Goal: Task Accomplishment & Management: Manage account settings

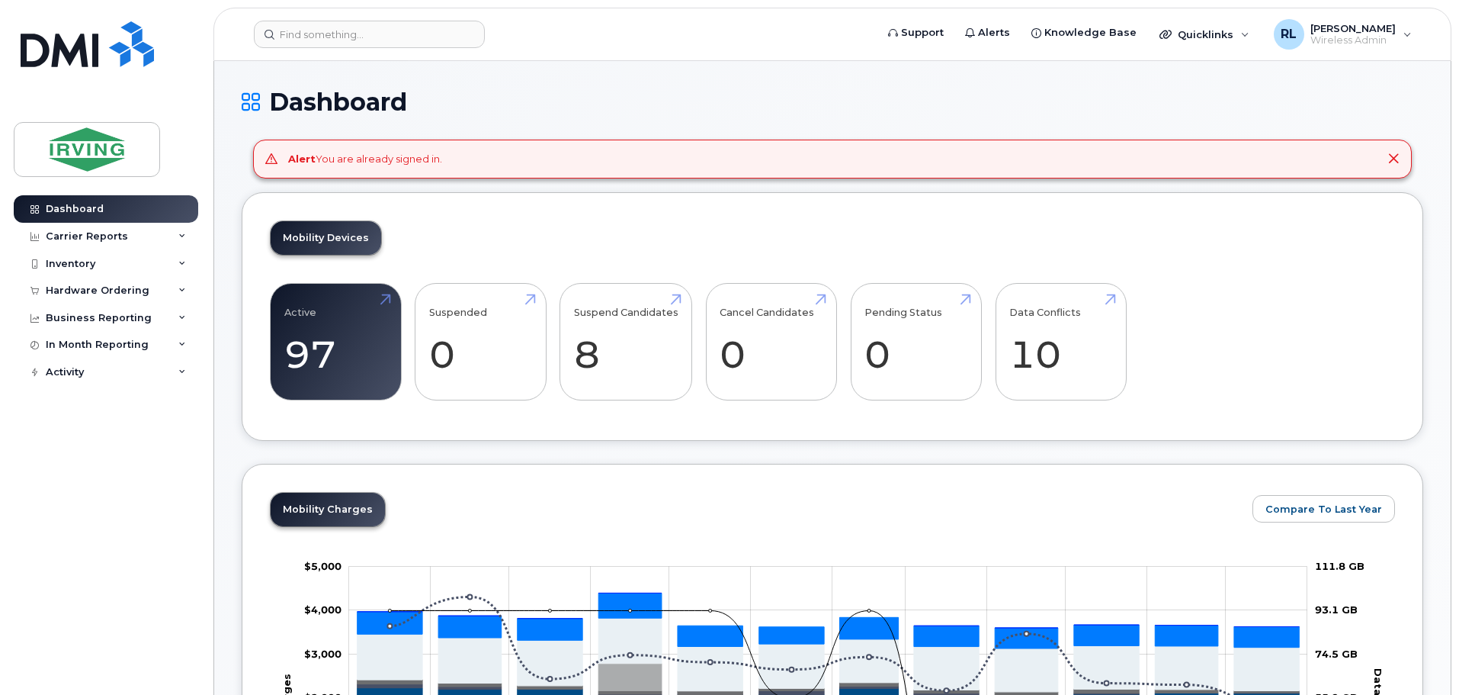
click at [61, 265] on div "Inventory" at bounding box center [71, 264] width 50 height 12
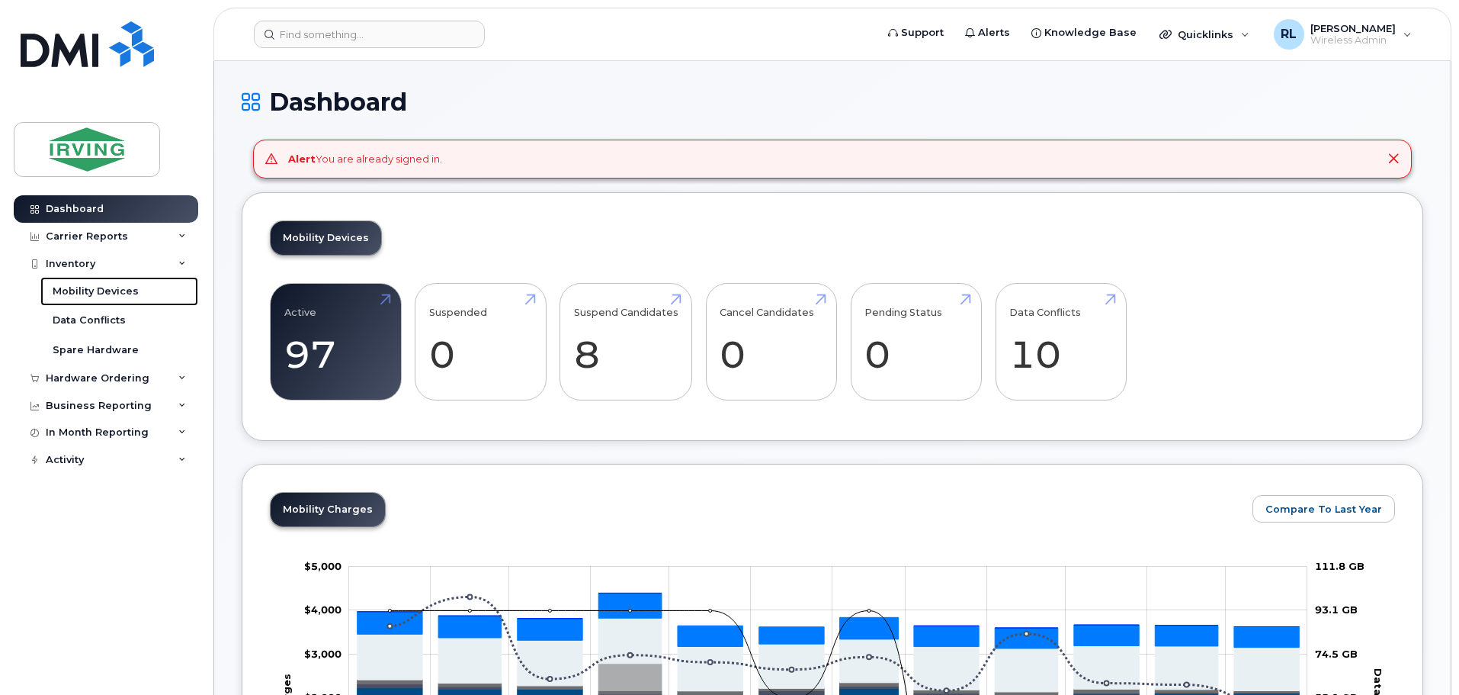
click at [82, 285] on div "Mobility Devices" at bounding box center [96, 291] width 86 height 14
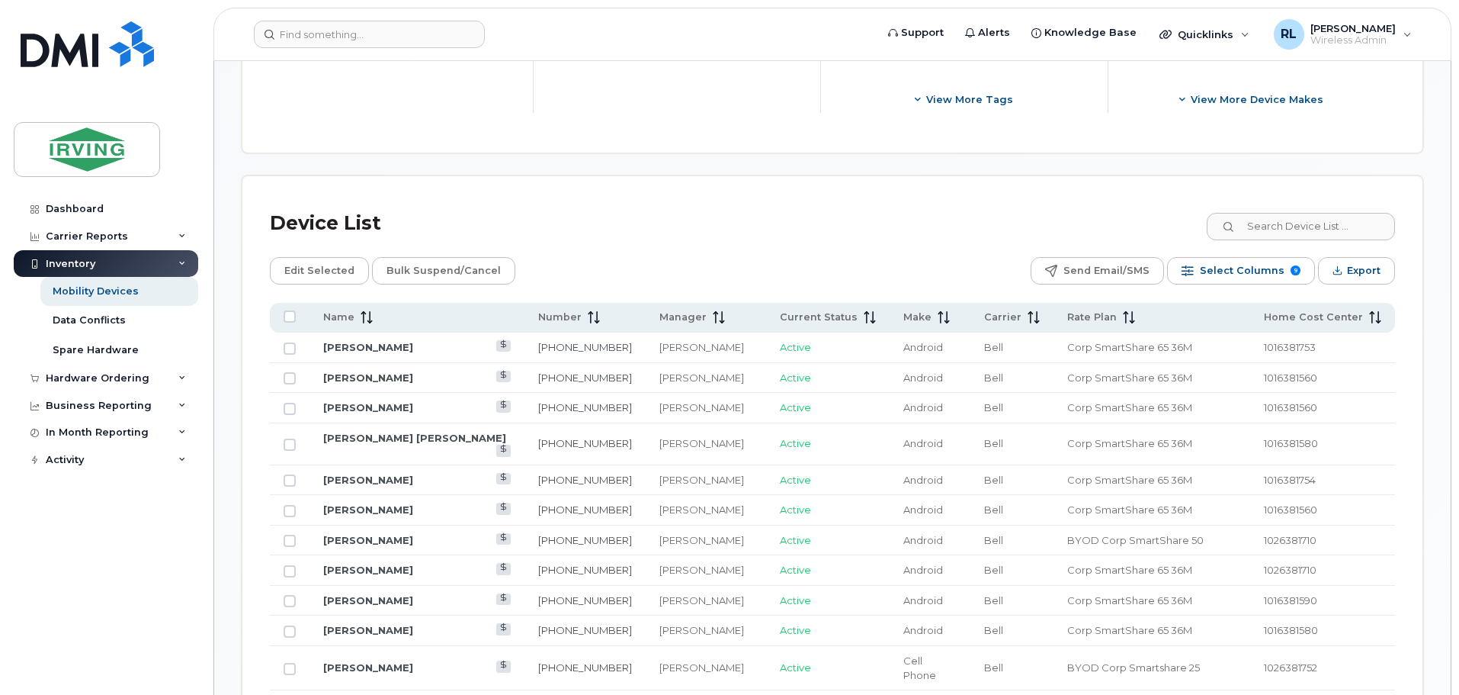
scroll to position [629, 0]
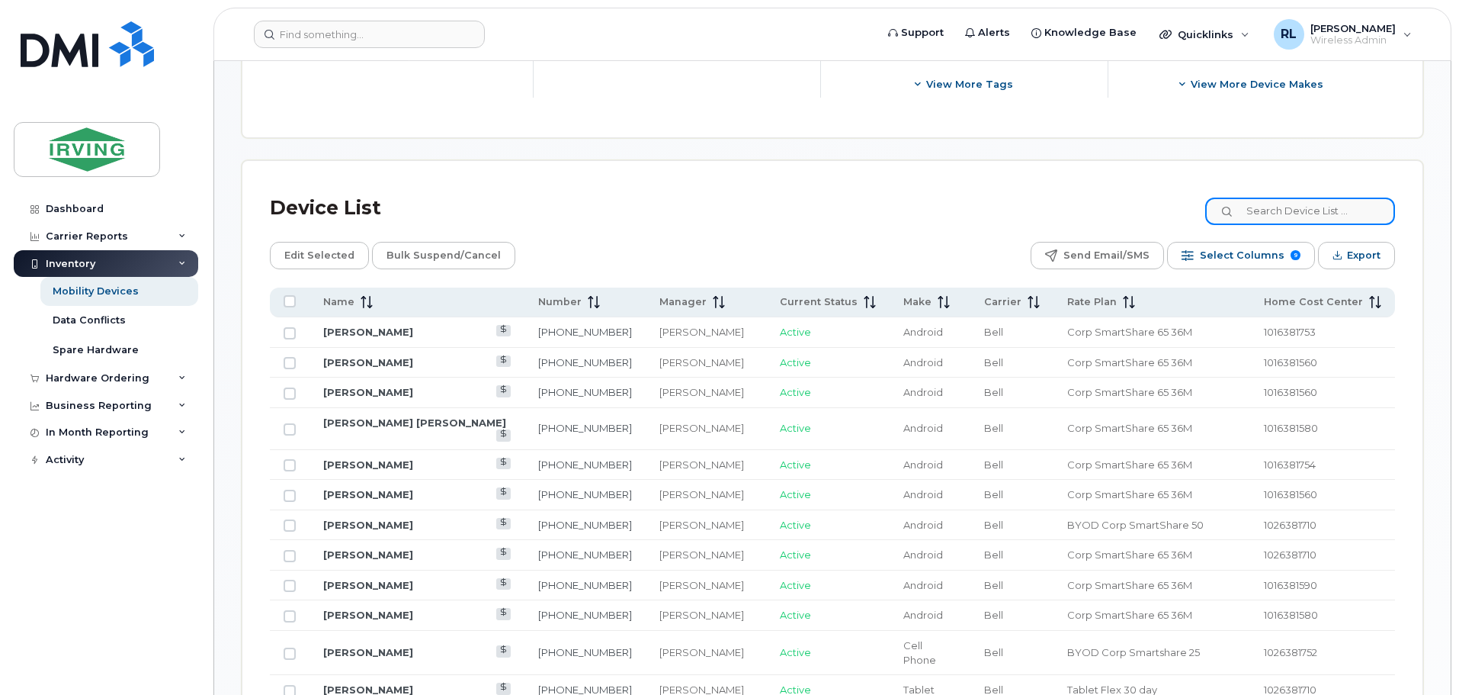
click at [1306, 197] on input at bounding box center [1300, 210] width 190 height 27
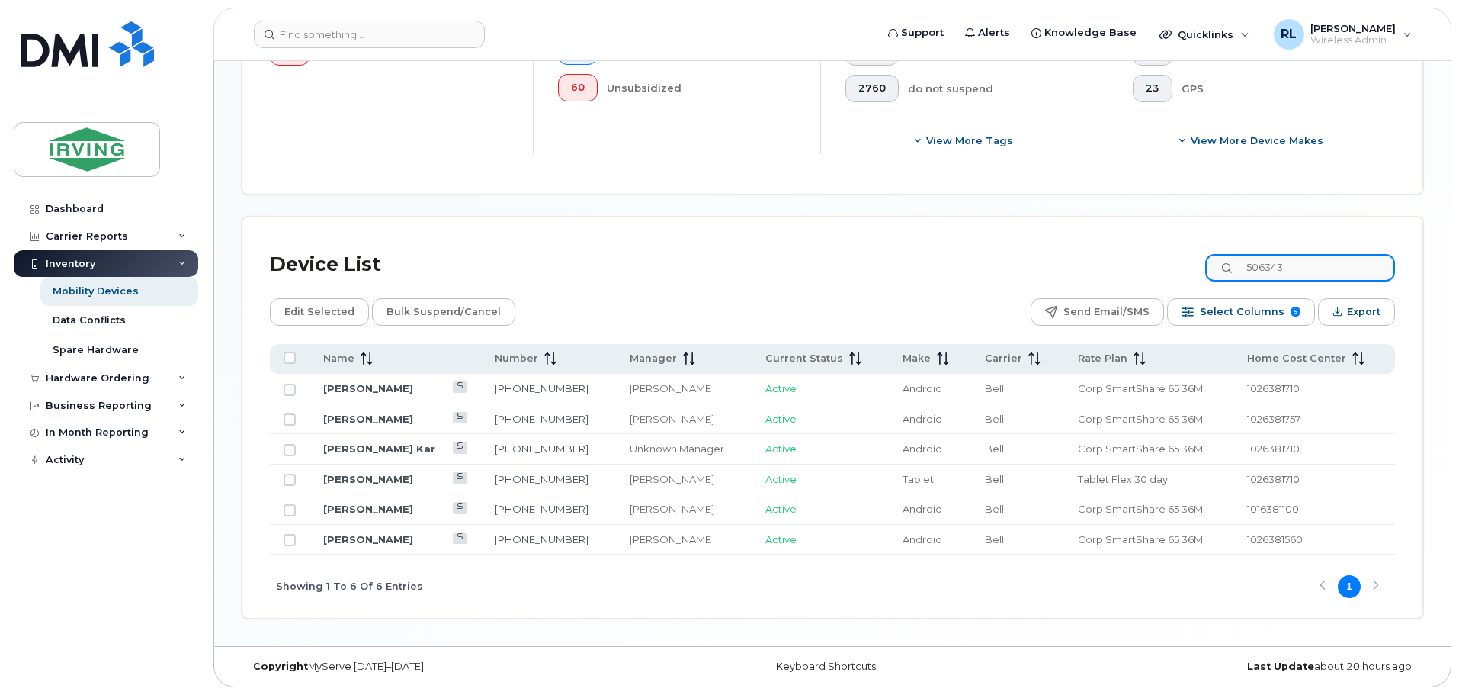
scroll to position [560, 0]
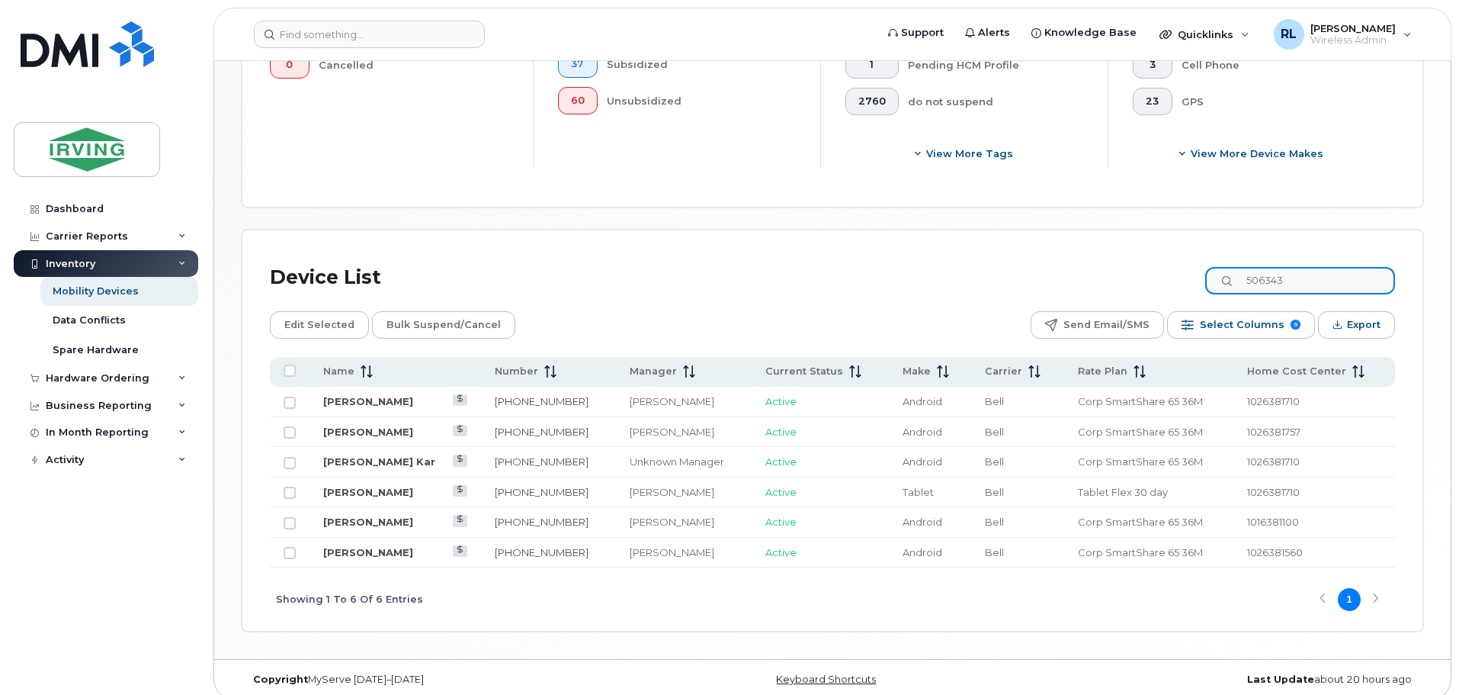
type input "506343"
click at [374, 455] on link "Terrance Kar" at bounding box center [379, 461] width 112 height 12
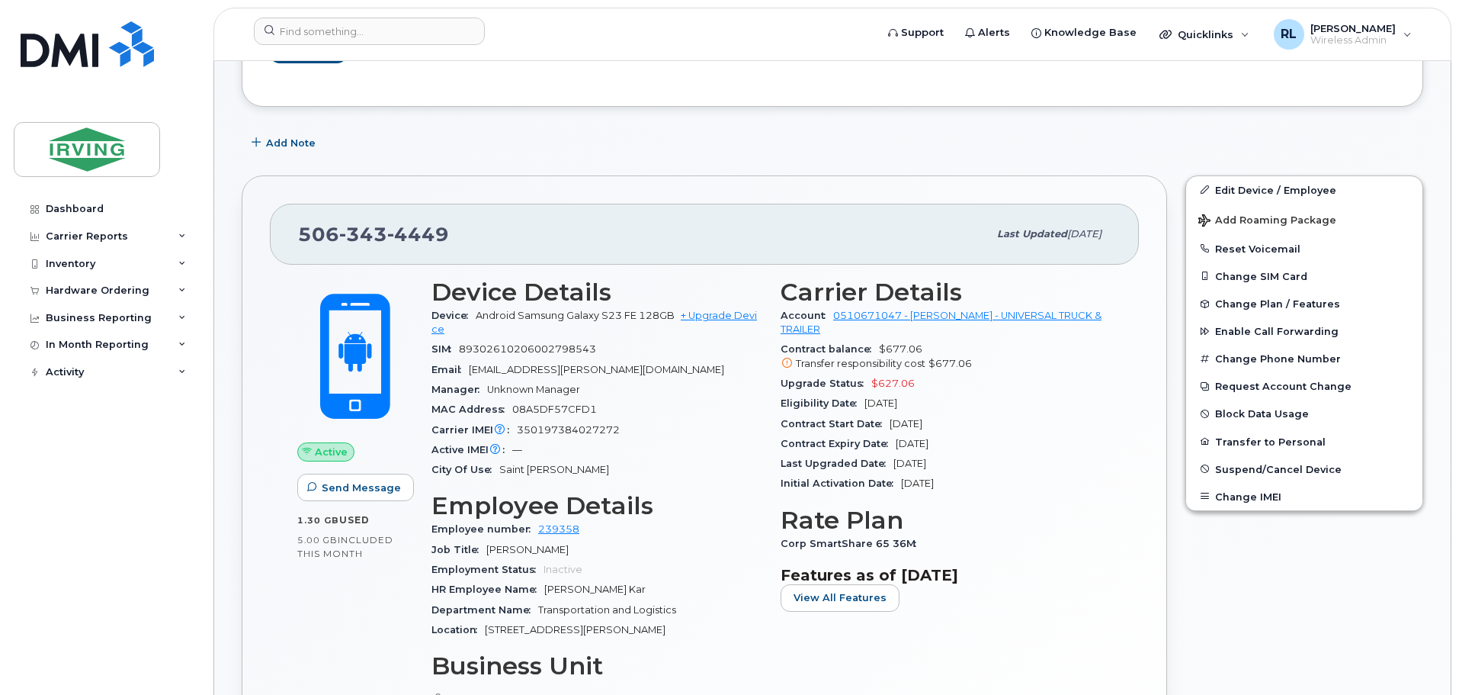
scroll to position [229, 0]
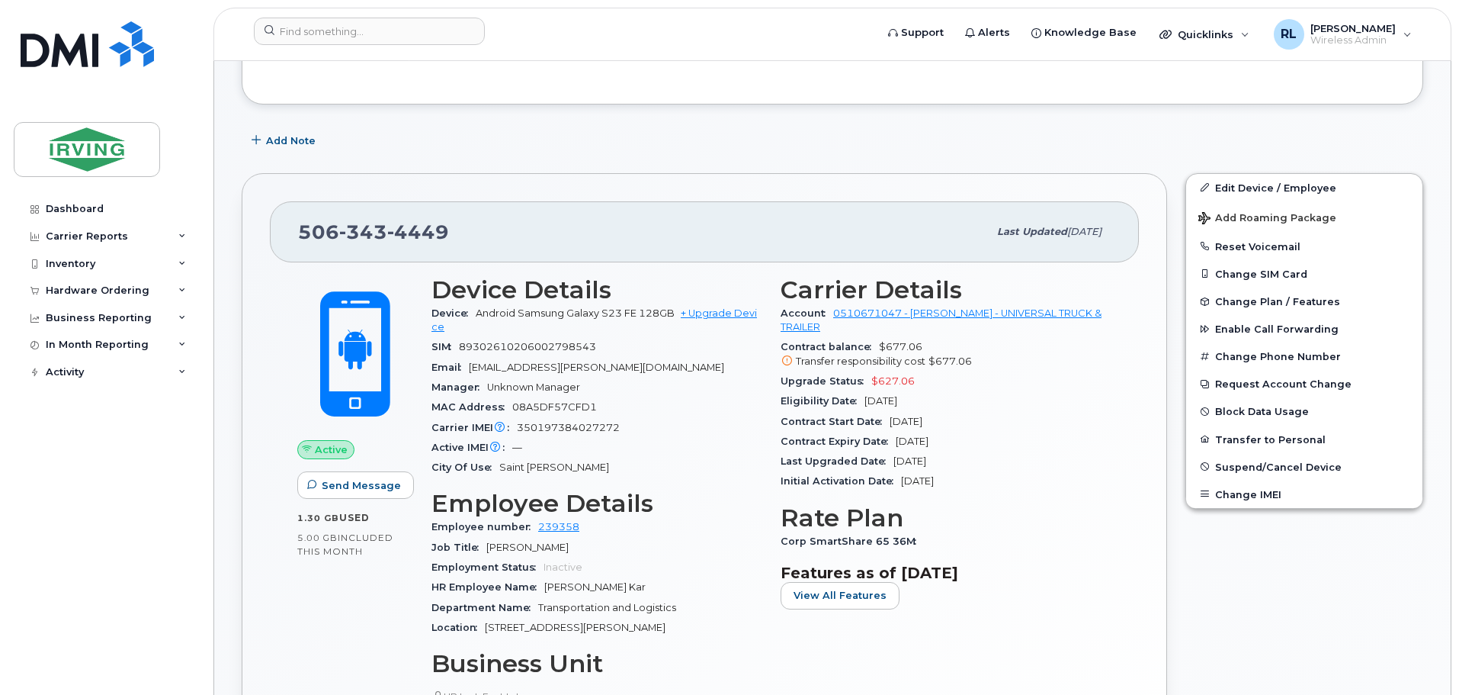
click at [1266, 325] on span "Enable Call Forwarding" at bounding box center [1277, 328] width 124 height 11
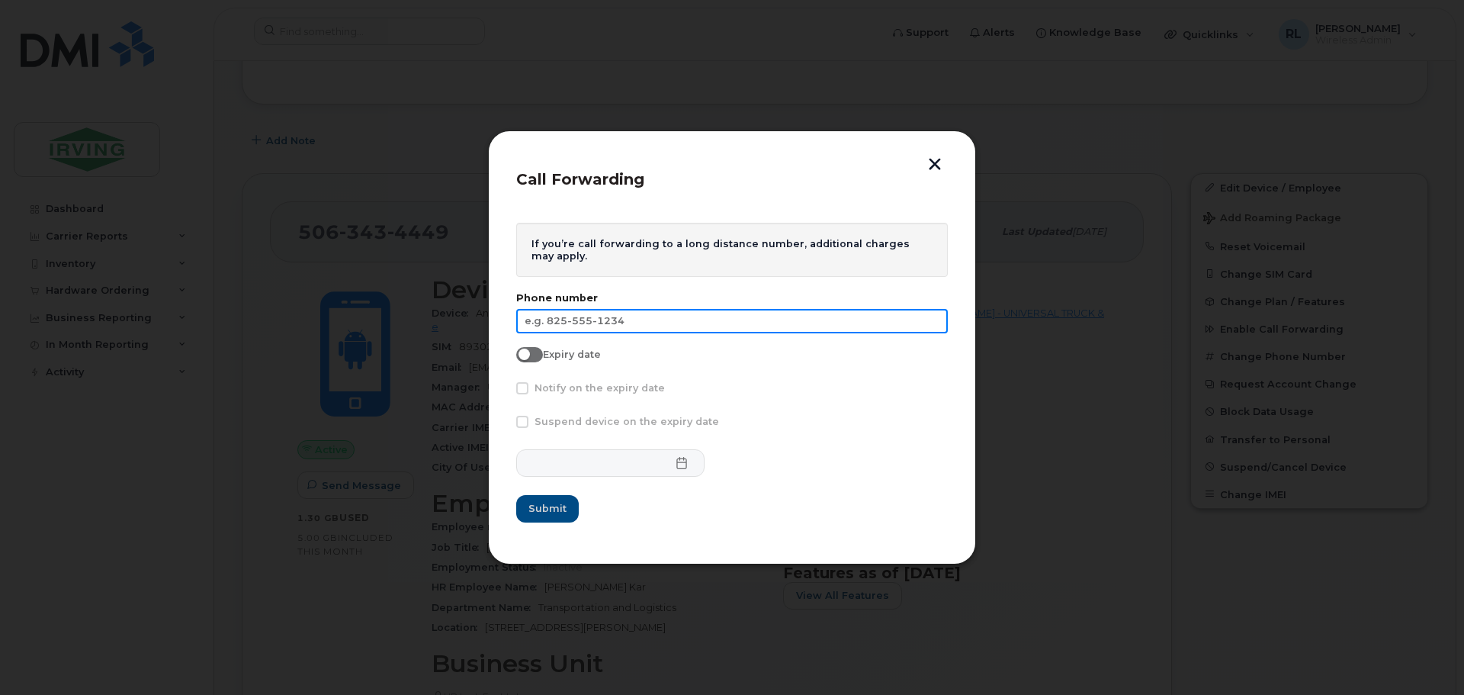
click at [583, 316] on input "text" at bounding box center [732, 321] width 432 height 24
type input "506-378-2092"
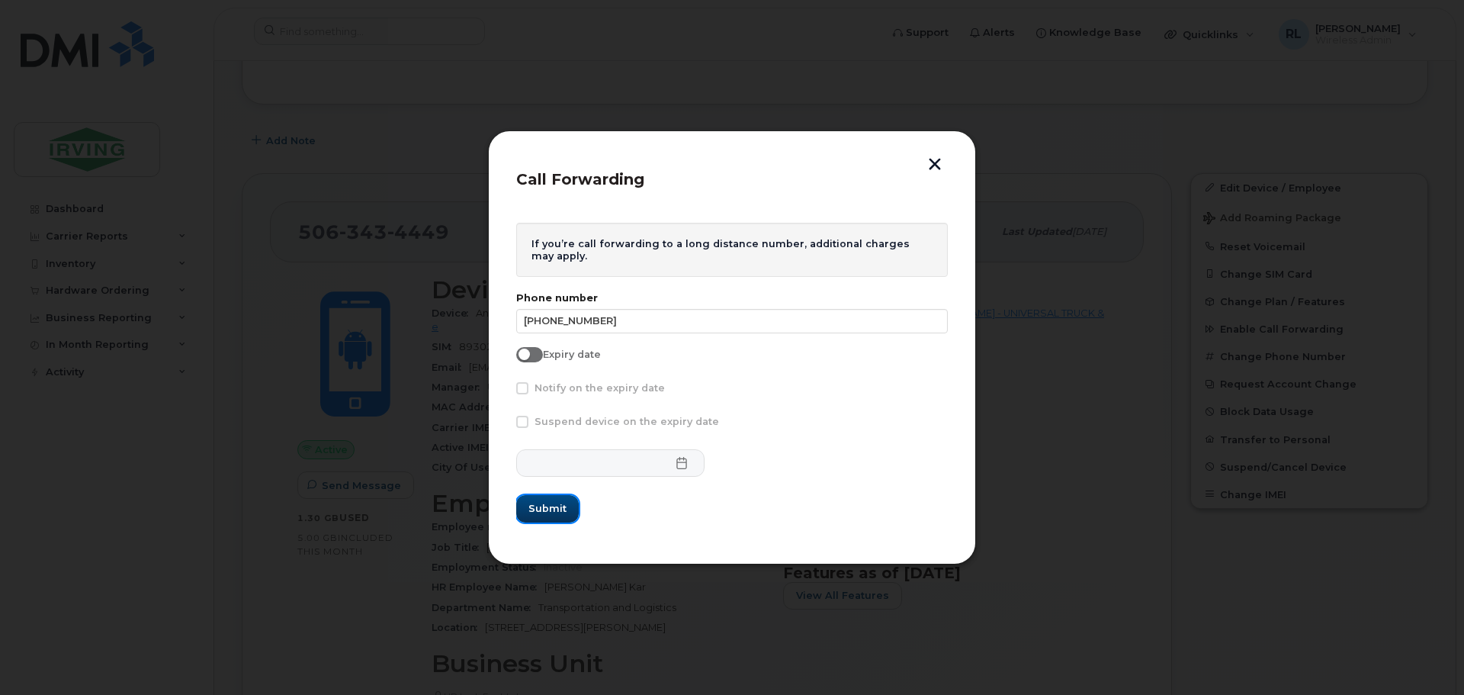
click at [555, 506] on span "Submit" at bounding box center [547, 508] width 38 height 14
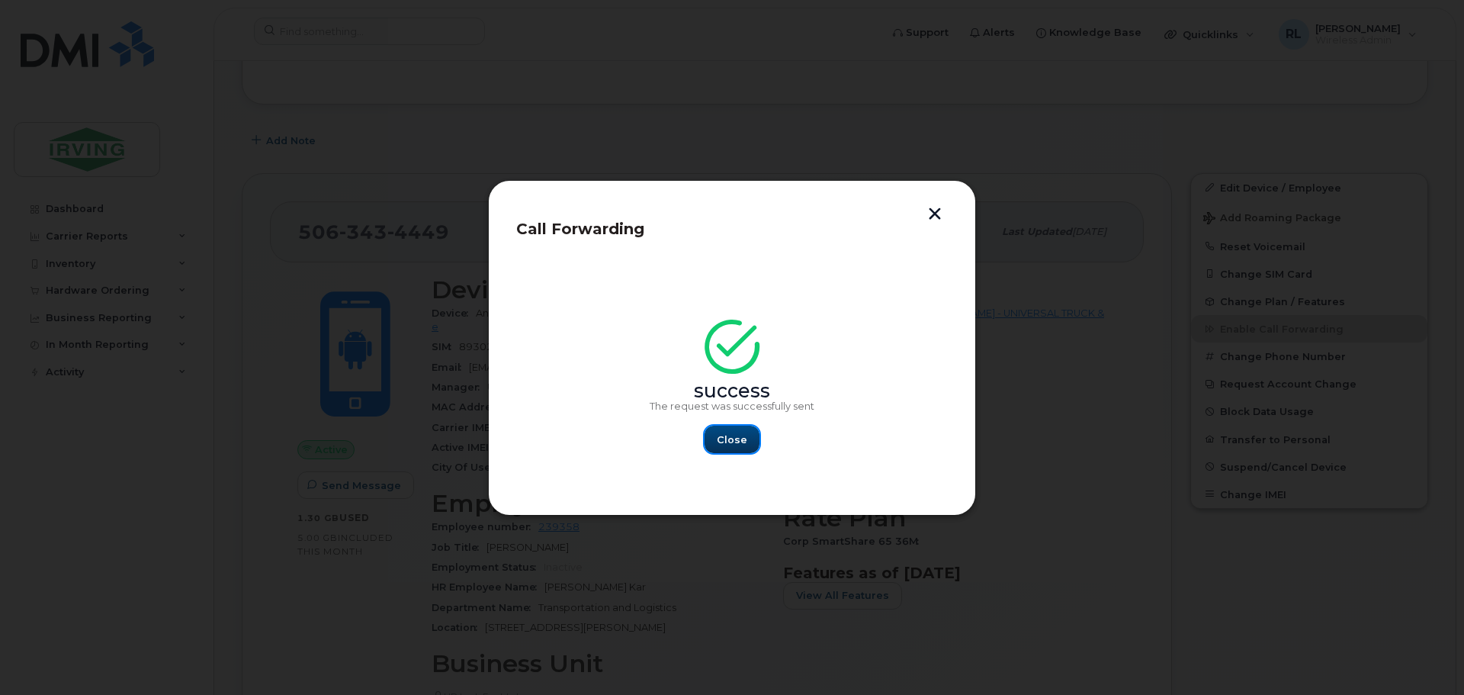
click at [727, 439] on span "Close" at bounding box center [732, 439] width 30 height 14
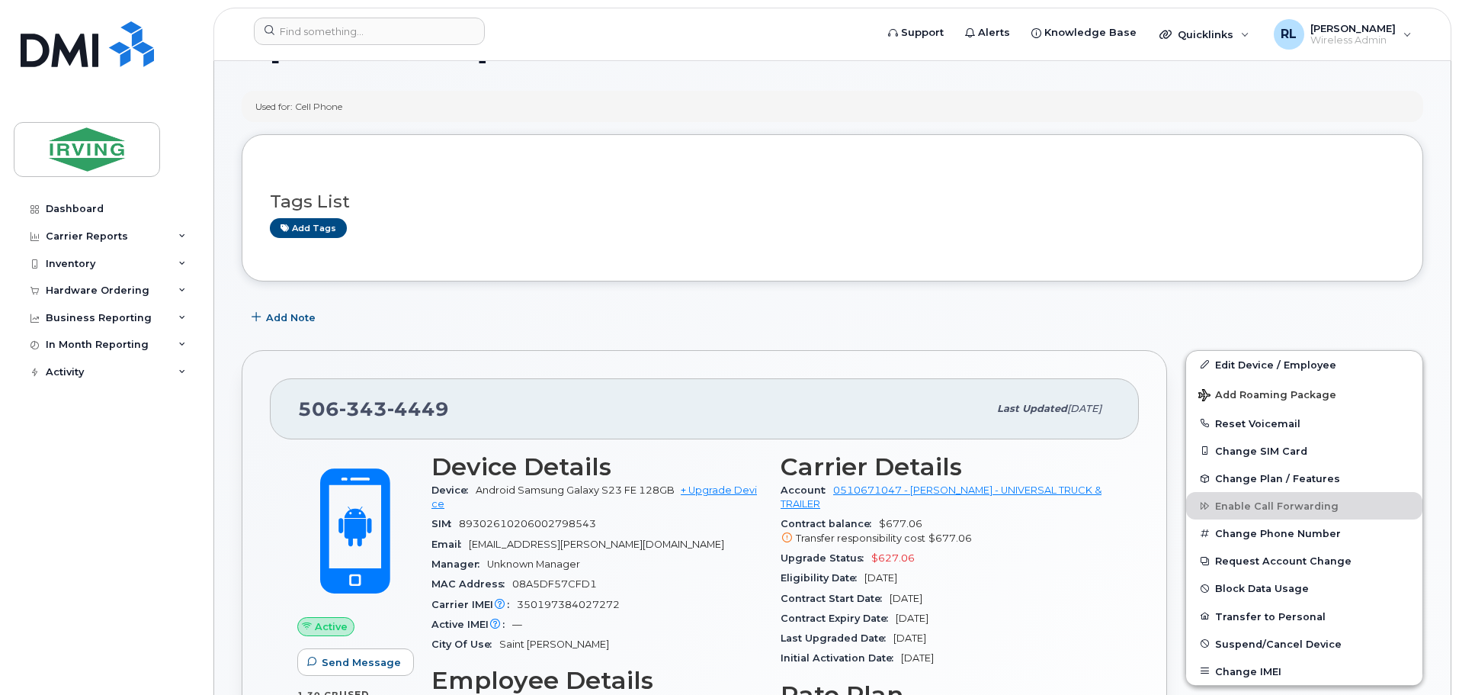
scroll to position [0, 0]
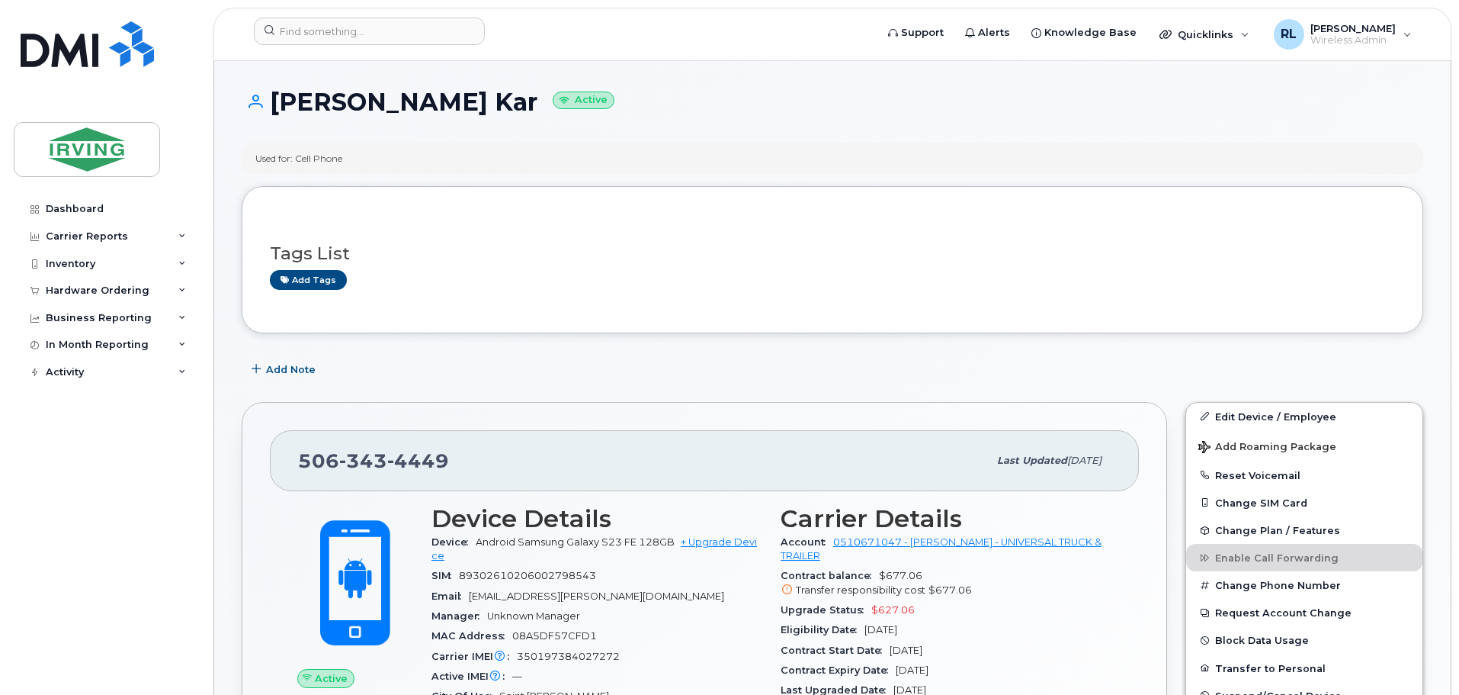
click at [84, 260] on div "Inventory" at bounding box center [71, 264] width 50 height 12
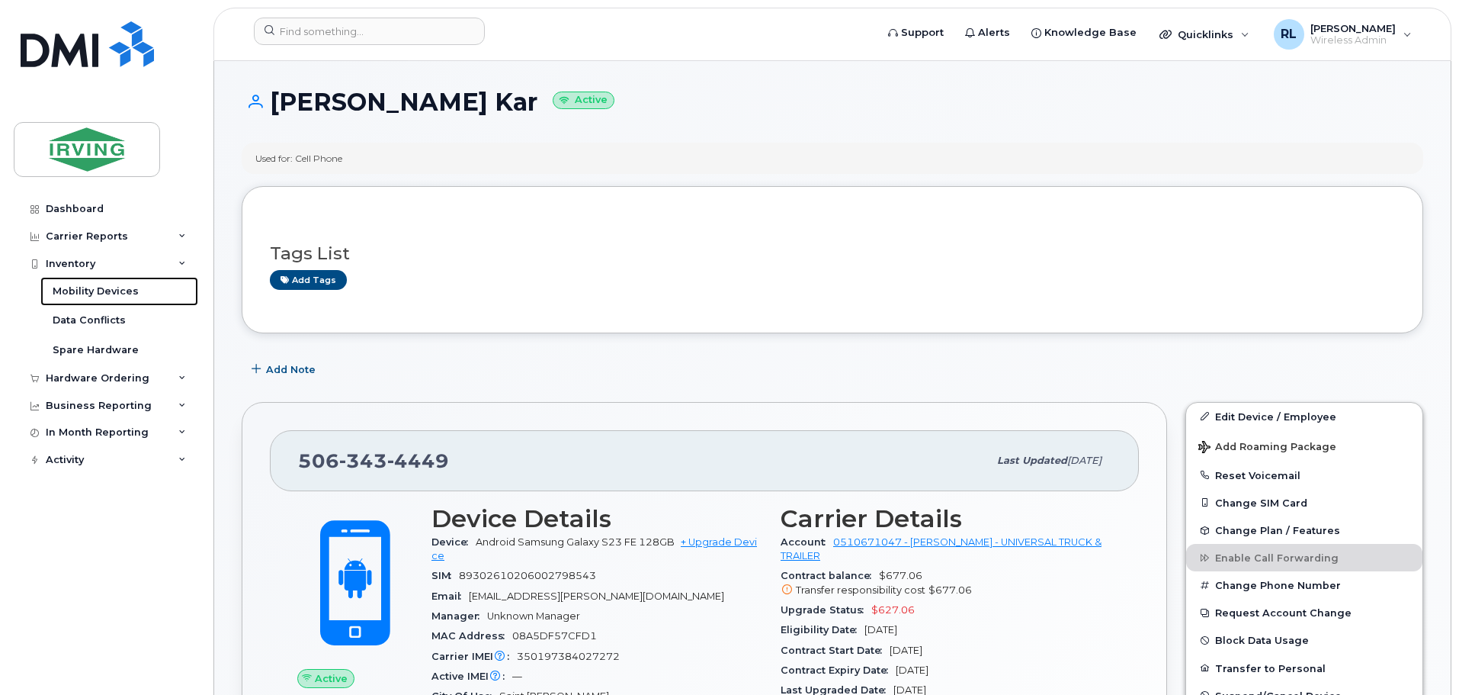
click at [103, 292] on div "Mobility Devices" at bounding box center [96, 291] width 86 height 14
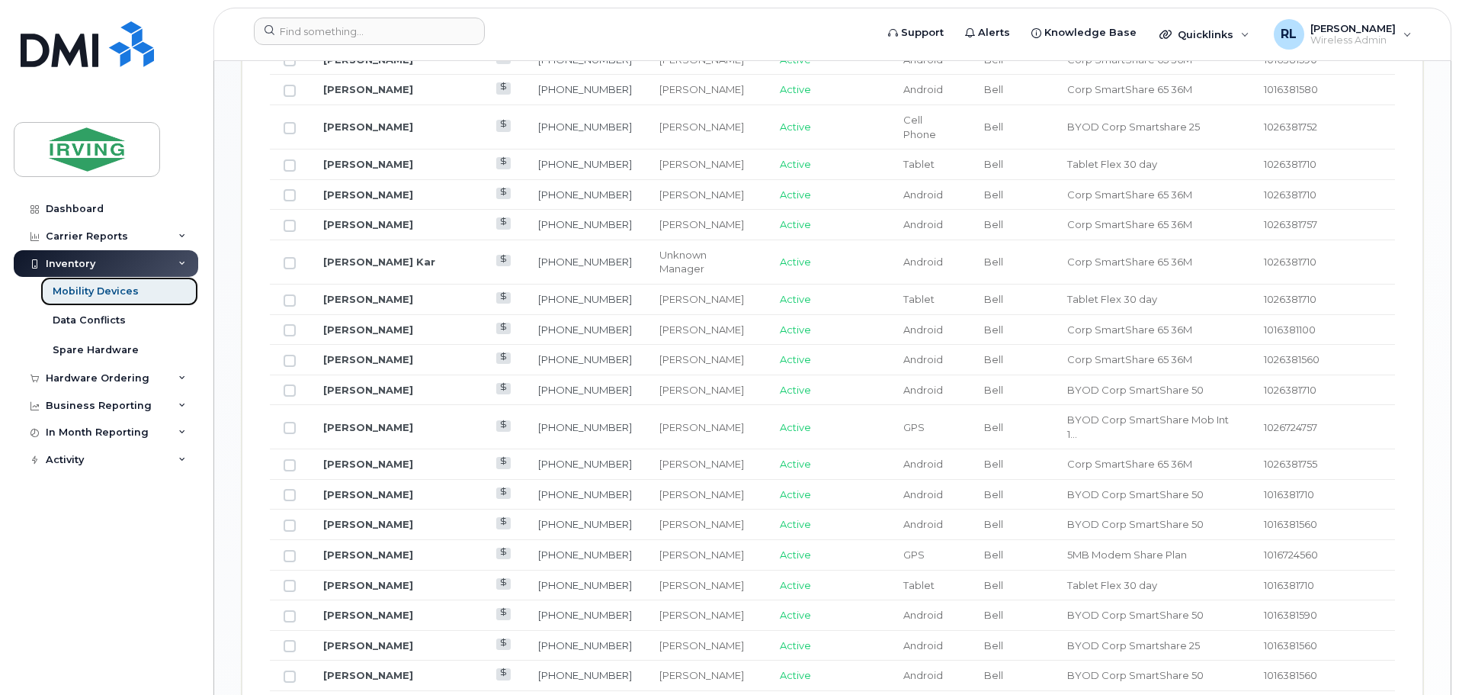
scroll to position [1220, 0]
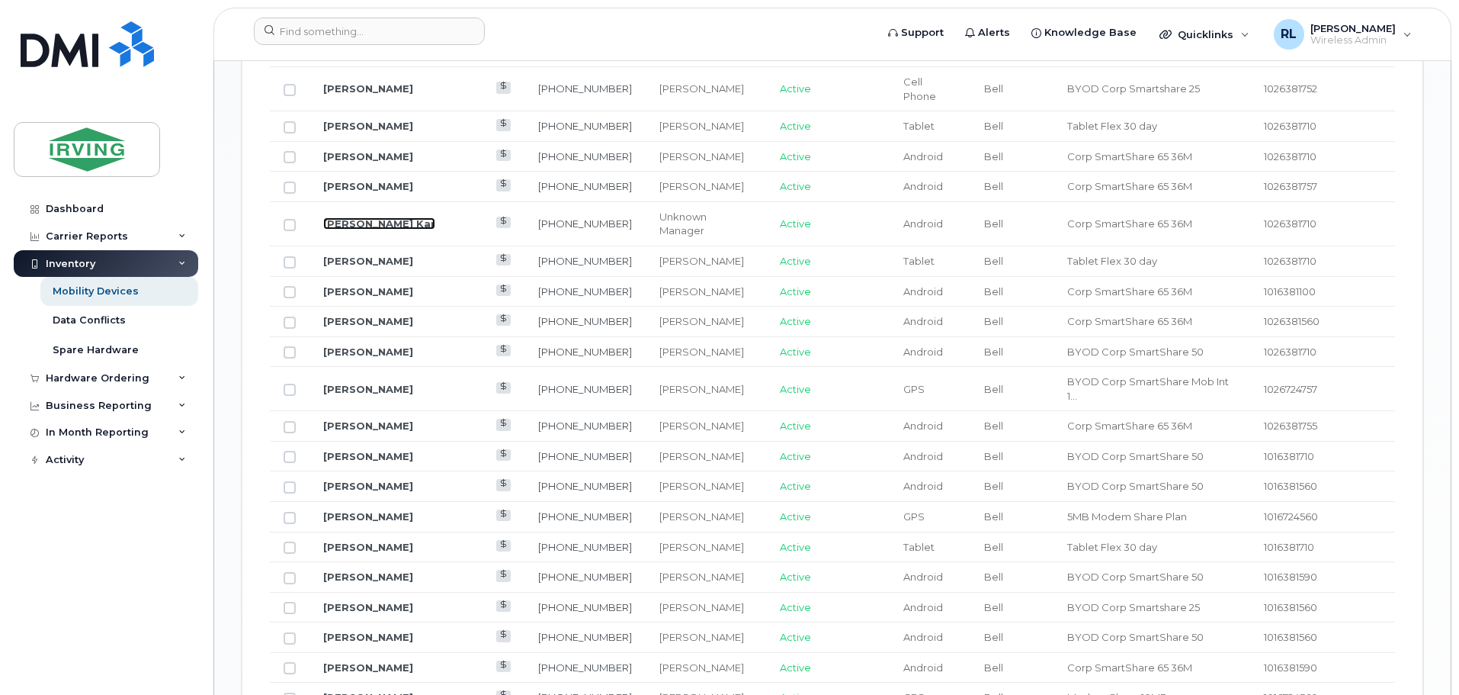
click at [351, 217] on link "[PERSON_NAME] Kar" at bounding box center [379, 223] width 112 height 12
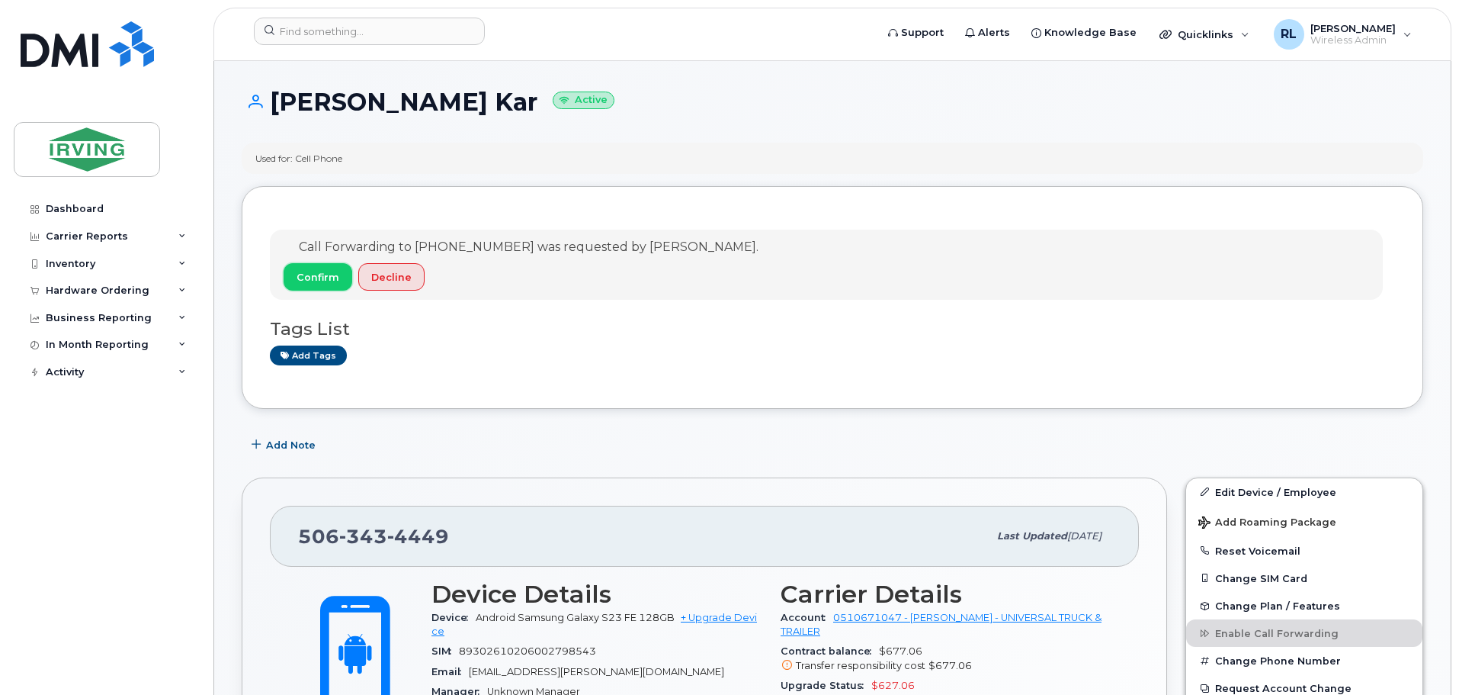
click at [310, 275] on span "Confirm" at bounding box center [318, 277] width 43 height 14
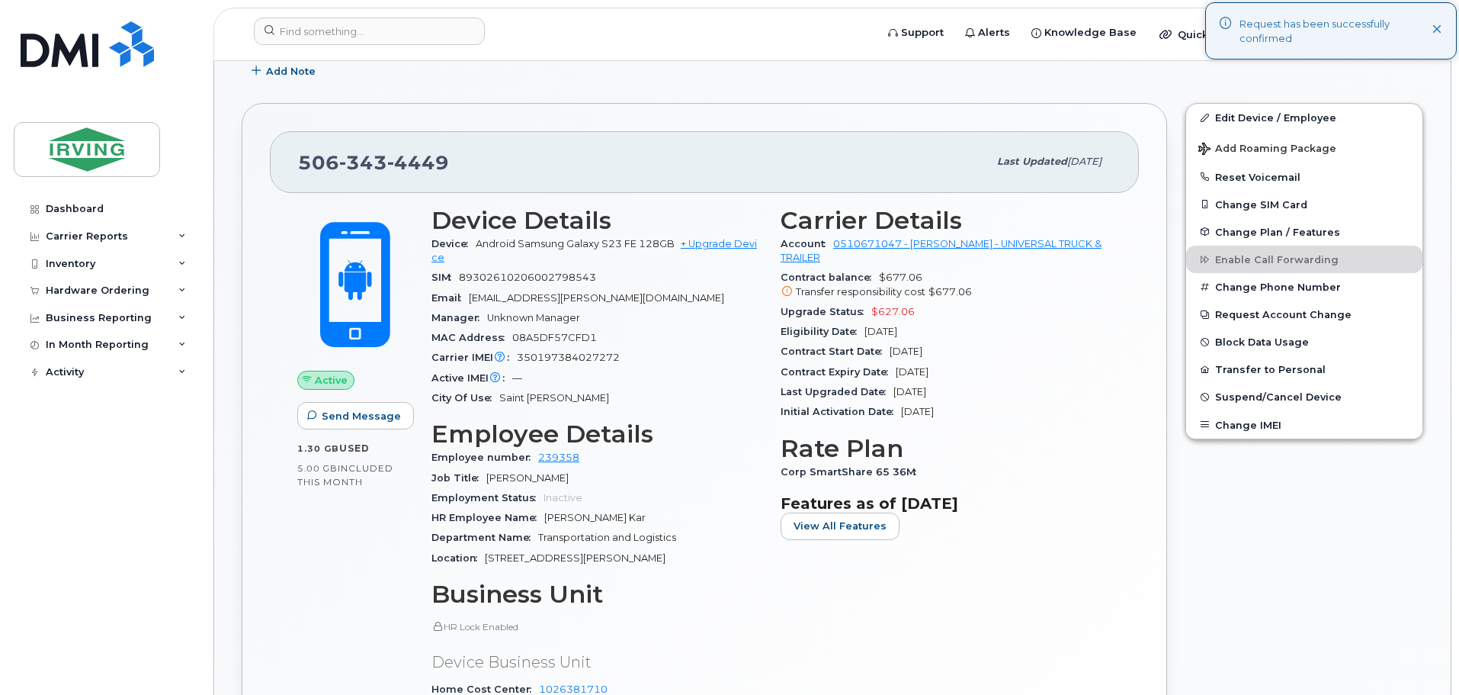
scroll to position [419, 0]
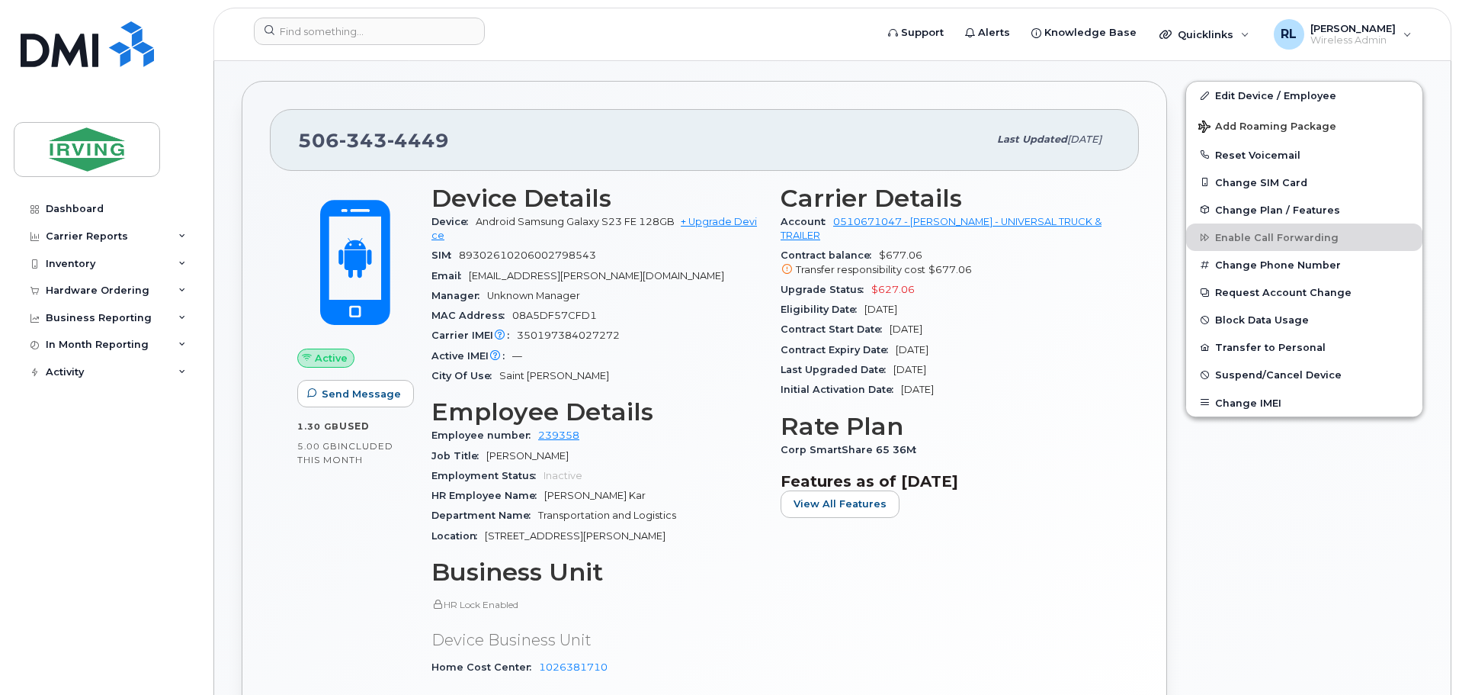
click at [1249, 152] on button "Reset Voicemail" at bounding box center [1304, 154] width 236 height 27
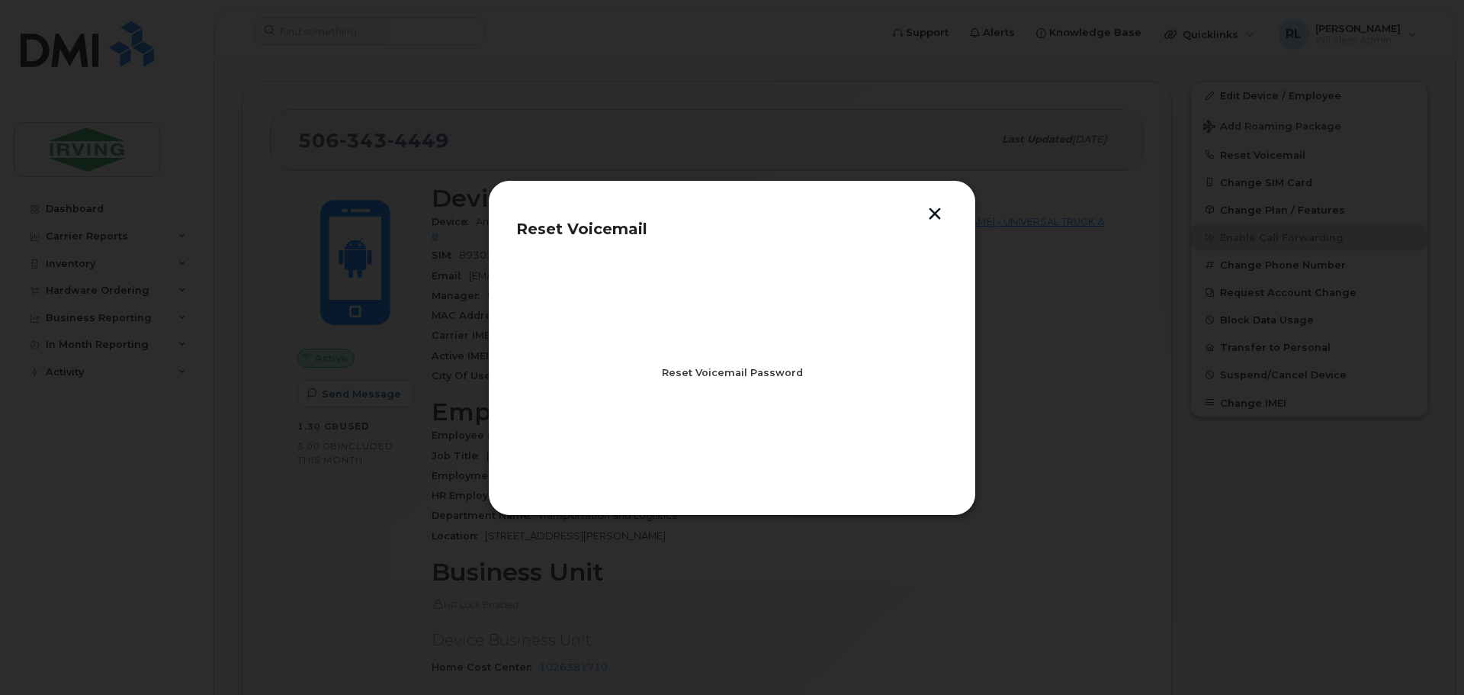
click at [732, 371] on span "Reset Voicemail Password" at bounding box center [732, 372] width 141 height 14
click at [727, 436] on span "Close" at bounding box center [732, 439] width 30 height 14
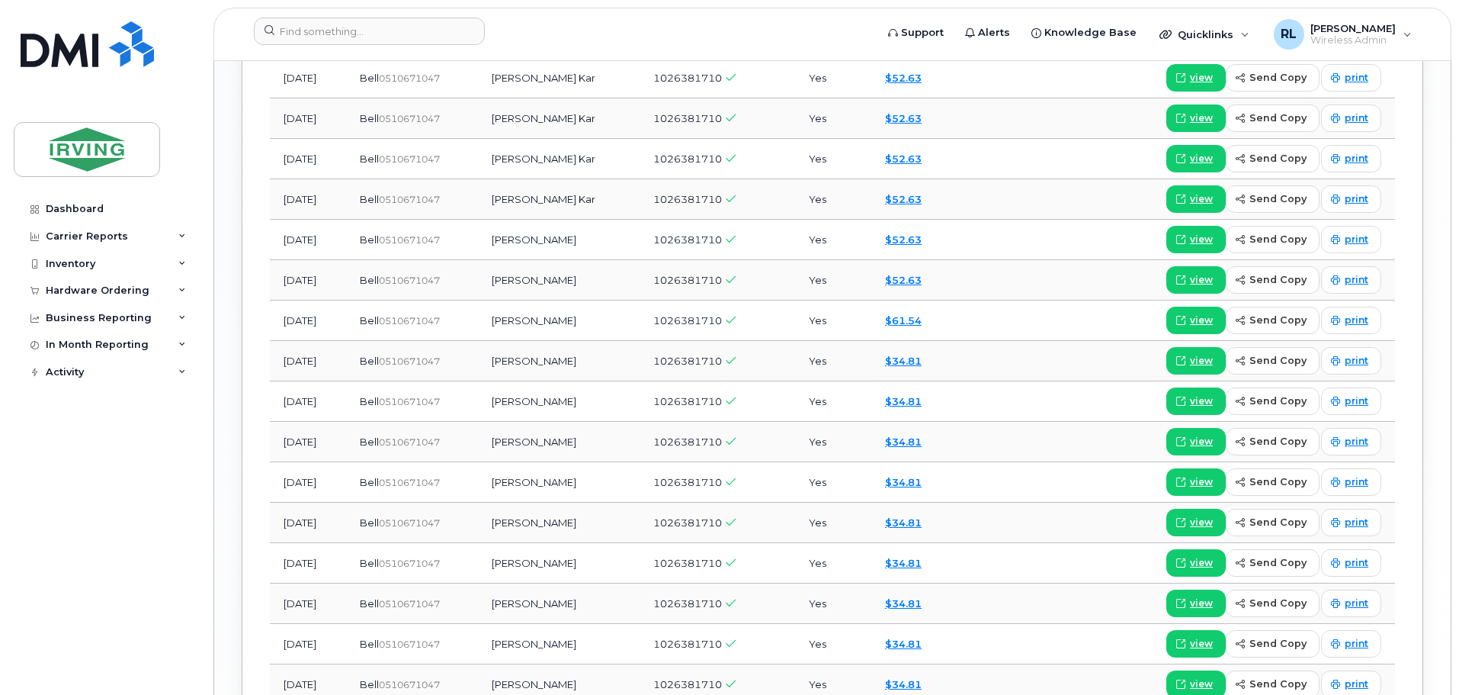
scroll to position [2114, 0]
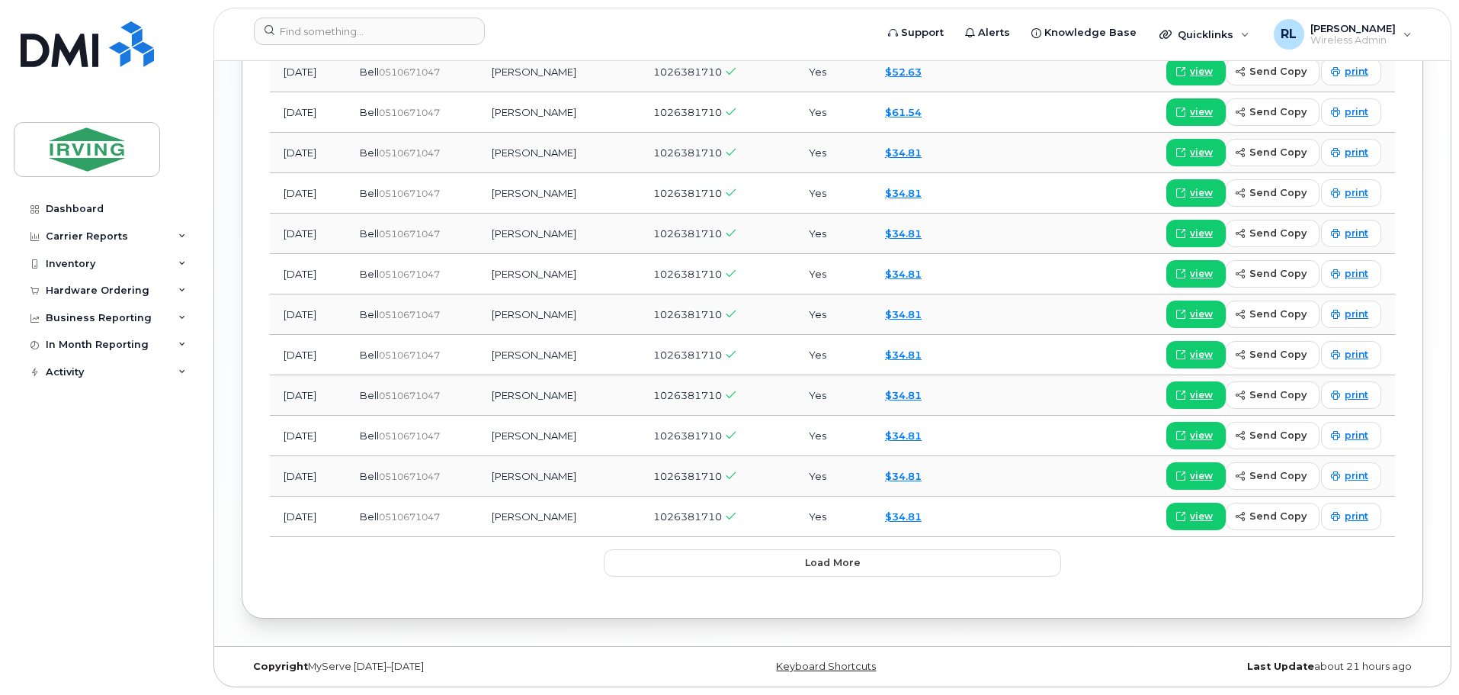
click at [69, 259] on div "Inventory" at bounding box center [71, 264] width 50 height 12
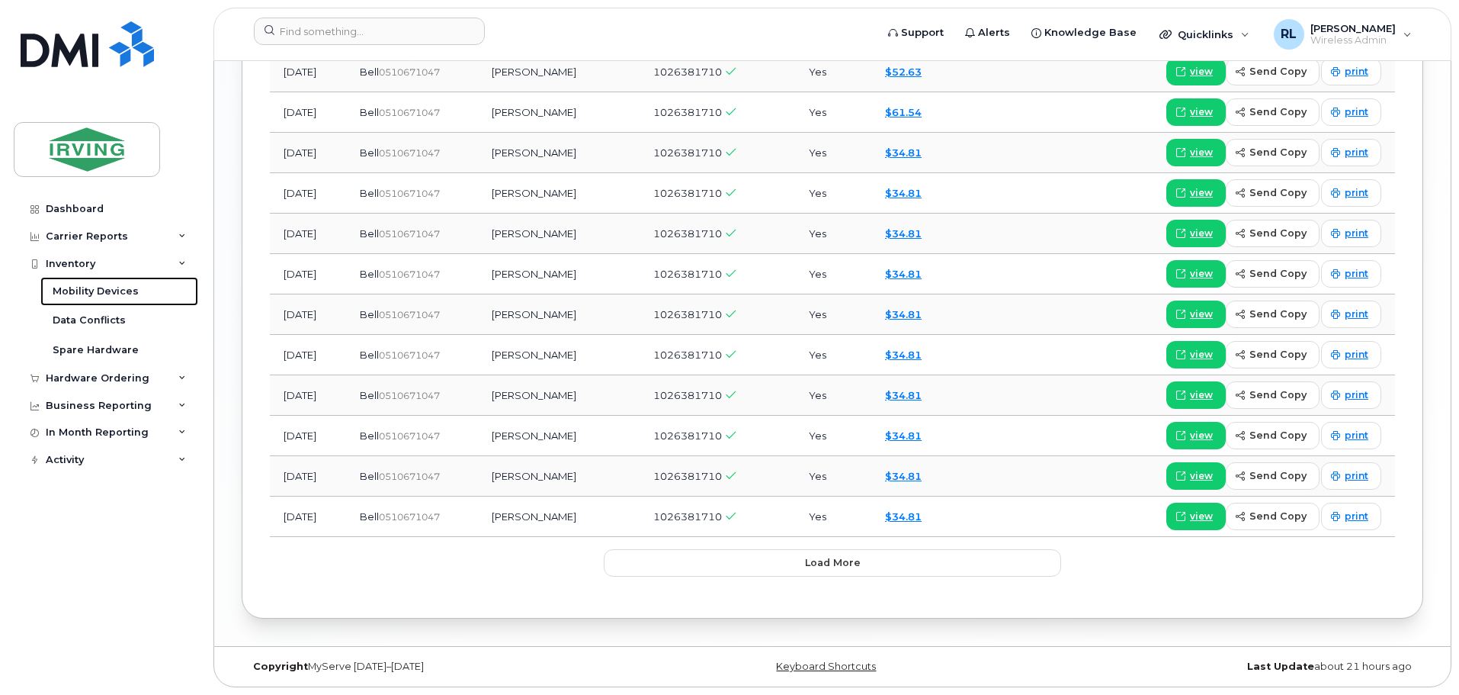
click at [94, 287] on div "Mobility Devices" at bounding box center [96, 291] width 86 height 14
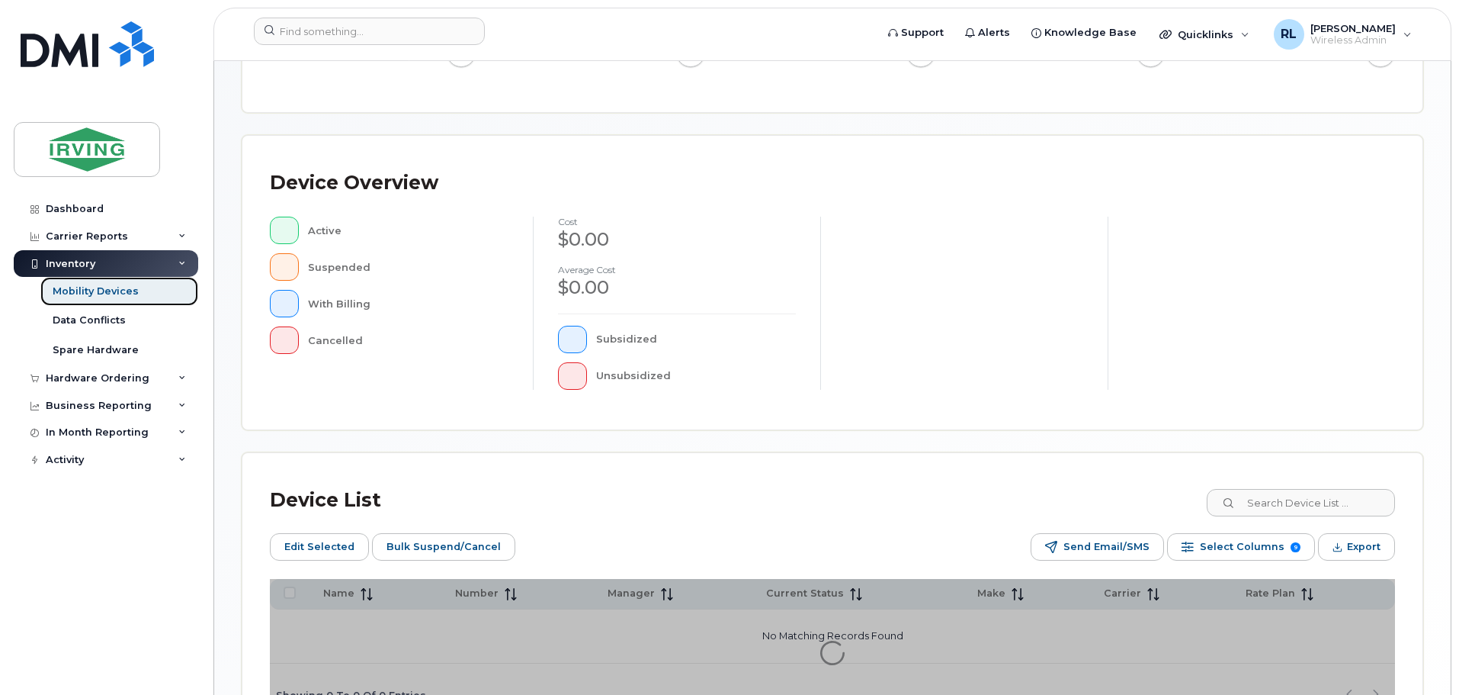
scroll to position [381, 0]
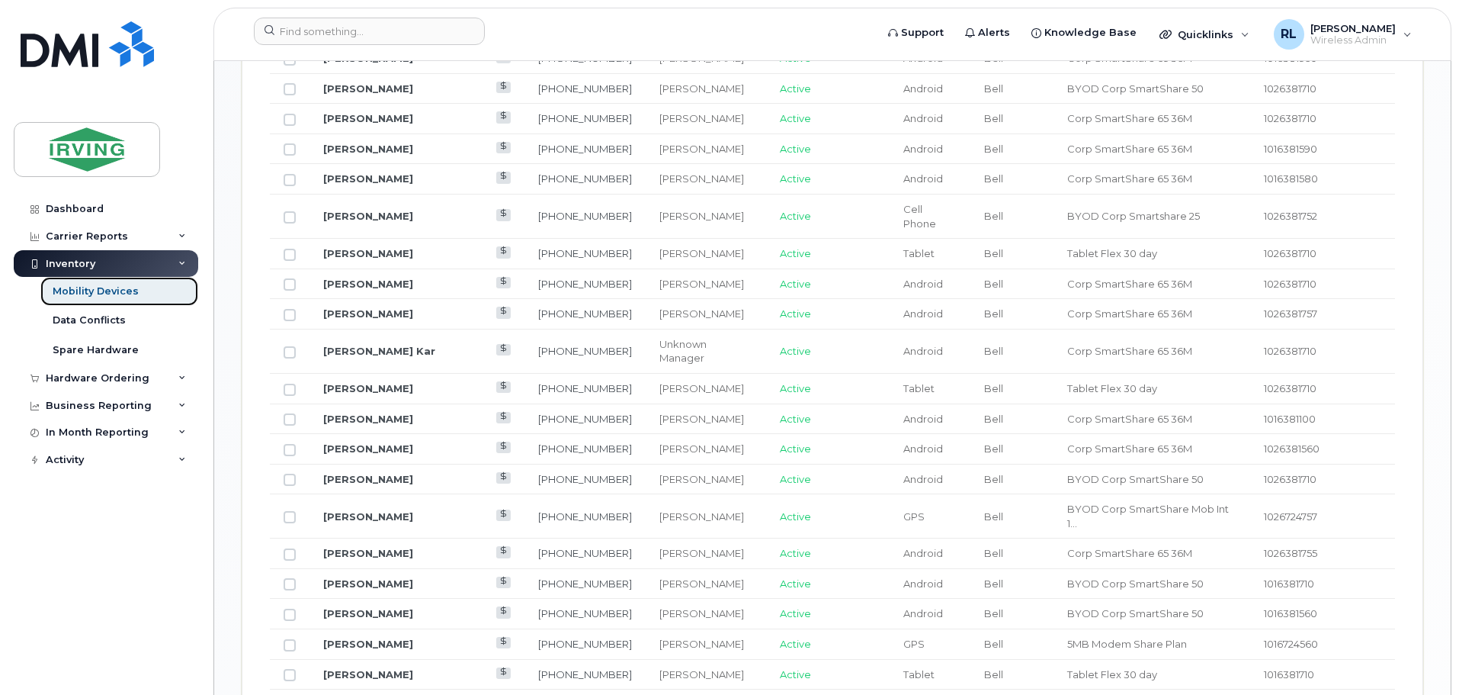
scroll to position [1106, 0]
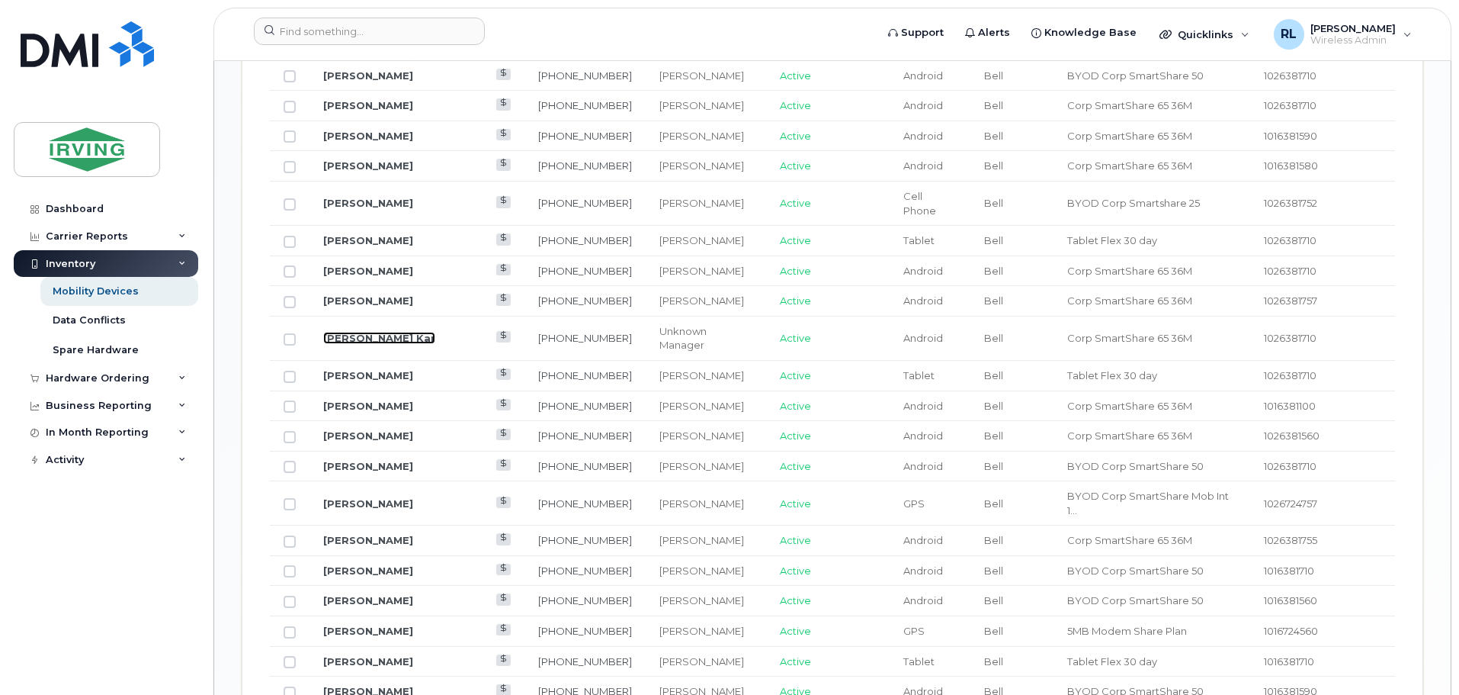
click at [374, 332] on link "Terrance Kar" at bounding box center [379, 338] width 112 height 12
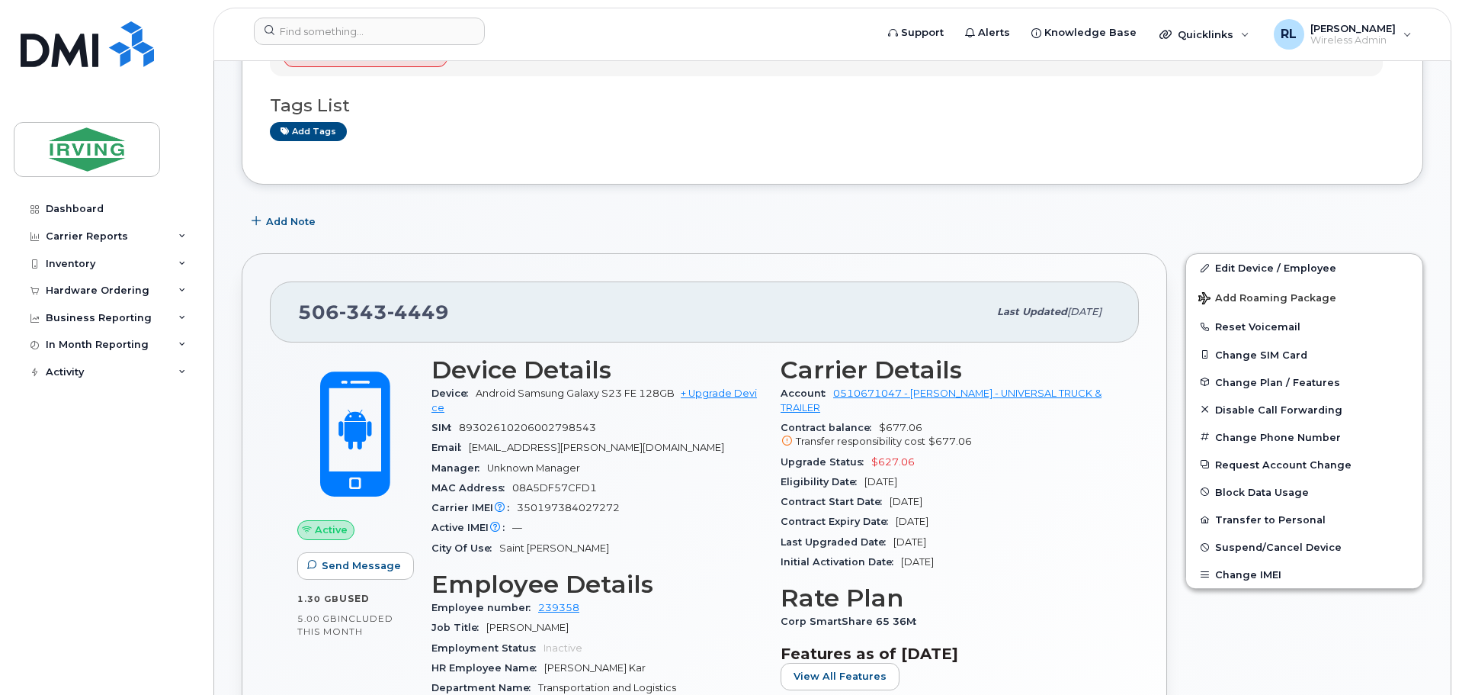
scroll to position [362, 0]
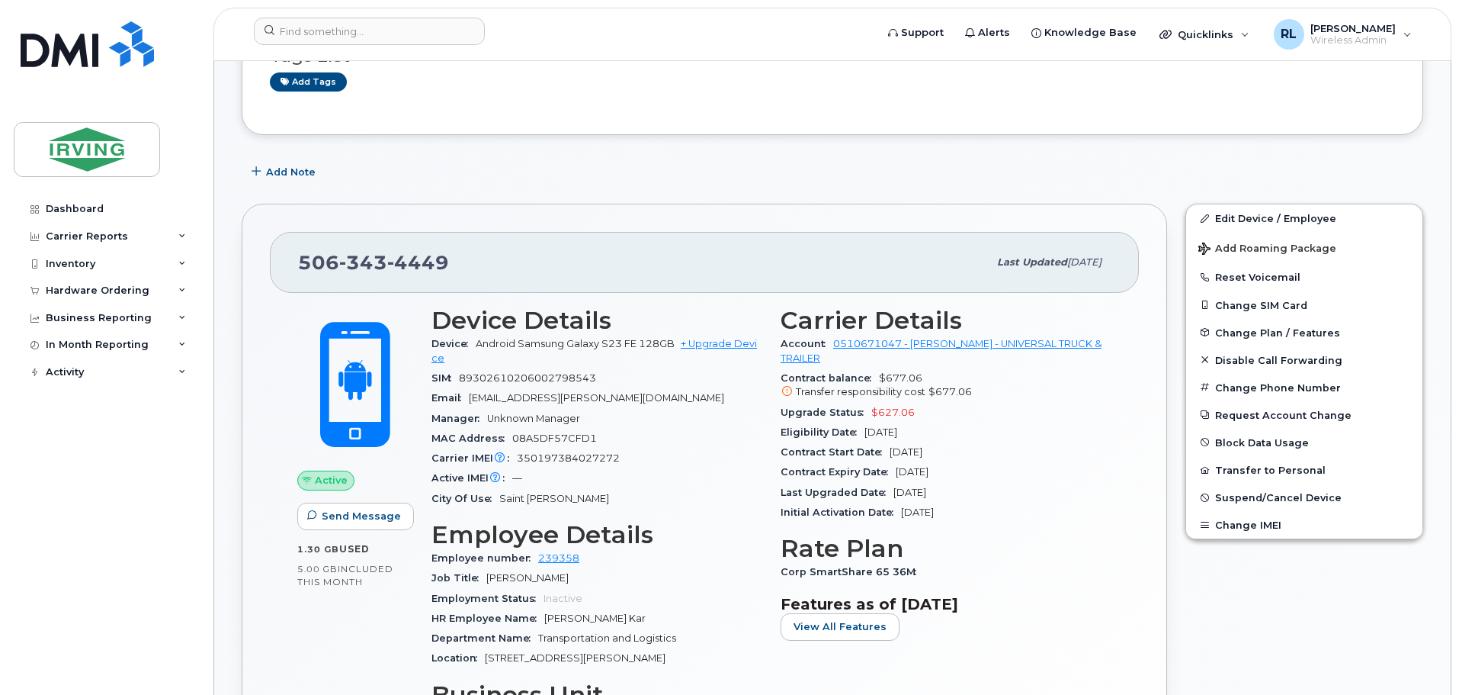
click at [86, 262] on div "Inventory" at bounding box center [71, 264] width 50 height 12
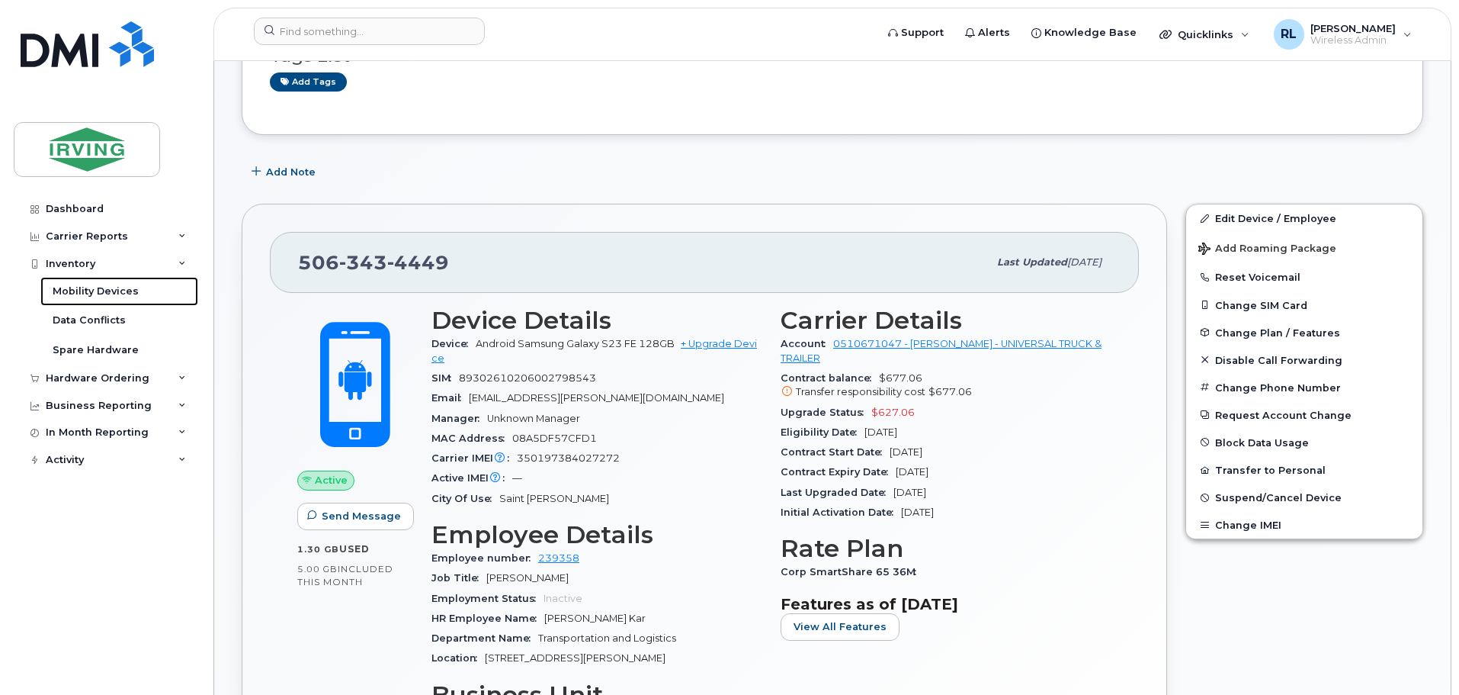
click at [109, 287] on div "Mobility Devices" at bounding box center [96, 291] width 86 height 14
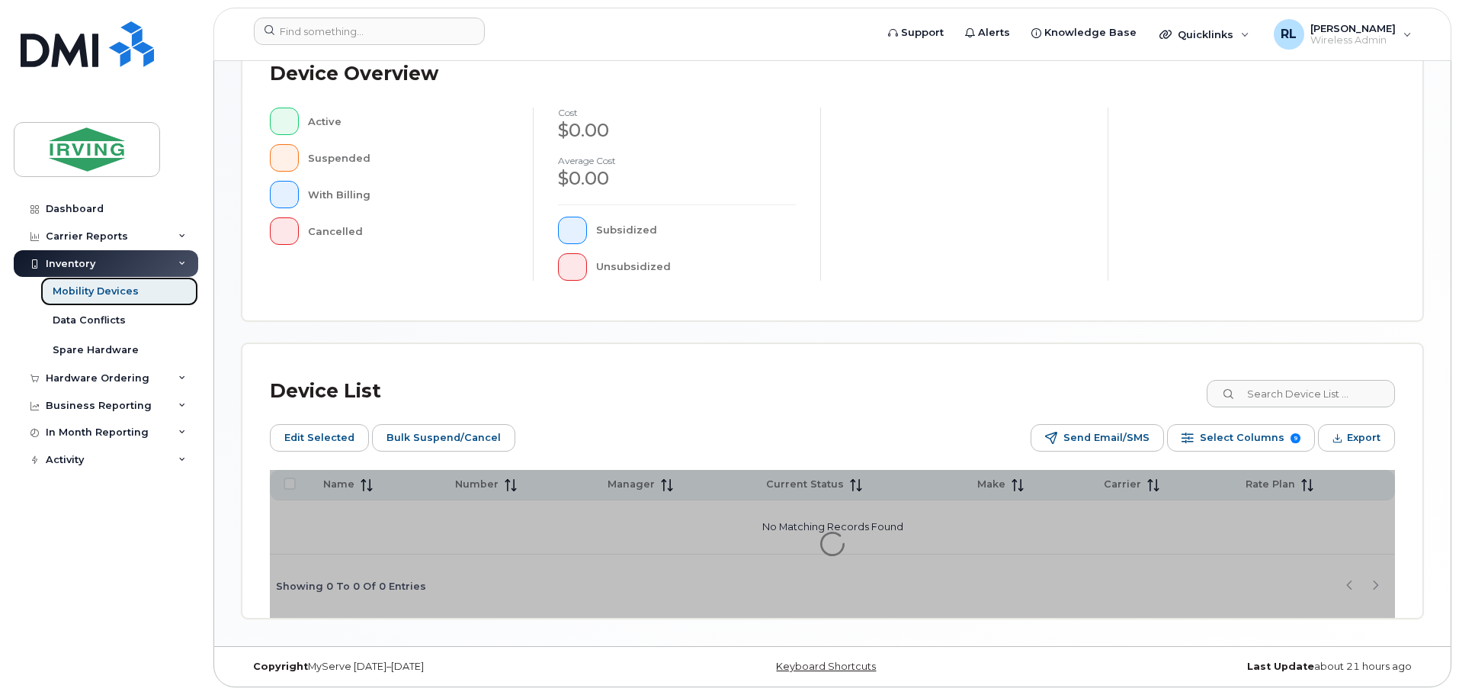
scroll to position [362, 0]
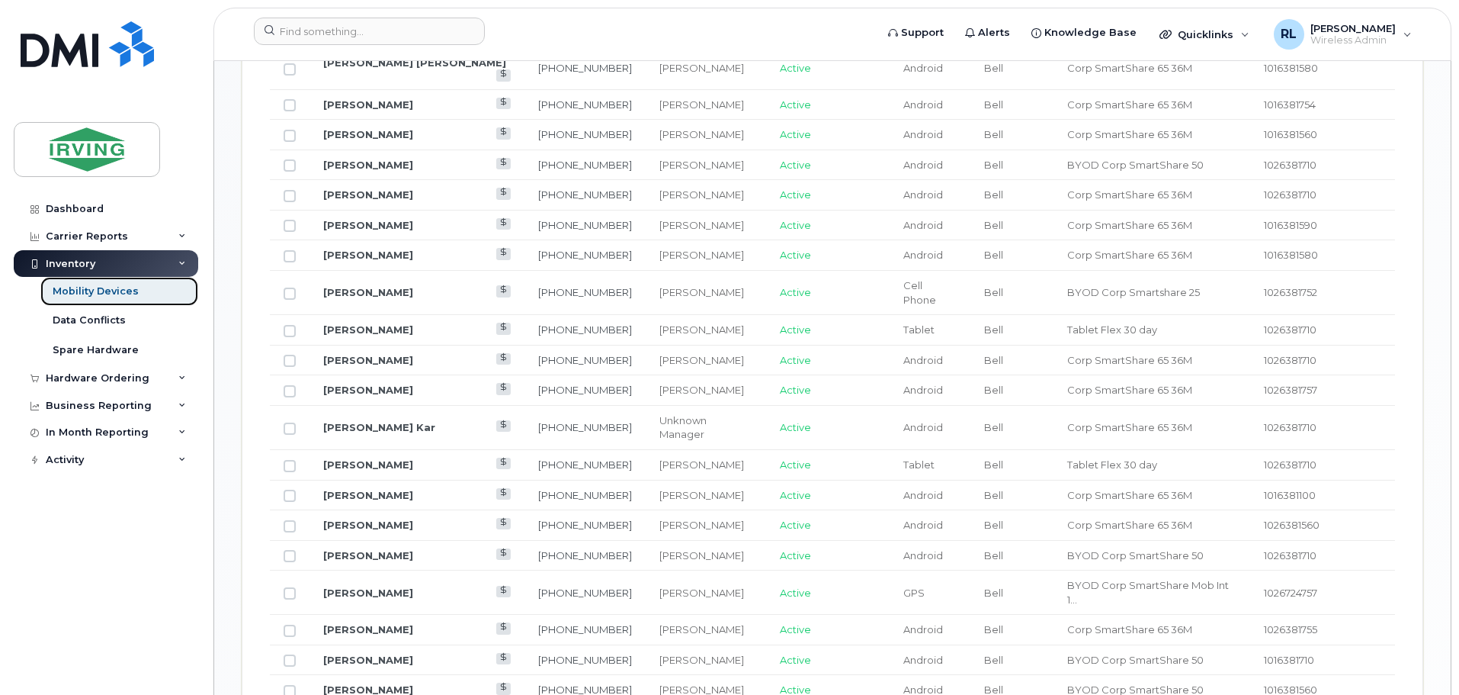
scroll to position [1144, 0]
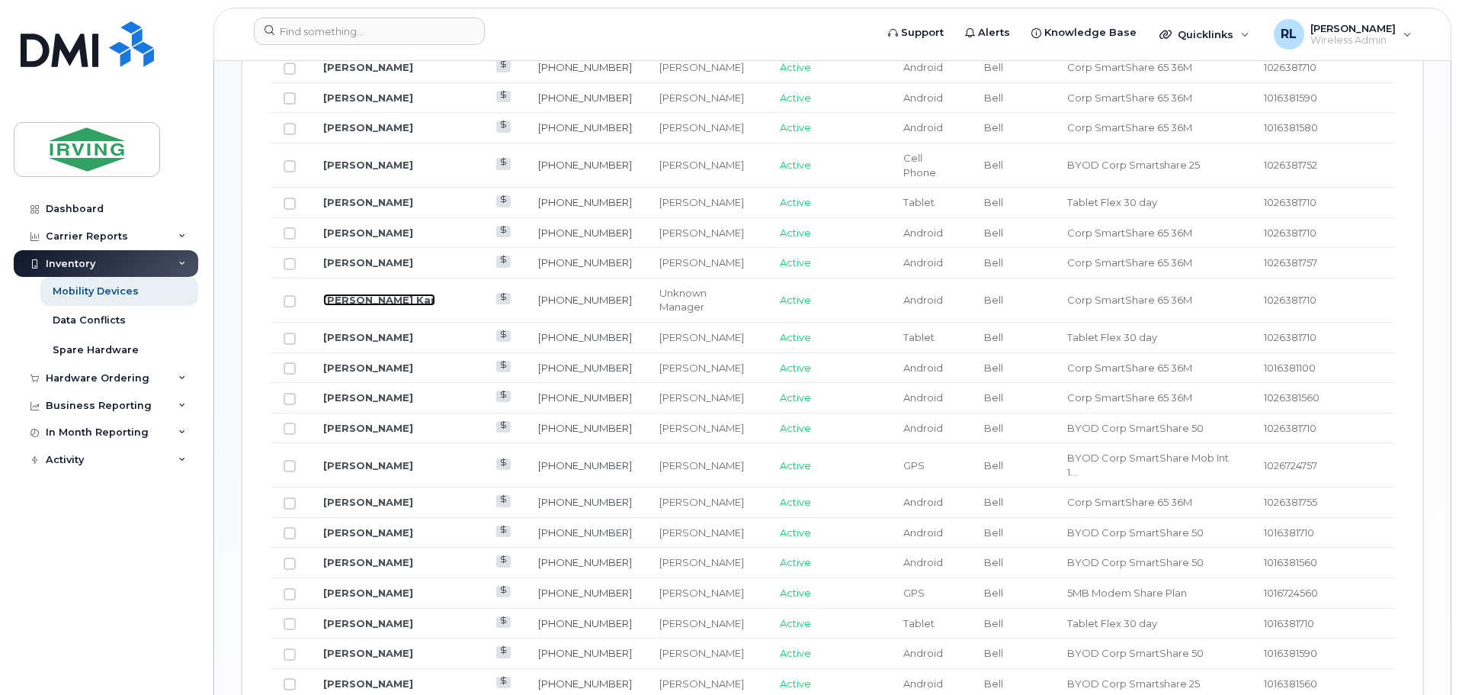
click at [353, 294] on link "[PERSON_NAME] Kar" at bounding box center [379, 300] width 112 height 12
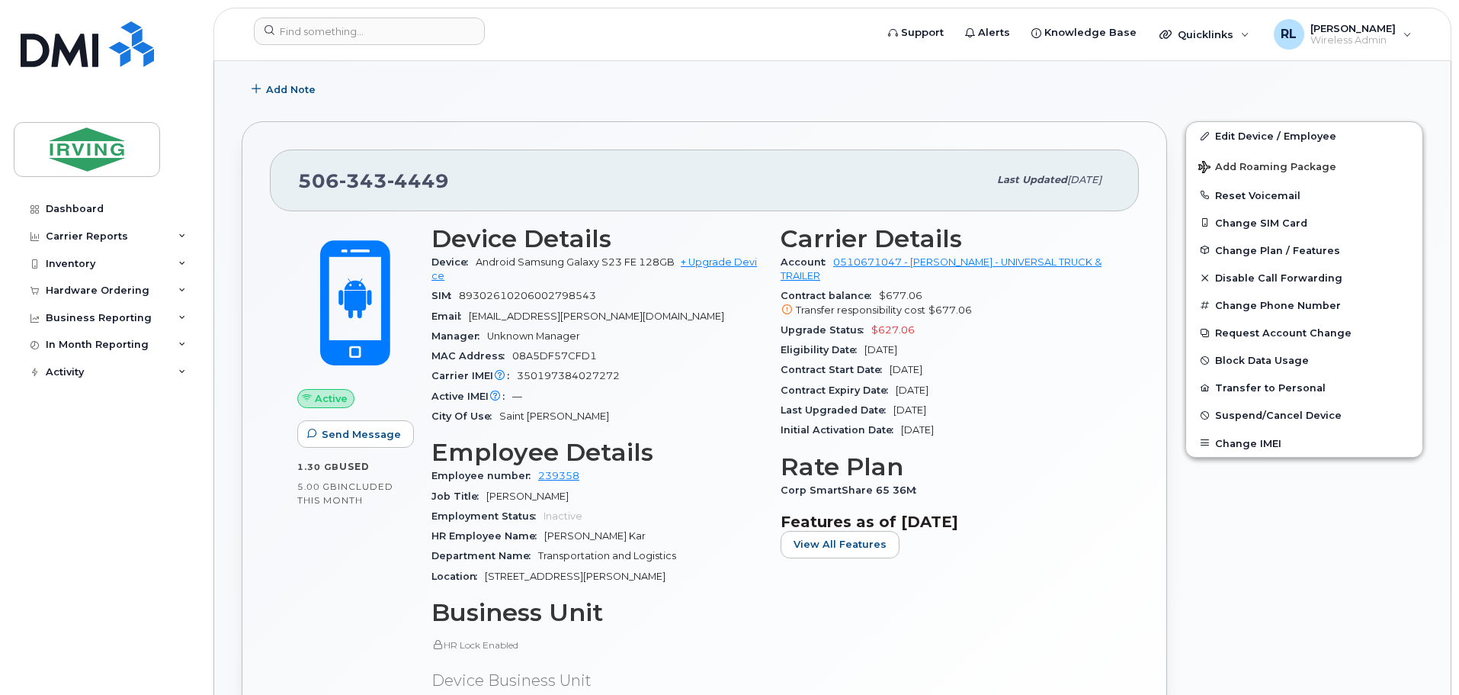
scroll to position [343, 0]
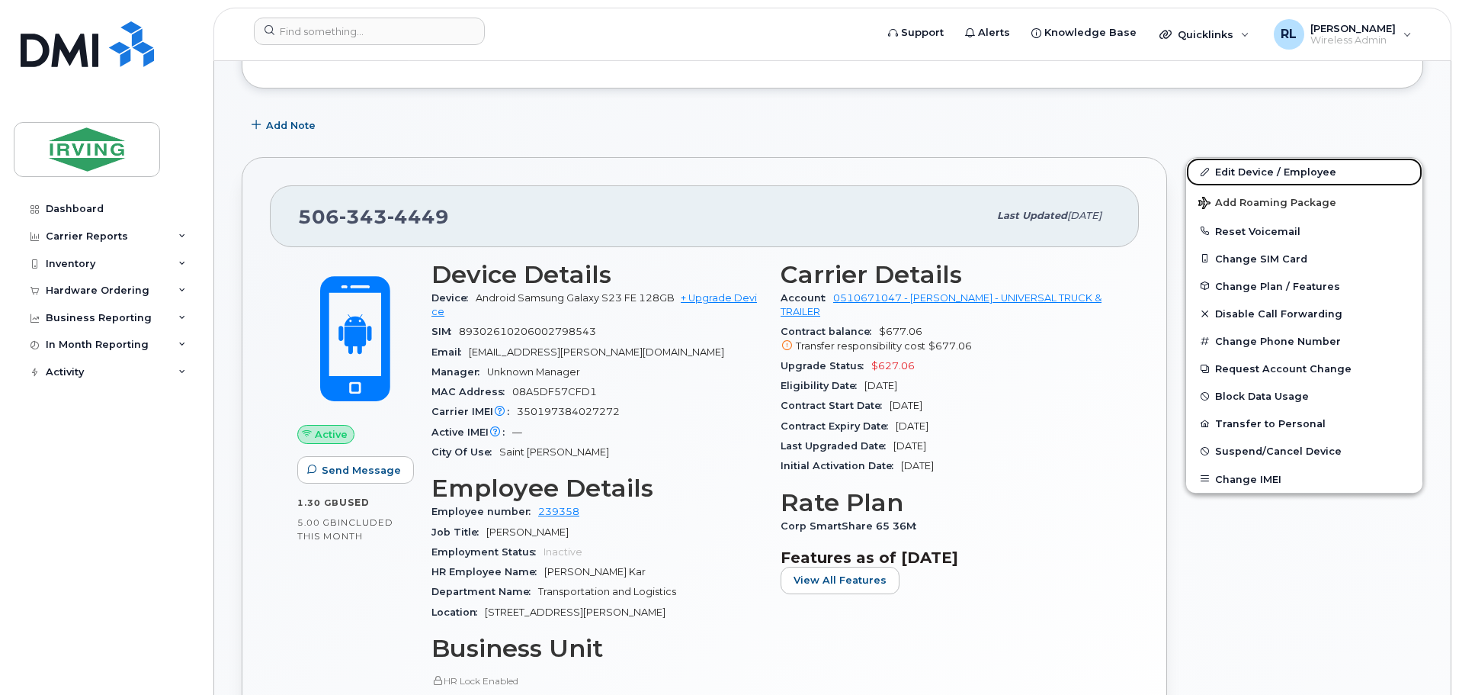
click at [1255, 167] on link "Edit Device / Employee" at bounding box center [1304, 171] width 236 height 27
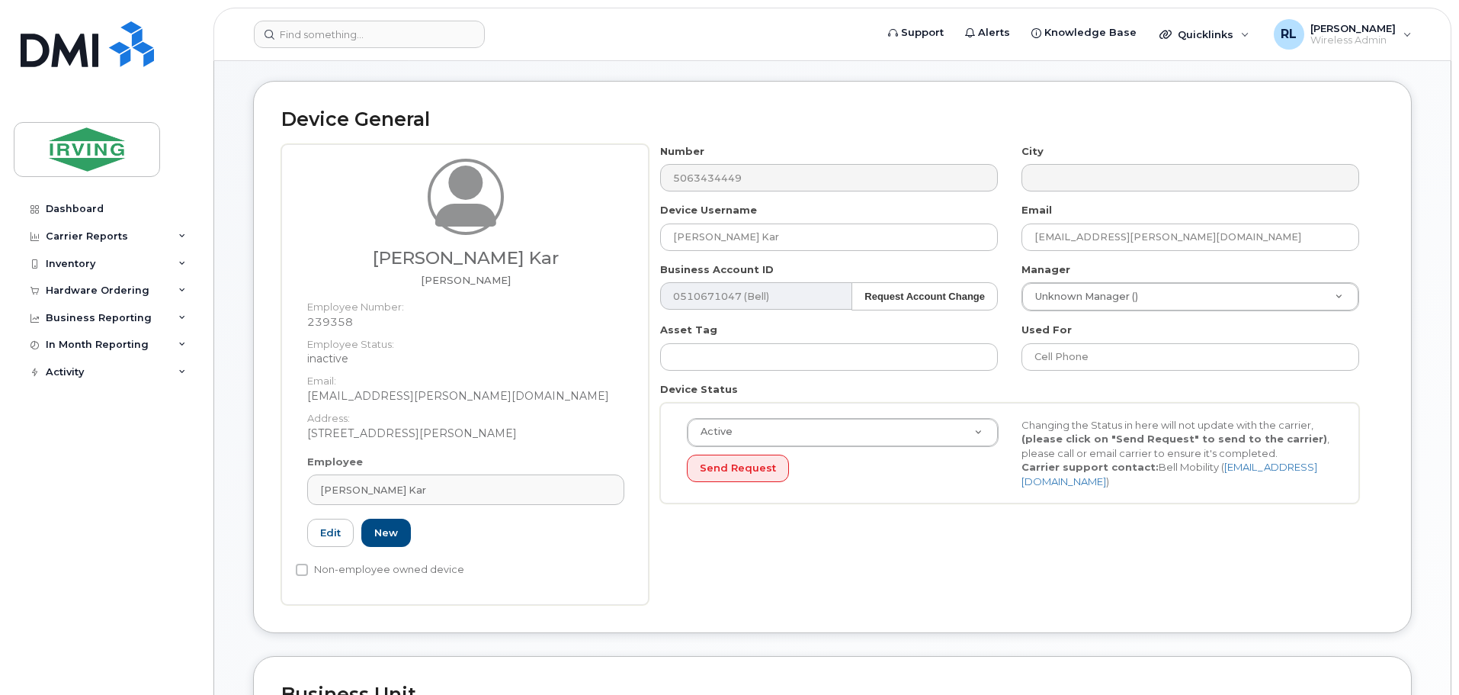
scroll to position [76, 0]
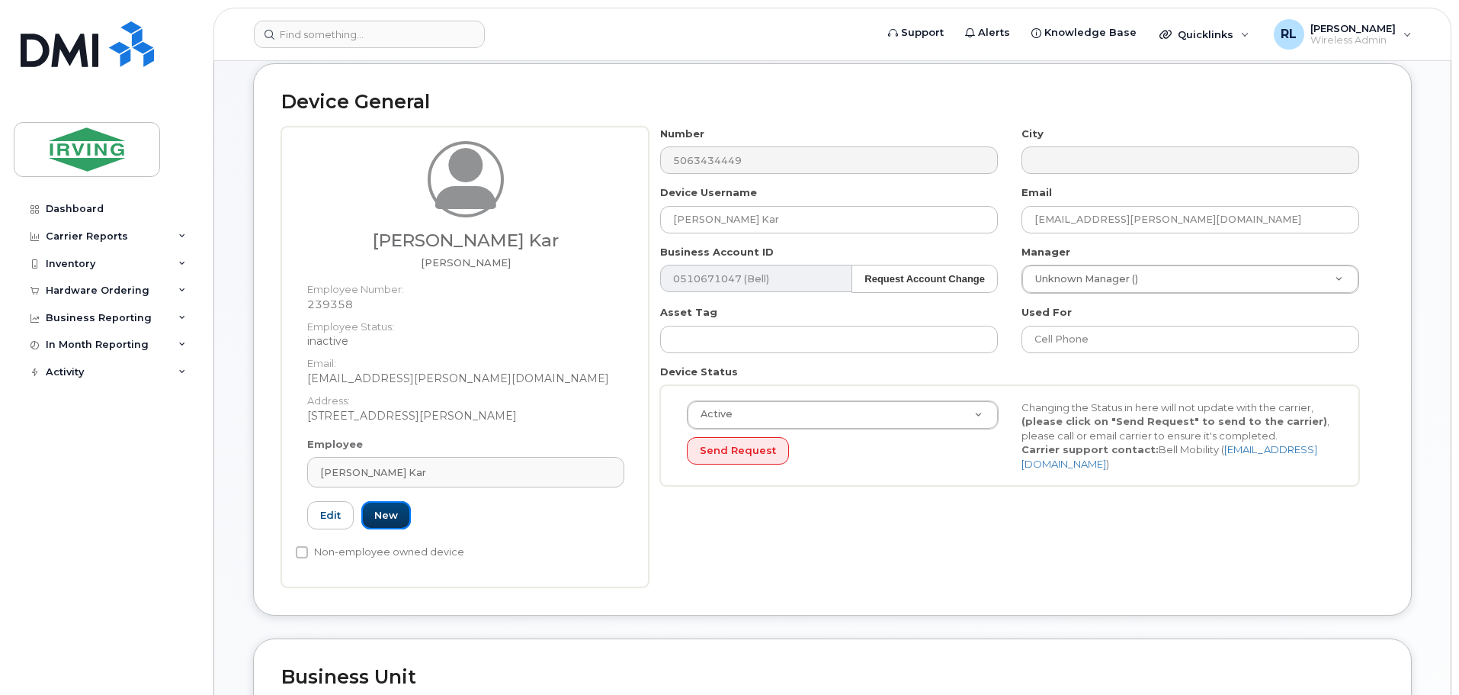
click at [385, 512] on link "New" at bounding box center [386, 515] width 50 height 28
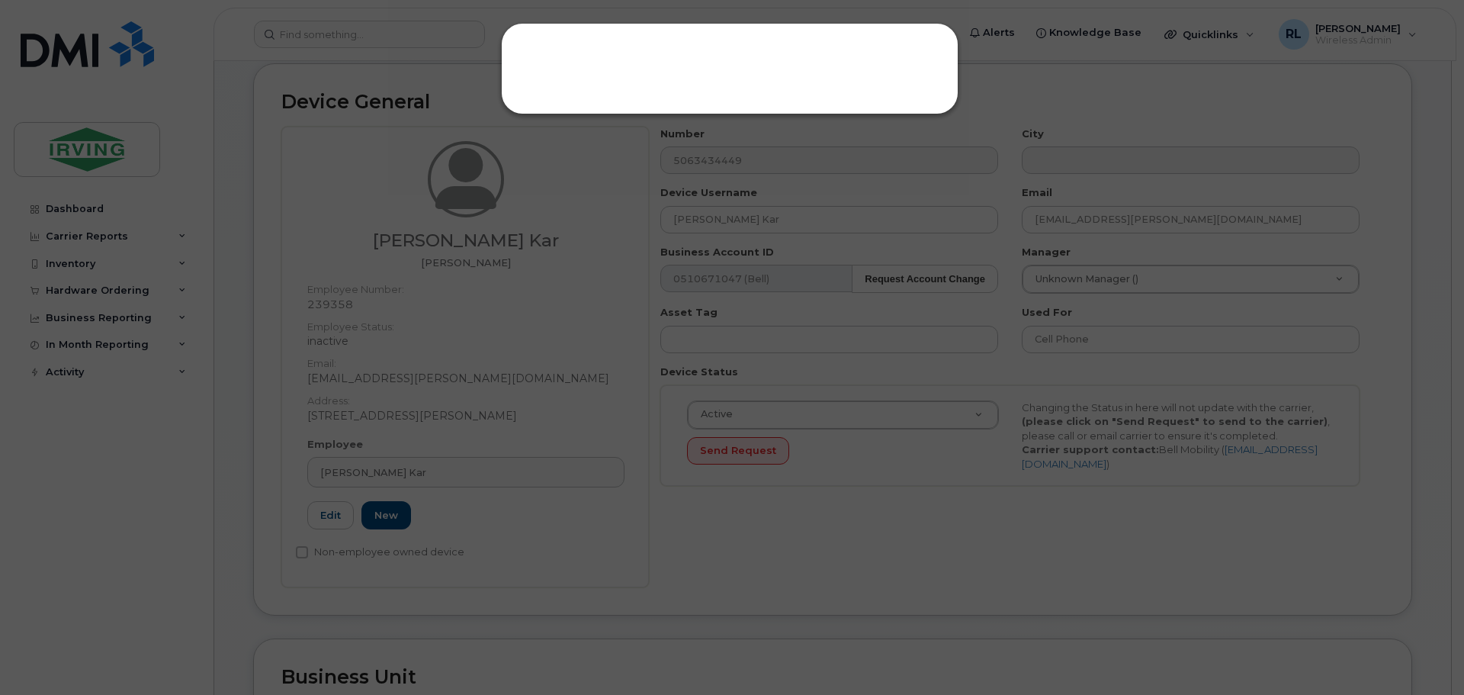
click at [382, 515] on div at bounding box center [732, 347] width 1464 height 695
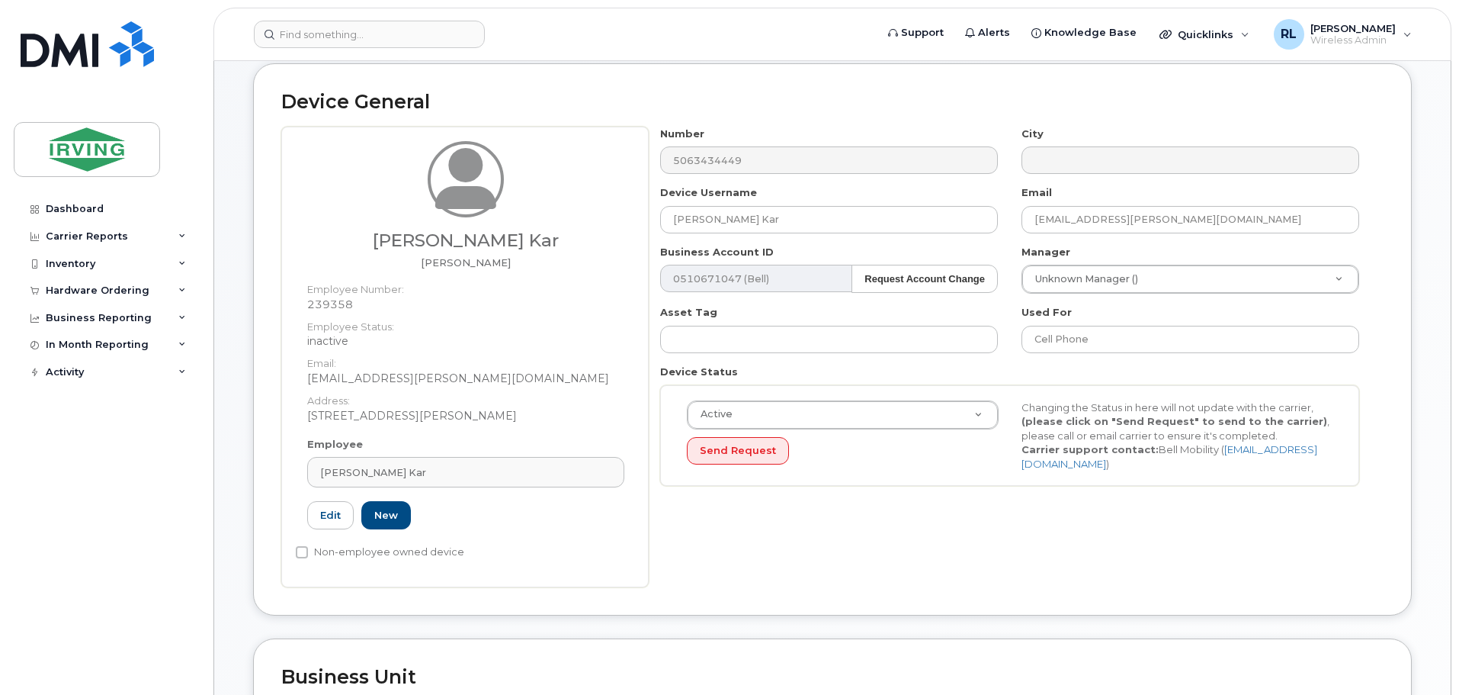
click at [392, 470] on div "[PERSON_NAME] Kar" at bounding box center [465, 472] width 291 height 14
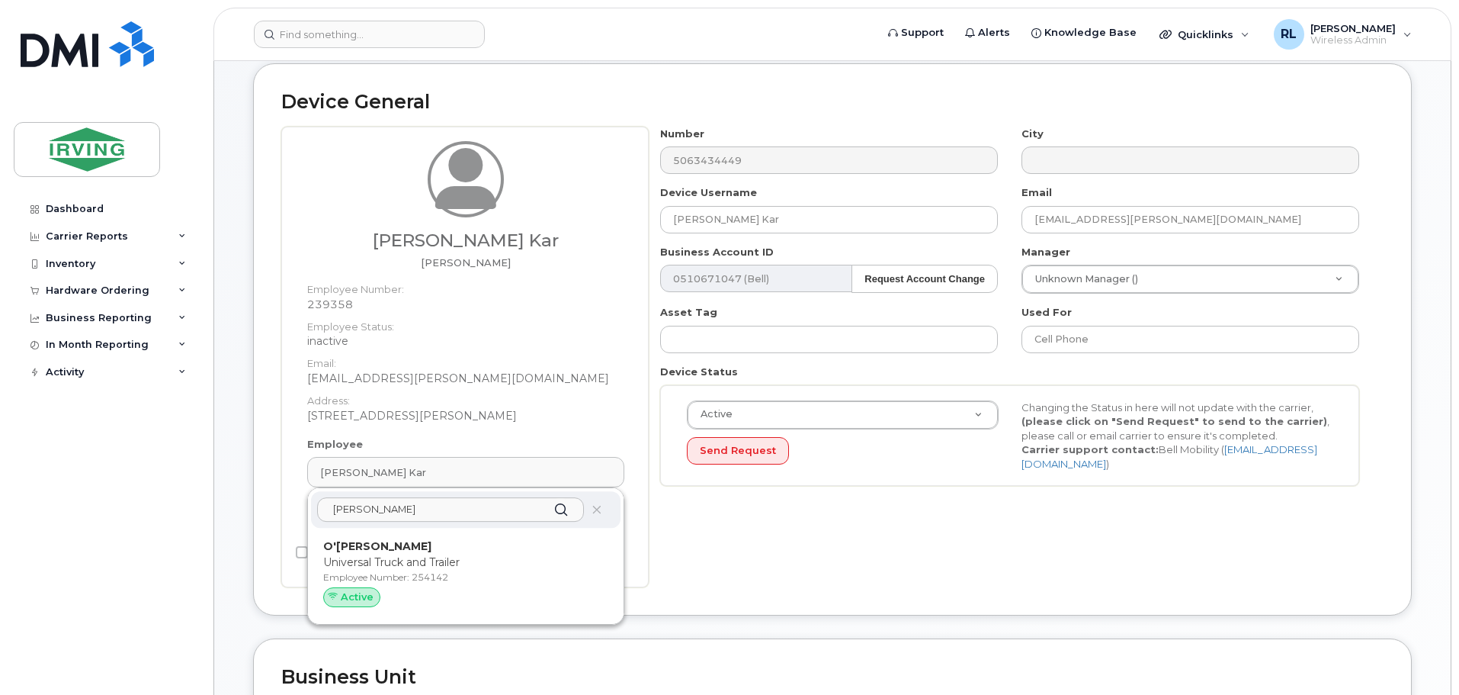
type input "[PERSON_NAME]"
click at [355, 591] on span "Active" at bounding box center [357, 596] width 33 height 14
click at [372, 543] on strong "O'[PERSON_NAME]" at bounding box center [377, 546] width 108 height 14
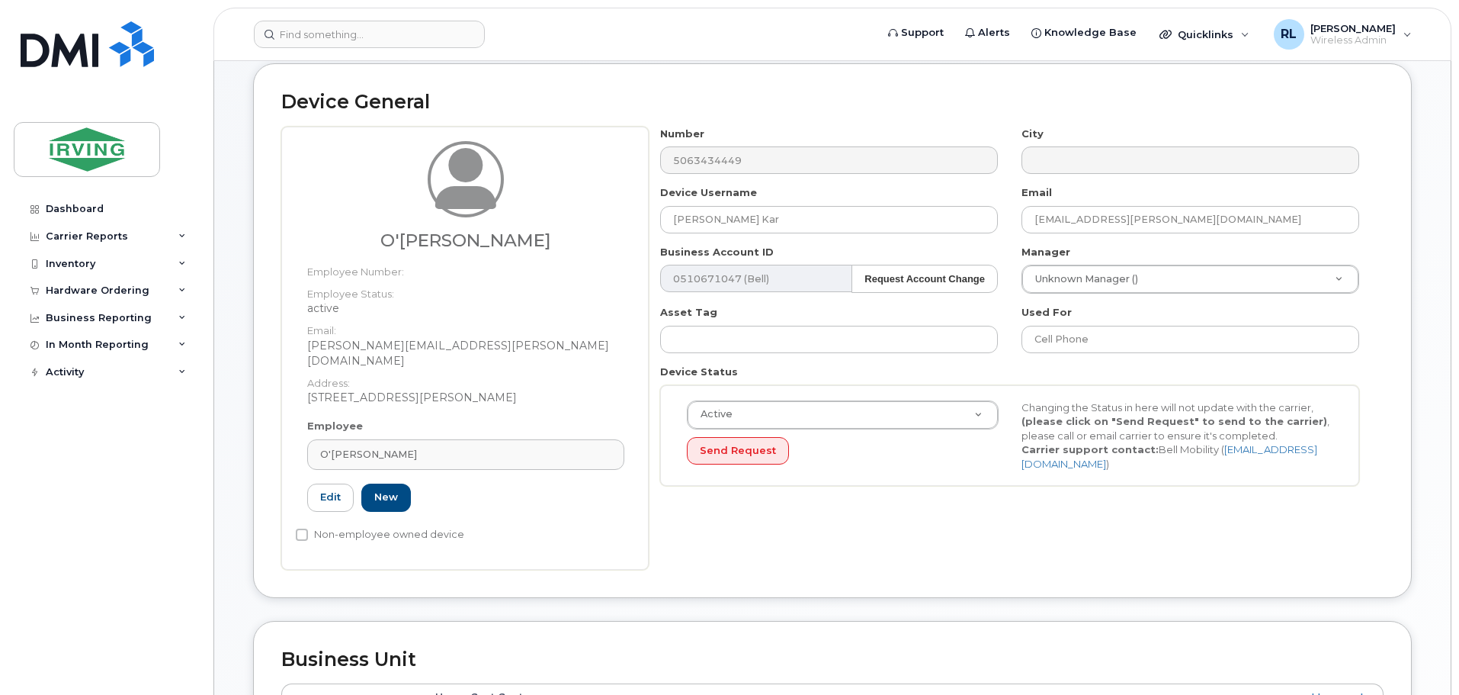
type input "254142"
type input "O'[PERSON_NAME]"
type input "[PERSON_NAME][EMAIL_ADDRESS][PERSON_NAME][DOMAIN_NAME]"
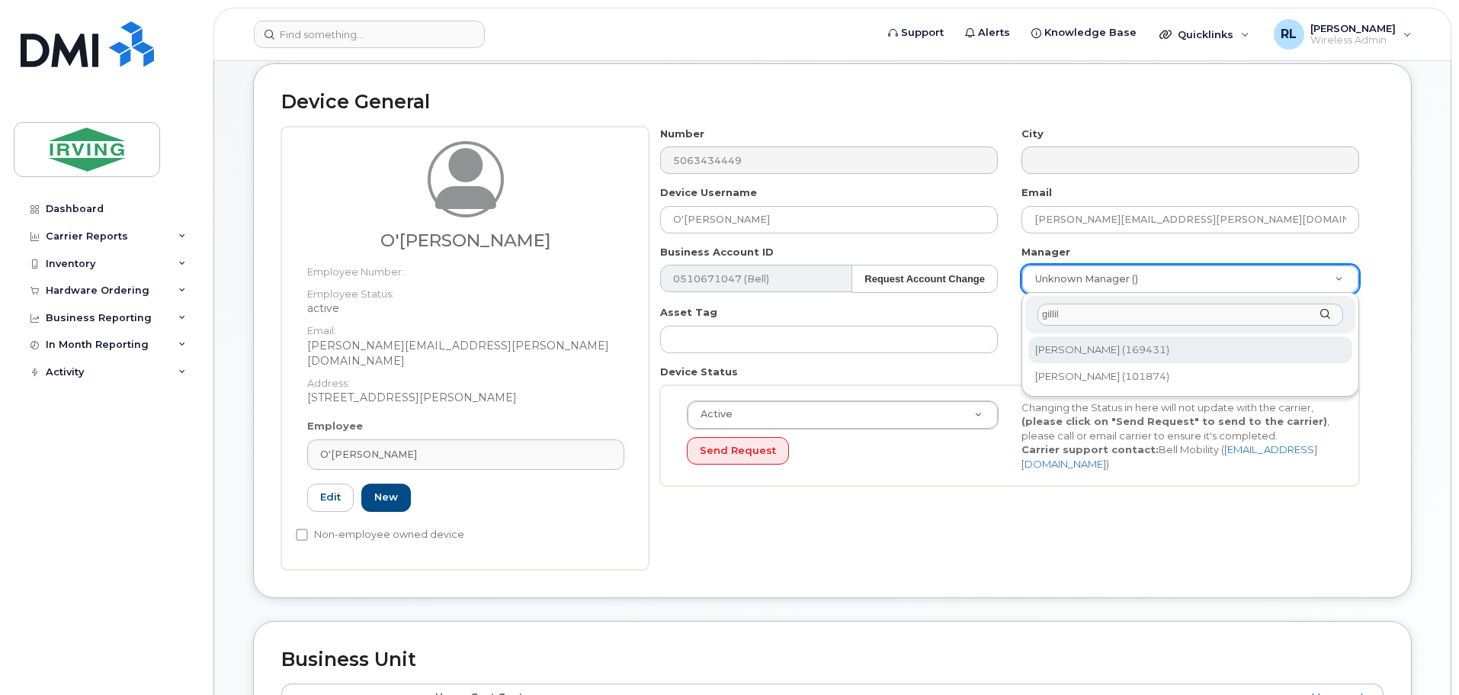
type input "gillil"
type input "1485733"
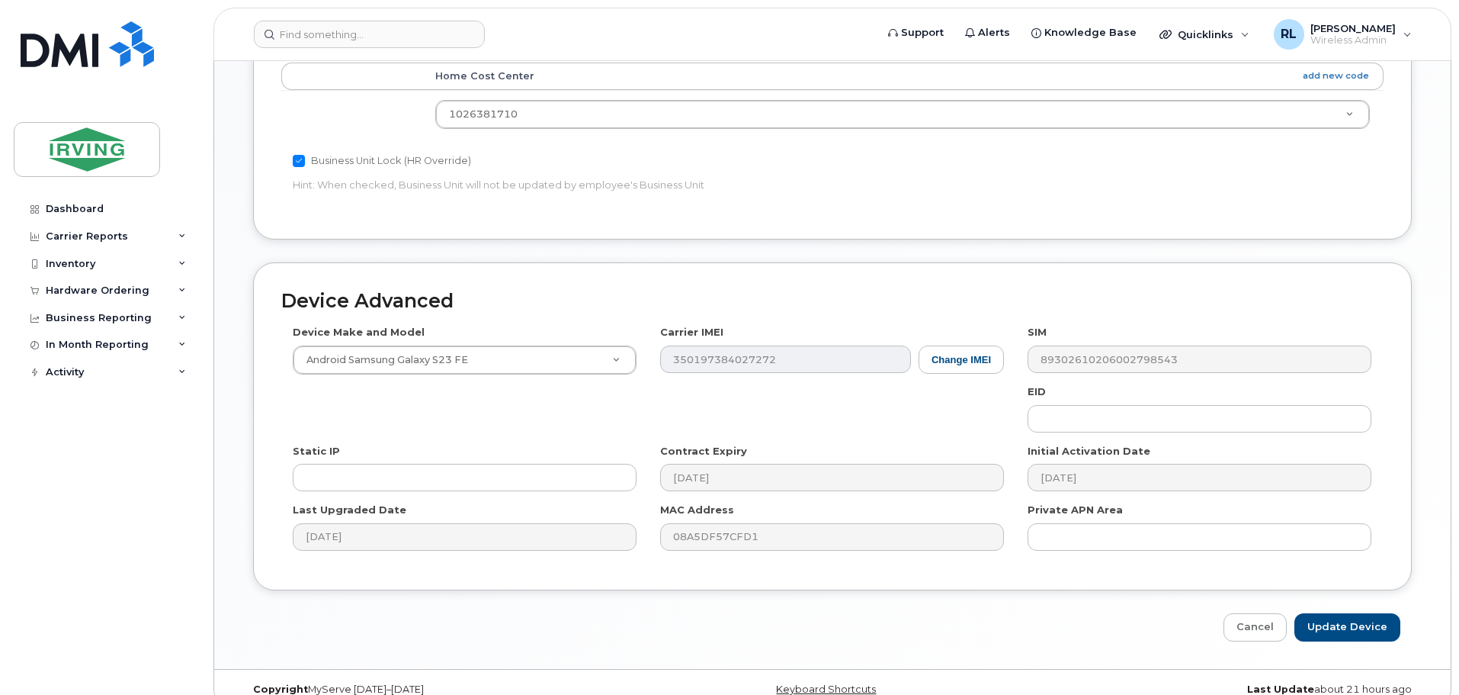
scroll to position [704, 0]
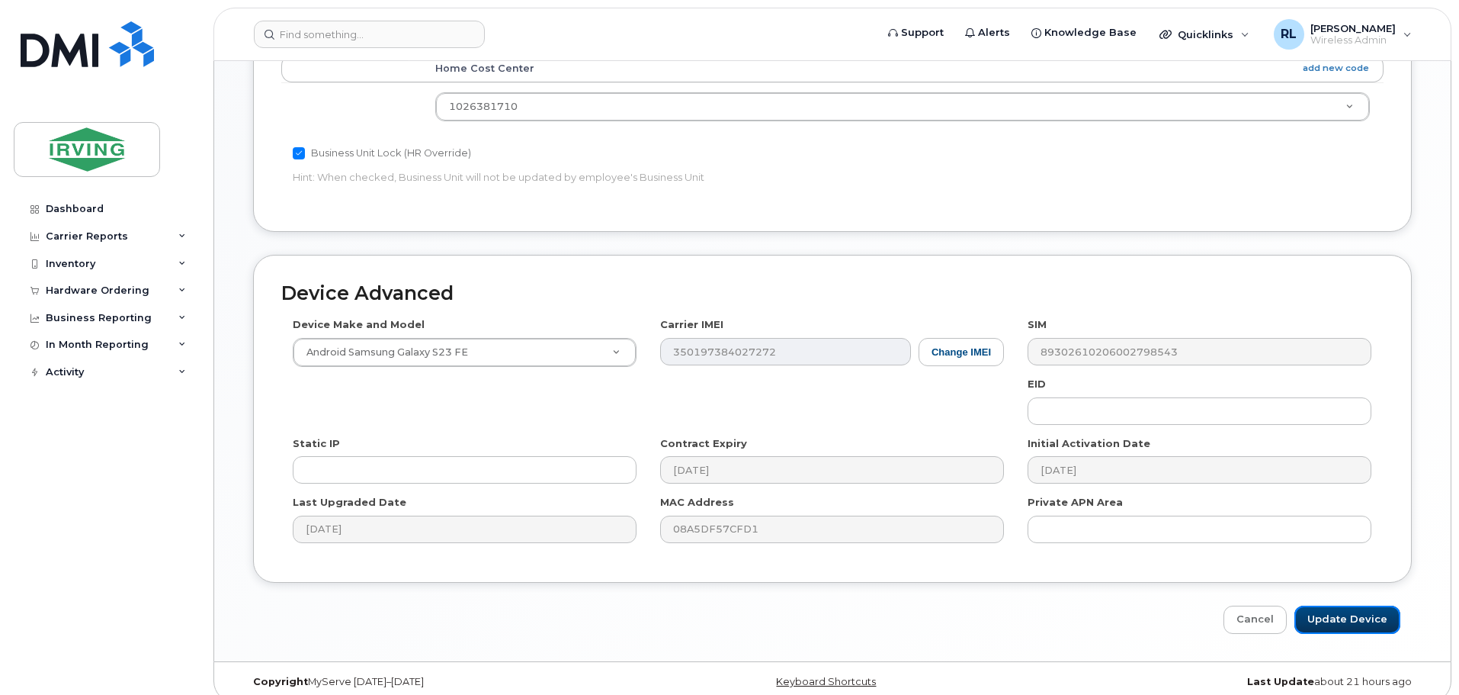
click at [1353, 605] on input "Update Device" at bounding box center [1348, 619] width 106 height 28
type input "Saving..."
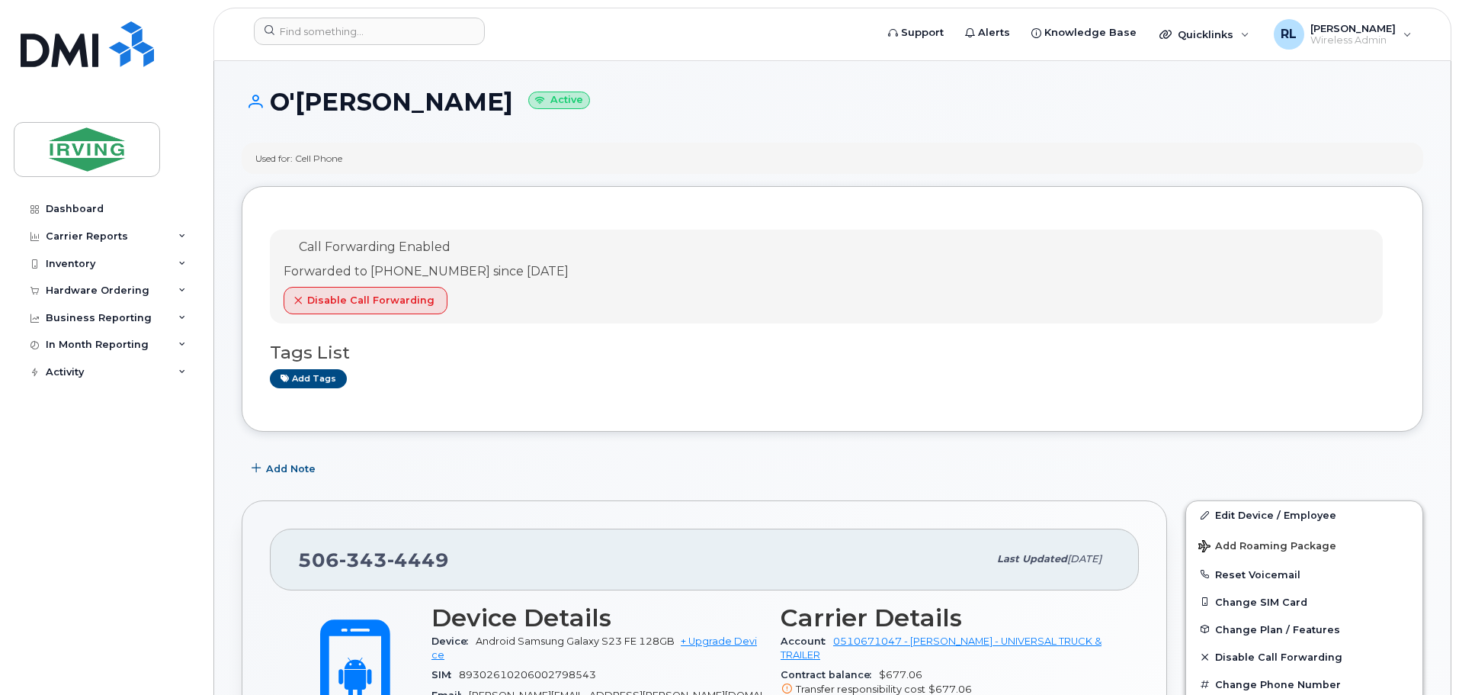
click at [80, 259] on div "Inventory" at bounding box center [71, 264] width 50 height 12
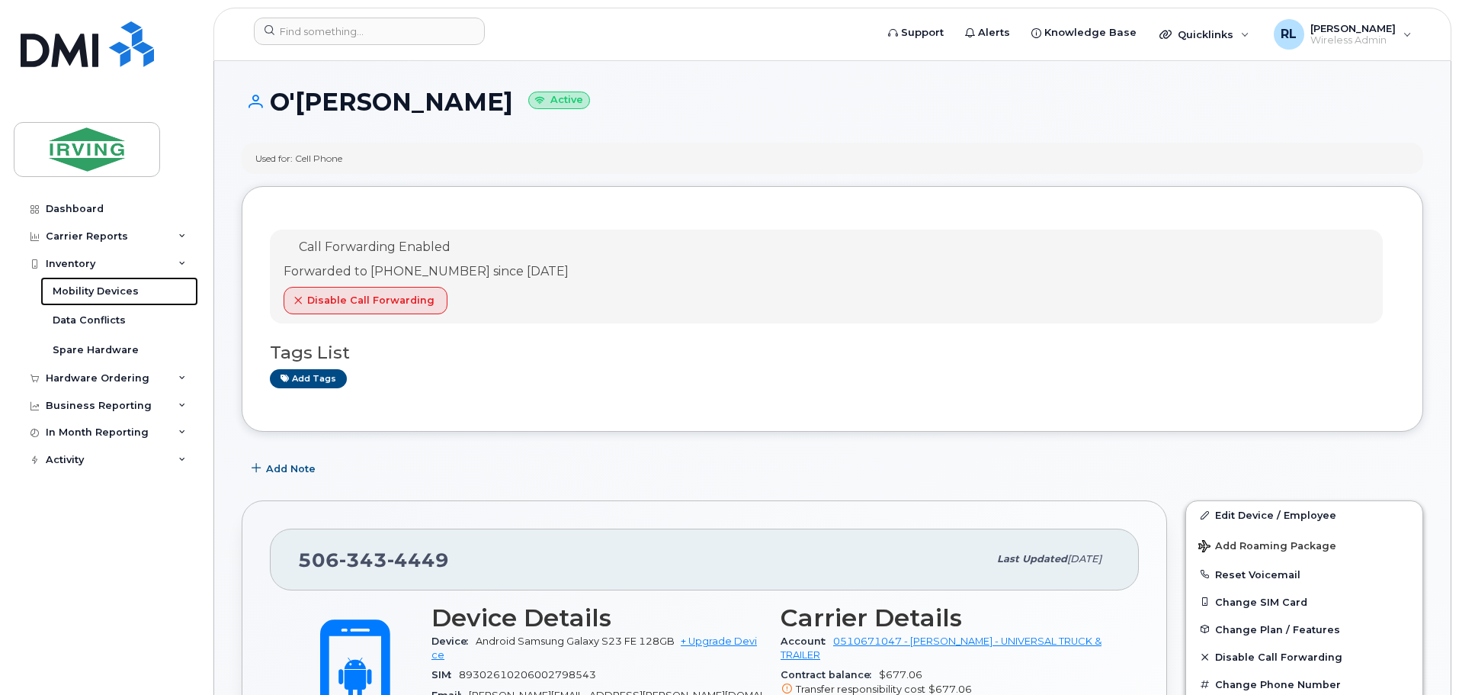
click at [101, 289] on div "Mobility Devices" at bounding box center [96, 291] width 86 height 14
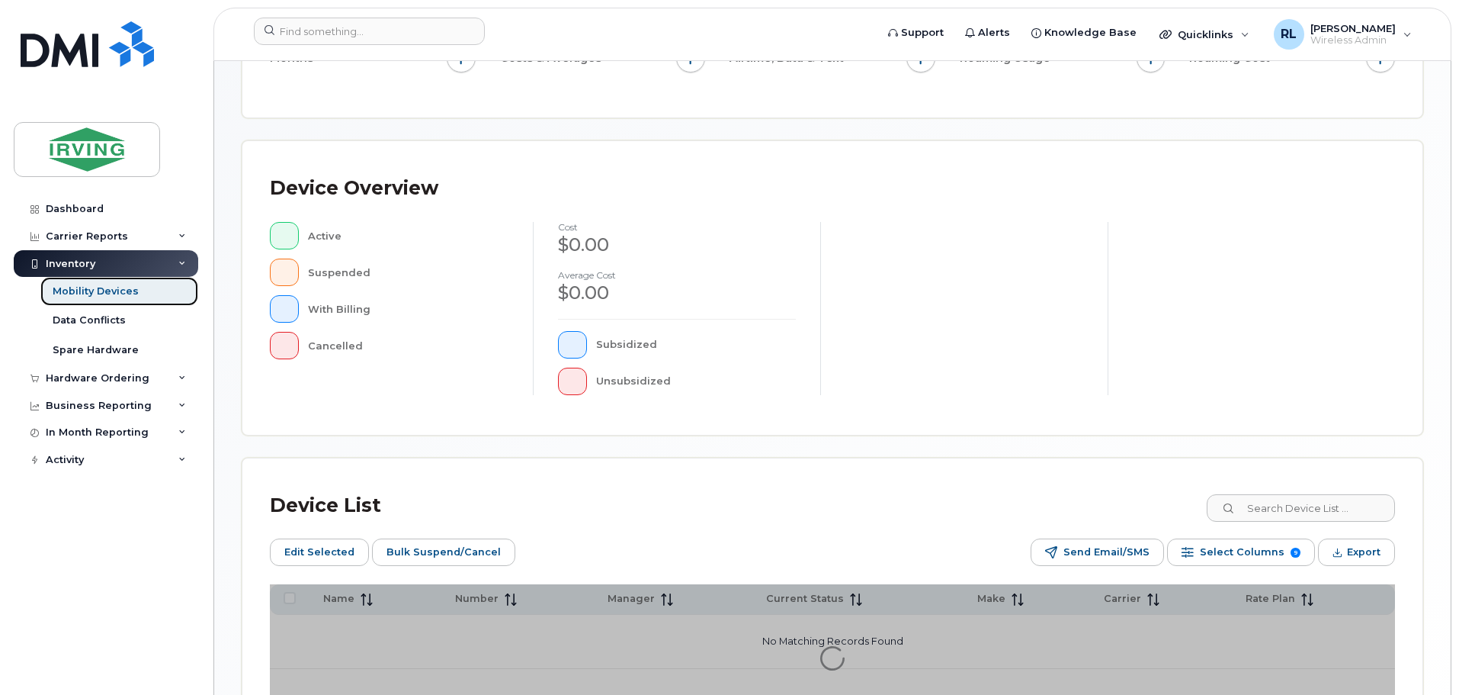
scroll to position [381, 0]
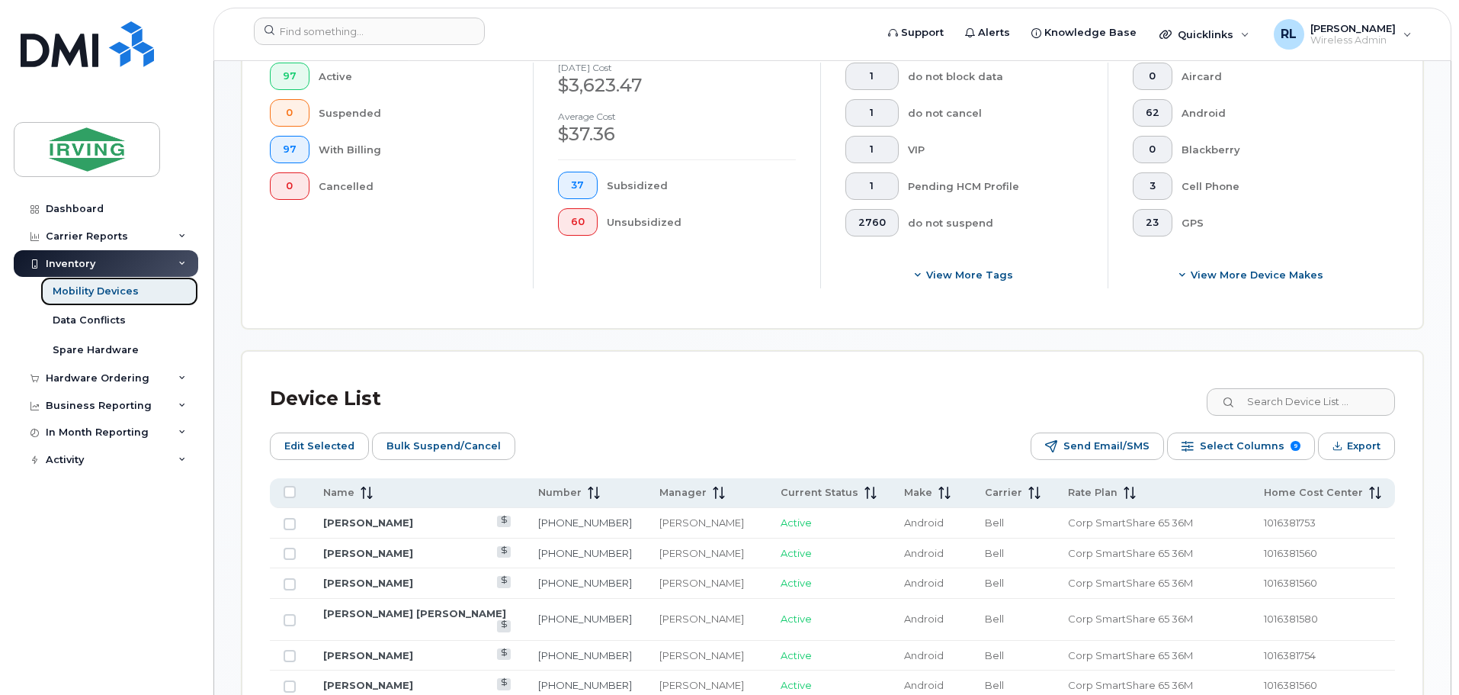
scroll to position [618, 0]
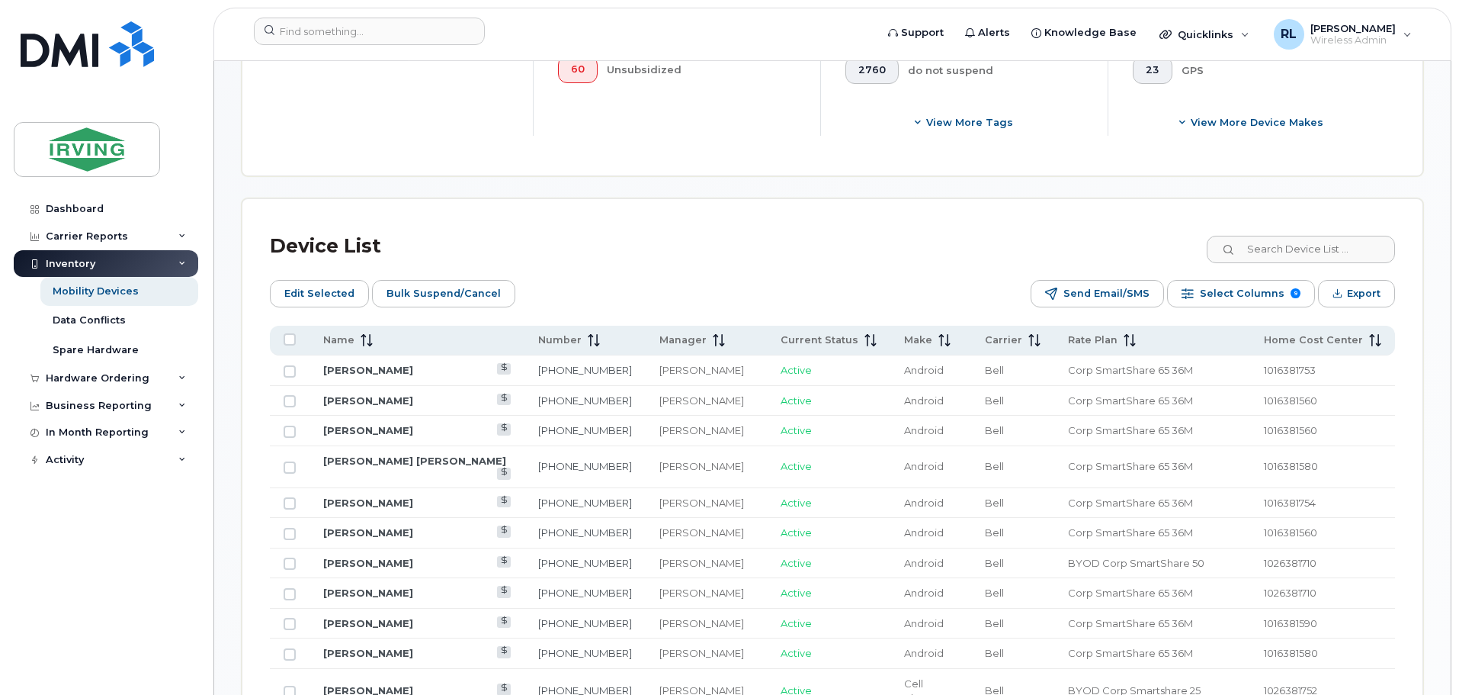
click at [367, 334] on icon at bounding box center [367, 340] width 12 height 12
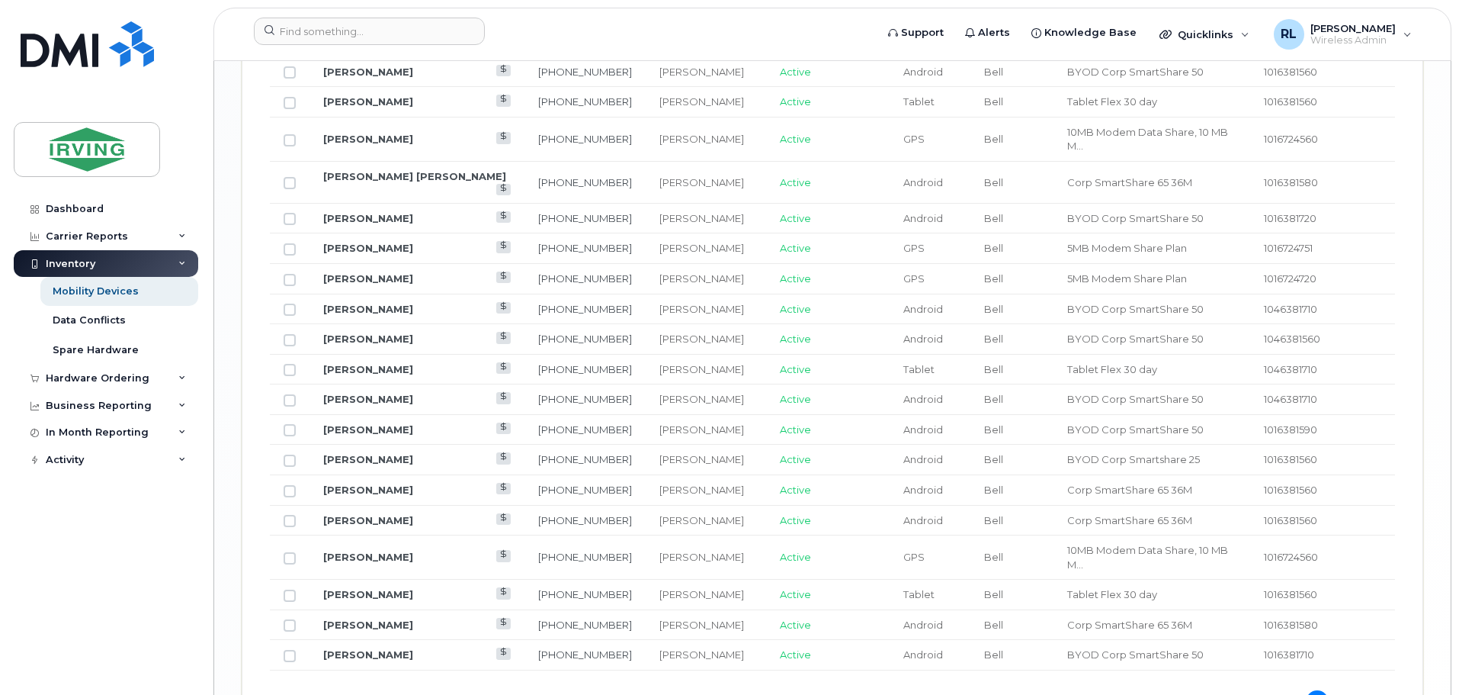
scroll to position [1914, 0]
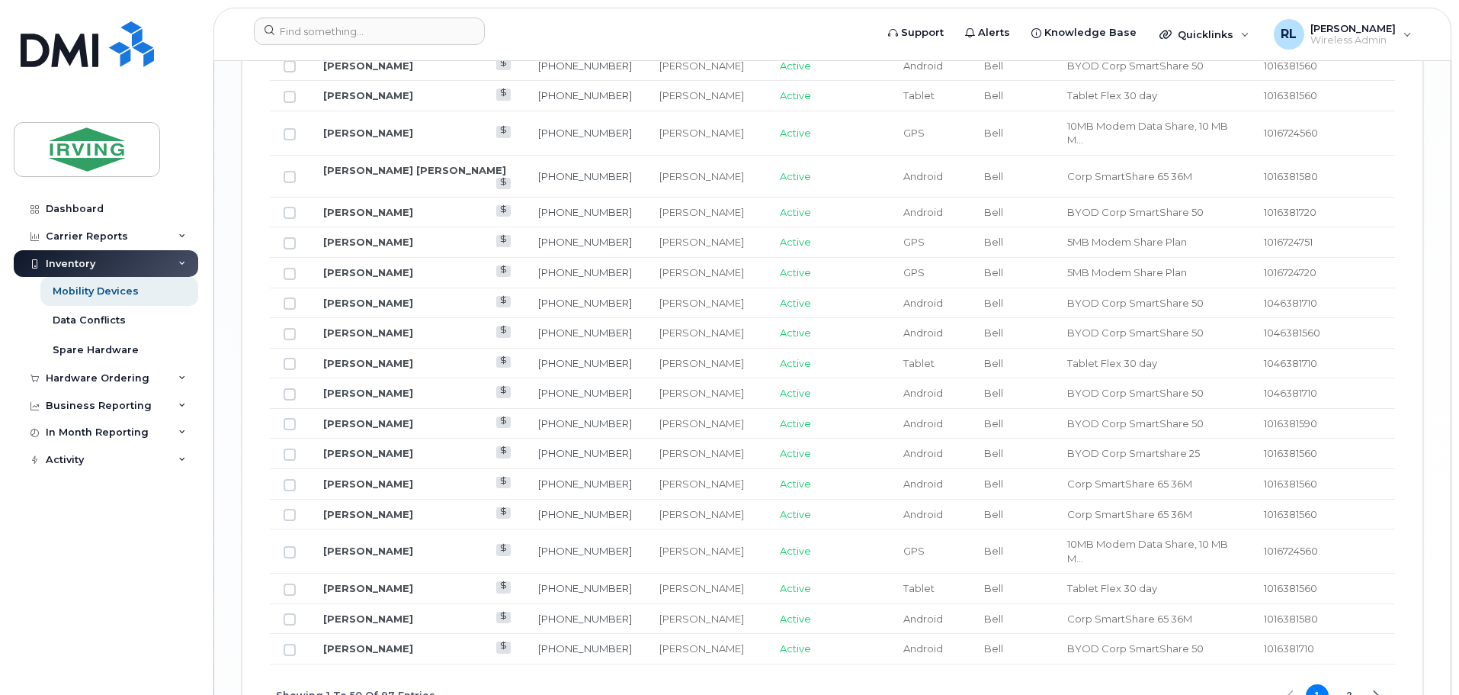
click at [1349, 684] on button "2" at bounding box center [1349, 695] width 23 height 23
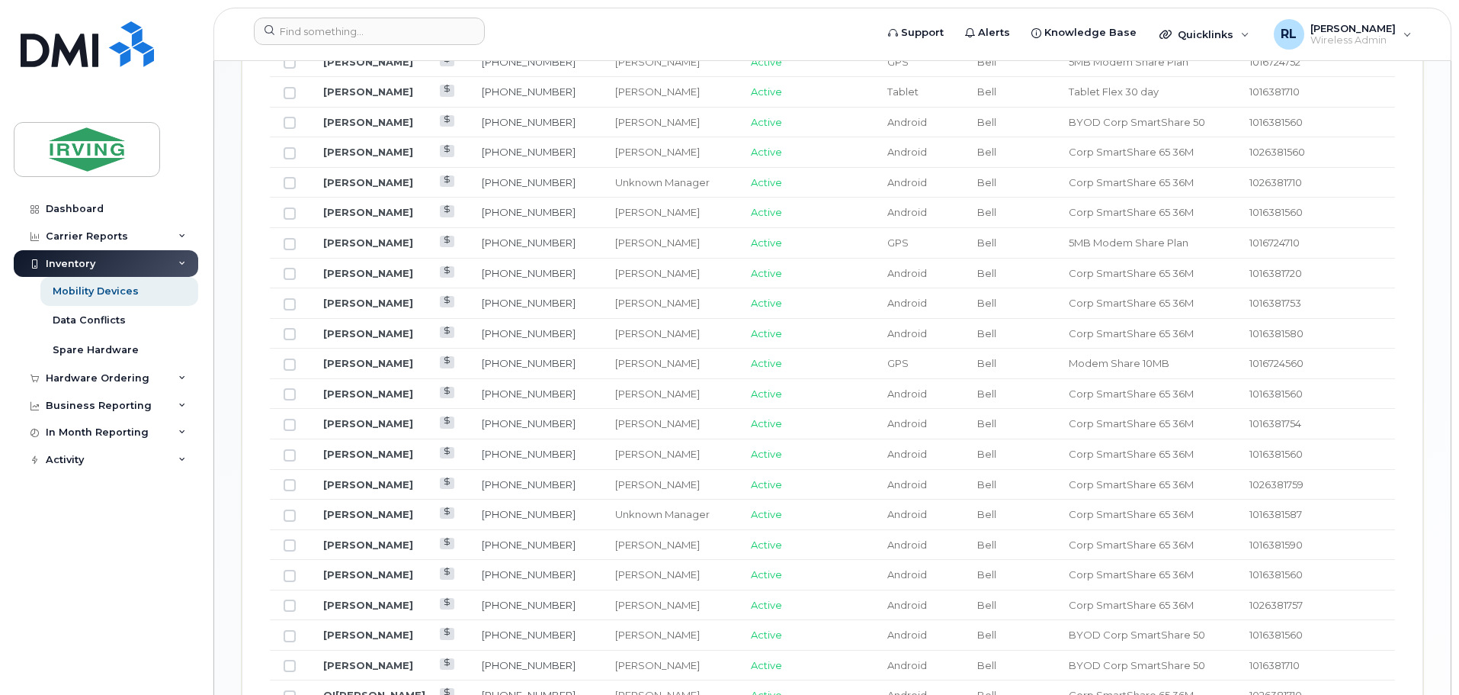
scroll to position [947, 0]
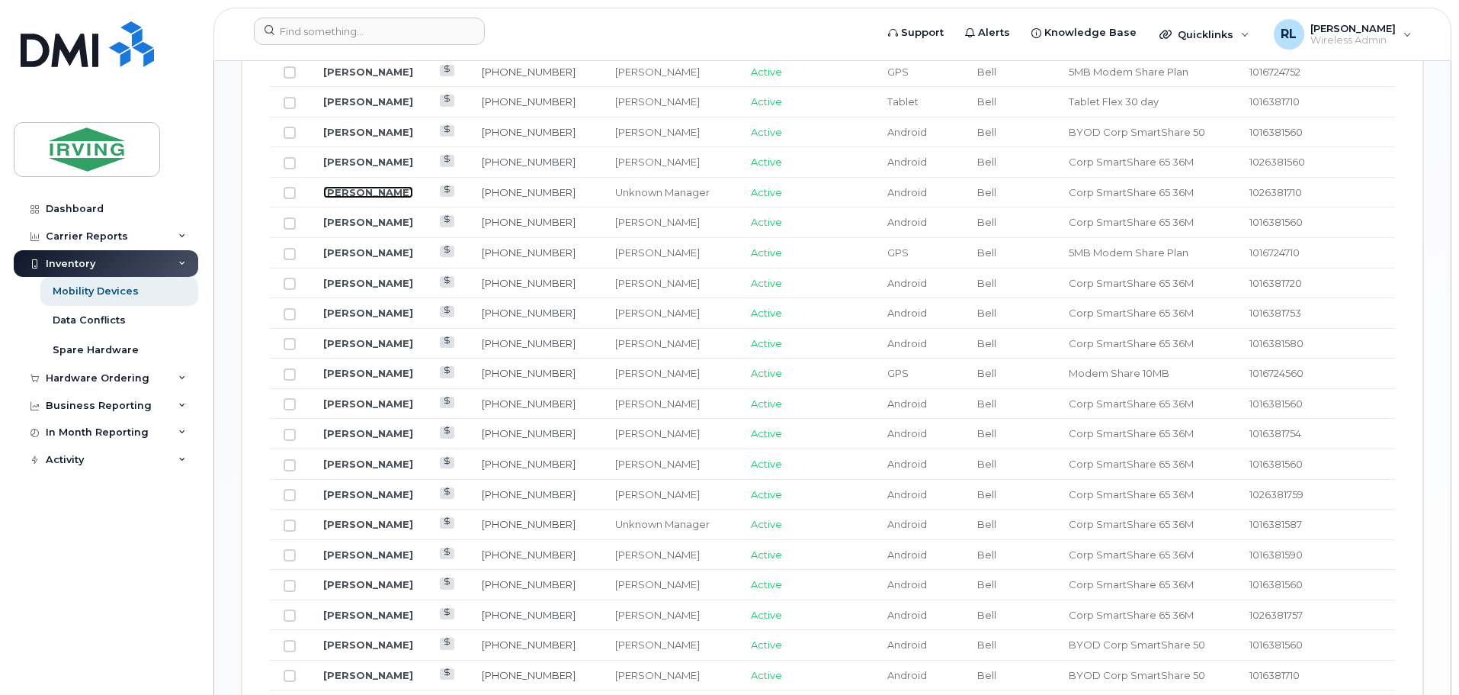
click at [377, 186] on link "[PERSON_NAME]" at bounding box center [368, 192] width 90 height 12
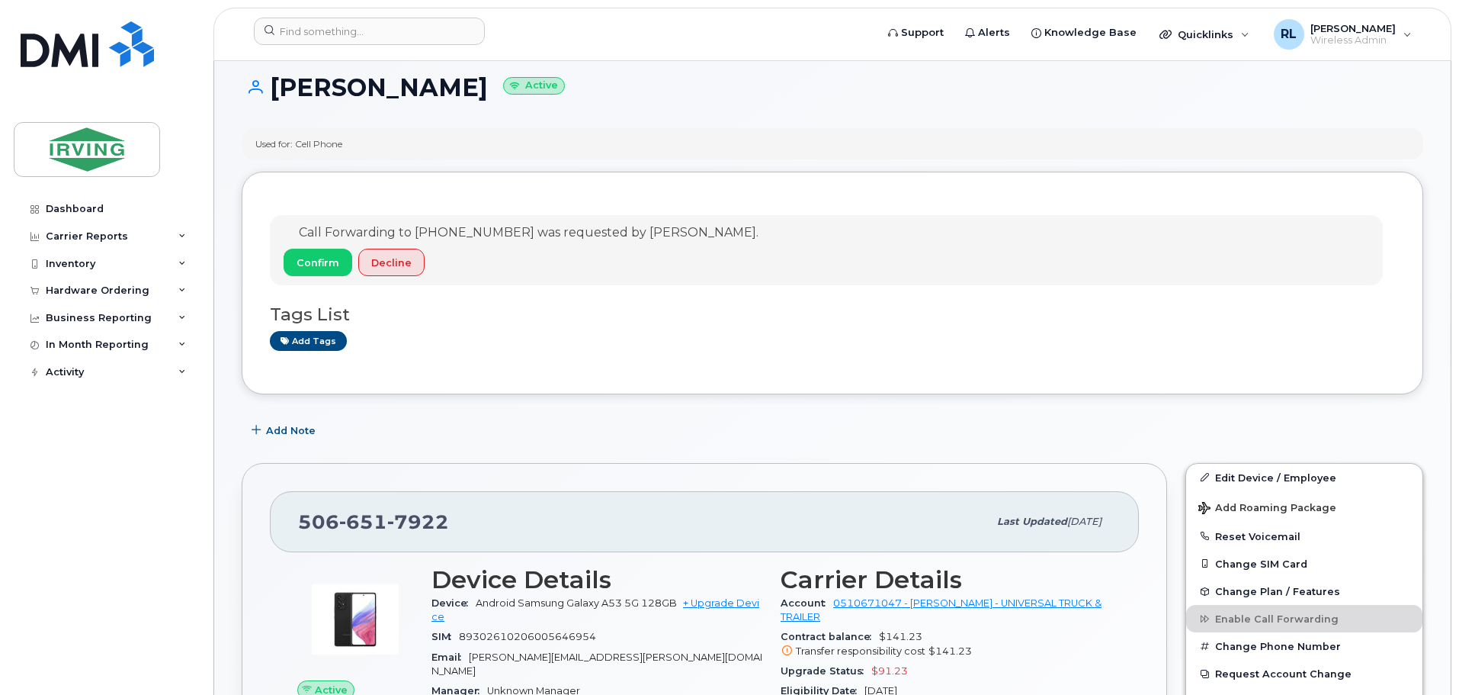
scroll to position [19, 0]
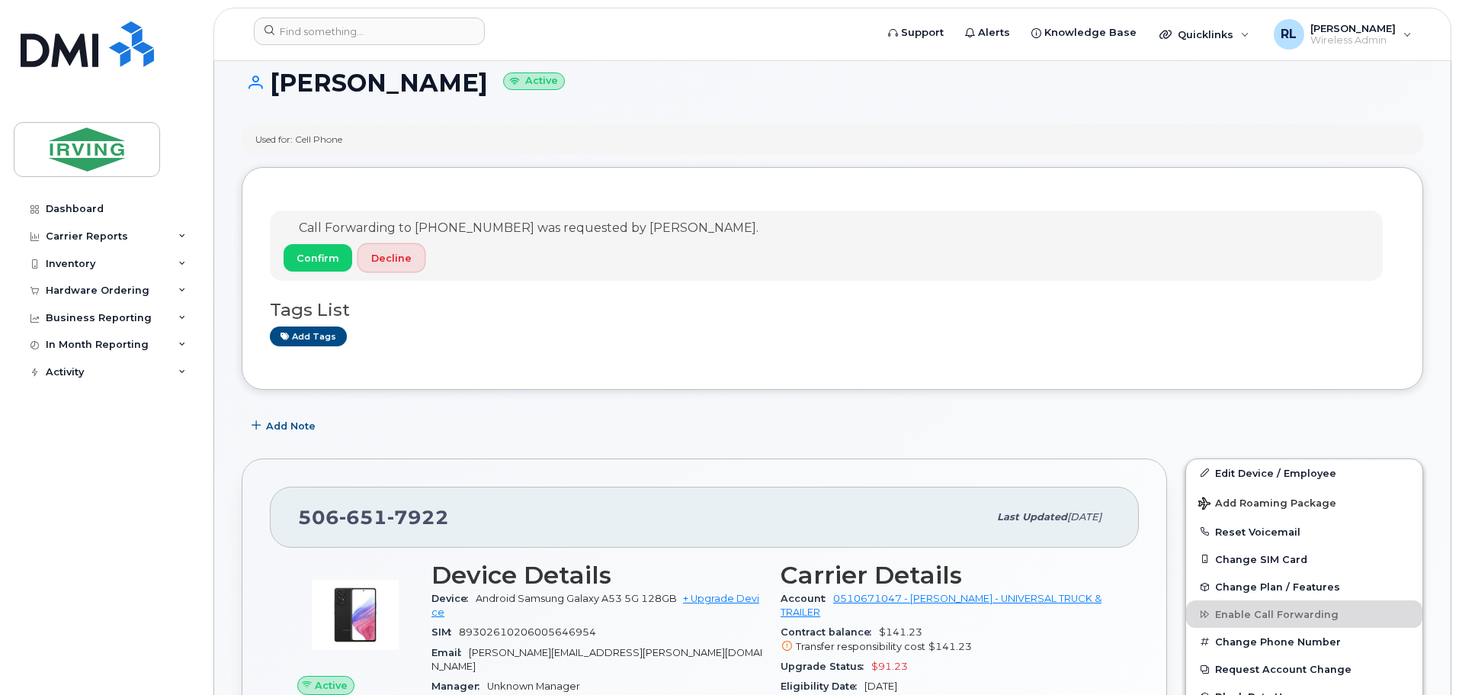
click at [384, 255] on span "Decline" at bounding box center [391, 258] width 40 height 14
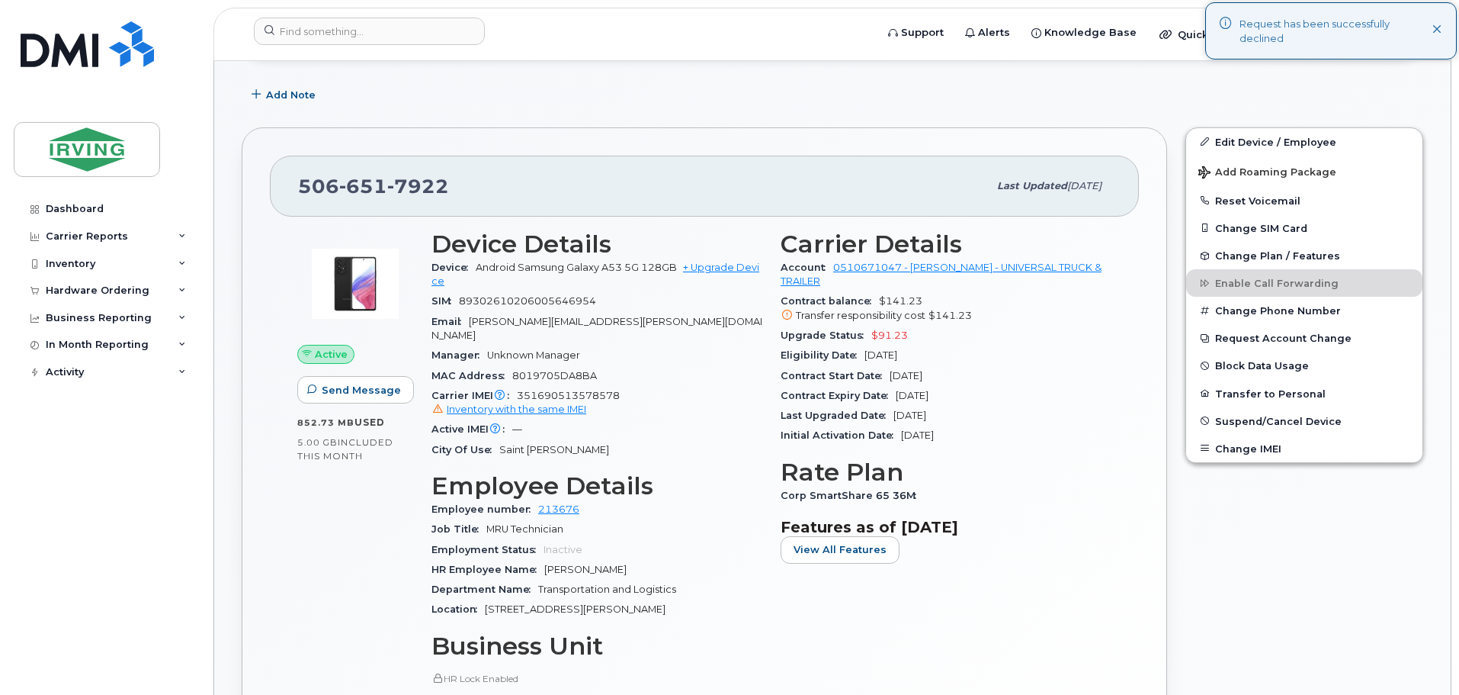
scroll to position [286, 0]
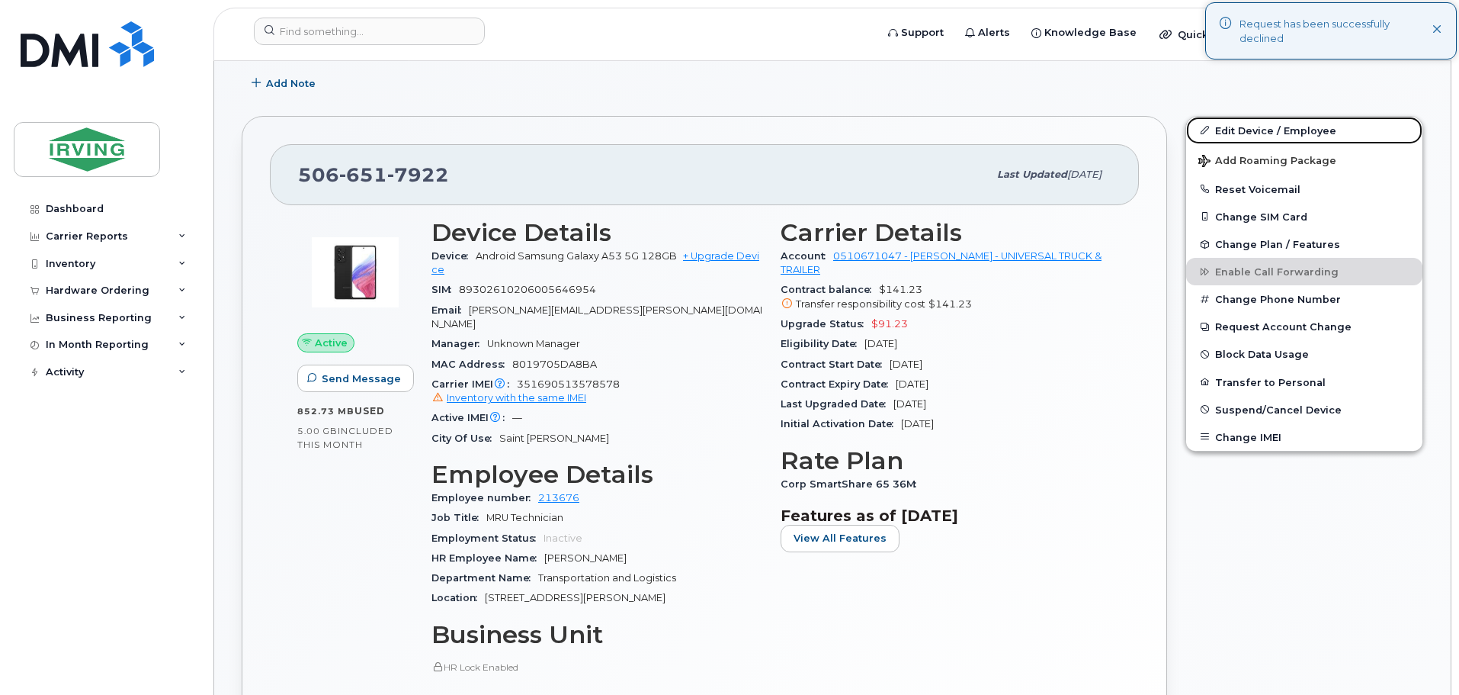
click at [1250, 125] on link "Edit Device / Employee" at bounding box center [1304, 130] width 236 height 27
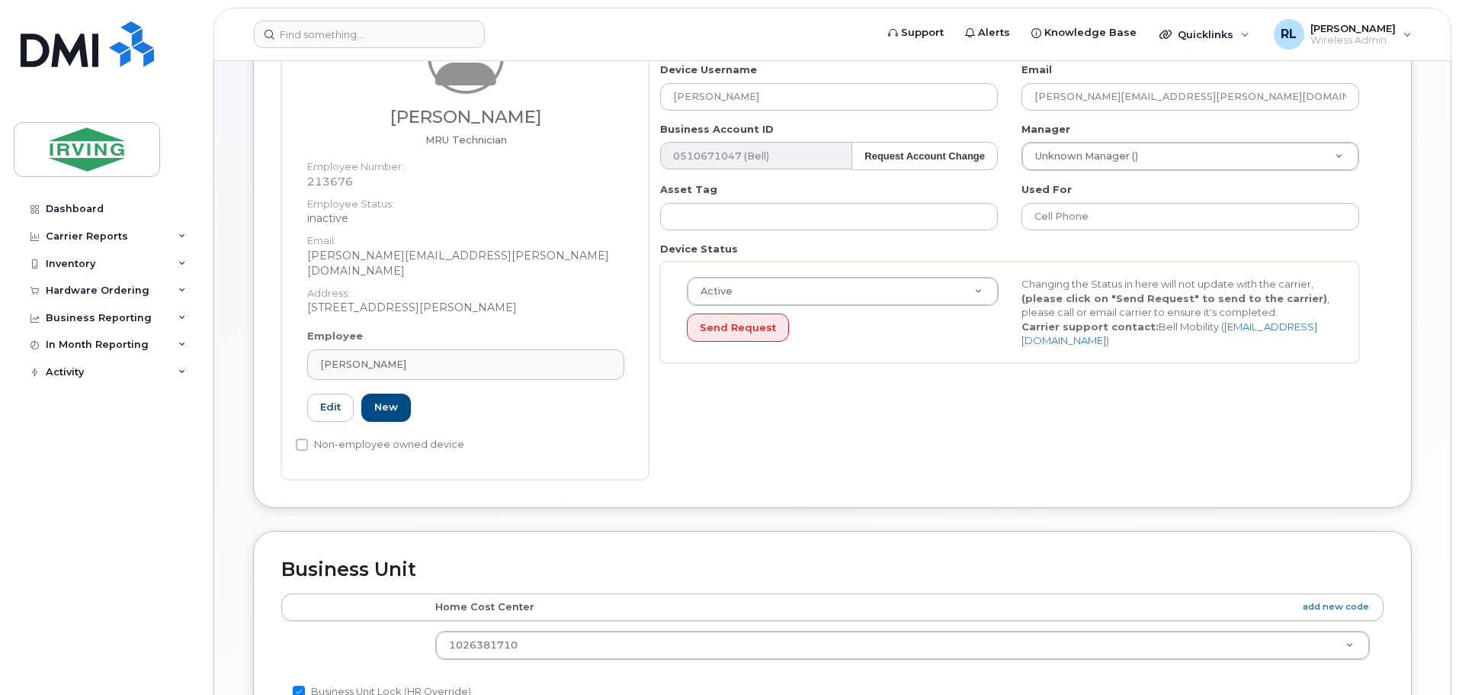
scroll to position [286, 0]
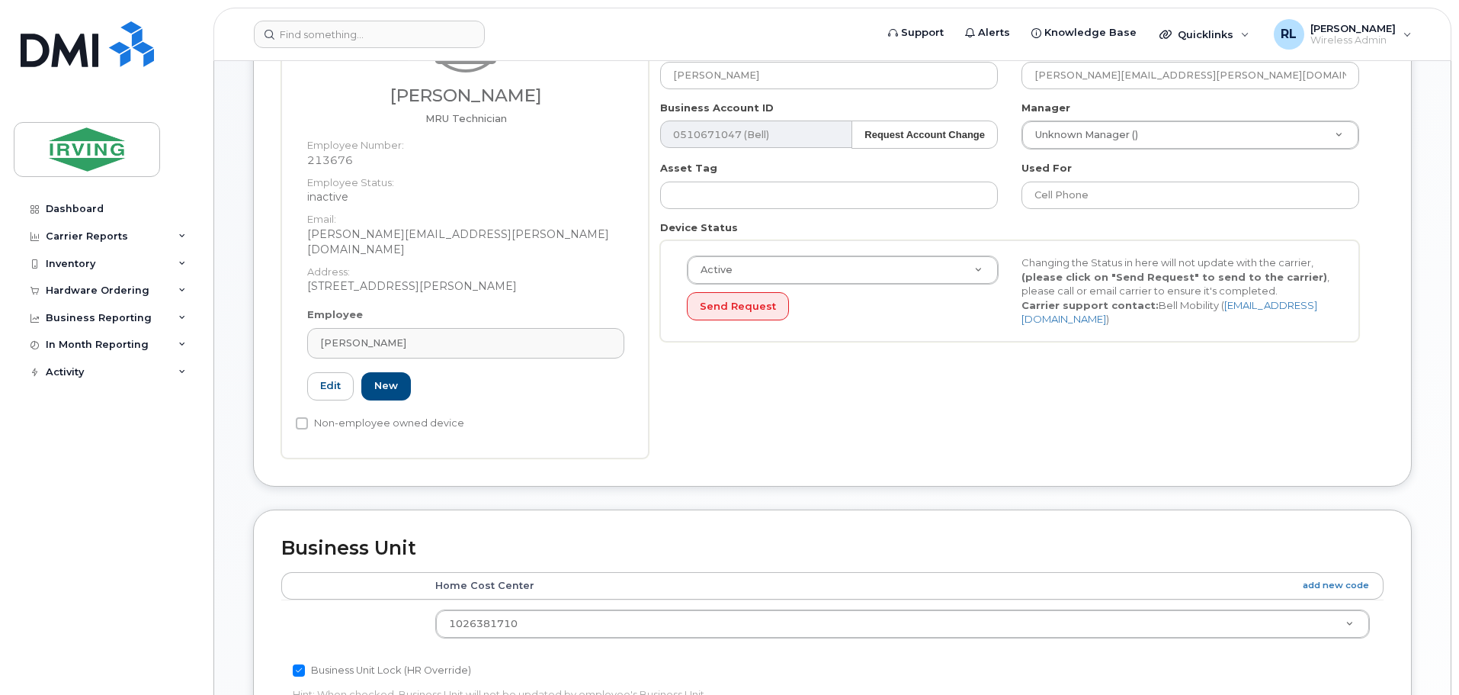
click at [423, 335] on div "[PERSON_NAME]" at bounding box center [465, 342] width 291 height 14
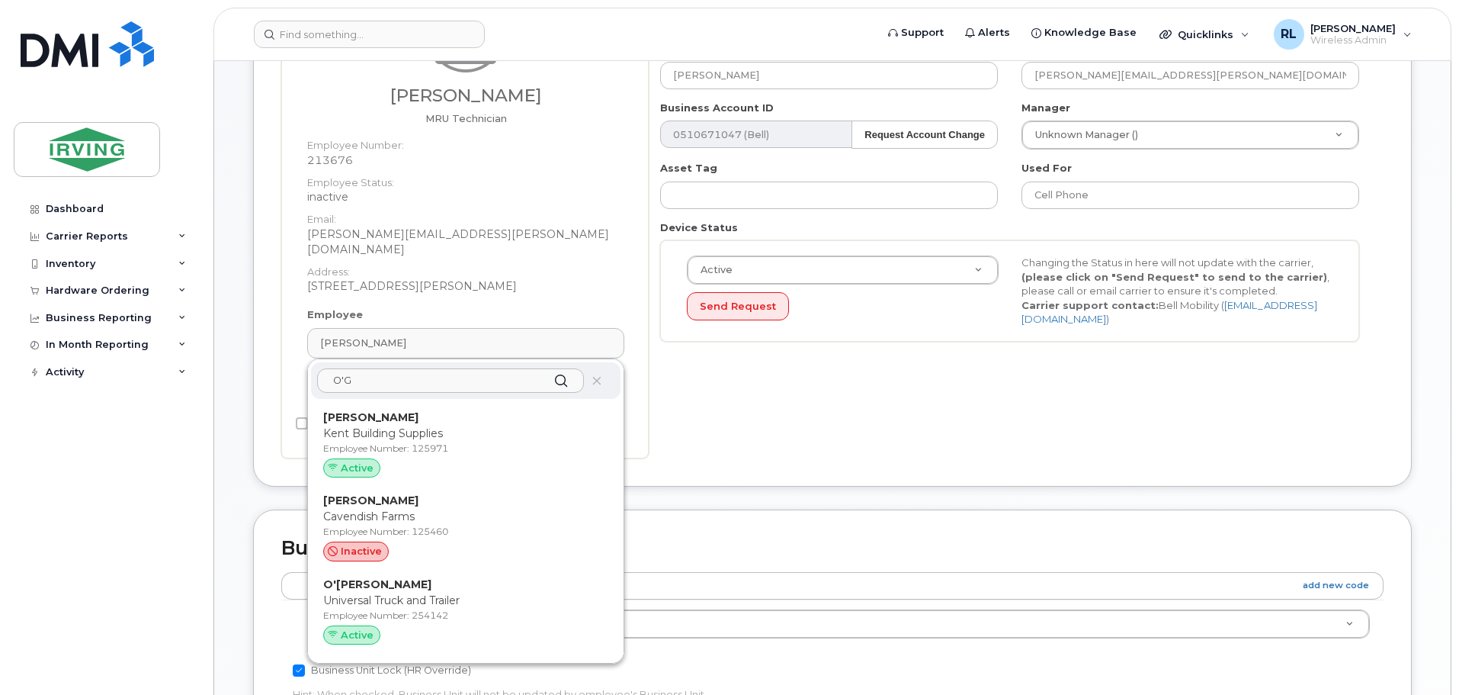
type input "O'G"
drag, startPoint x: 385, startPoint y: 572, endPoint x: 792, endPoint y: 84, distance: 635.5
click at [384, 577] on strong "O'[PERSON_NAME]" at bounding box center [377, 584] width 108 height 14
type input "254142"
type input "O'[PERSON_NAME]"
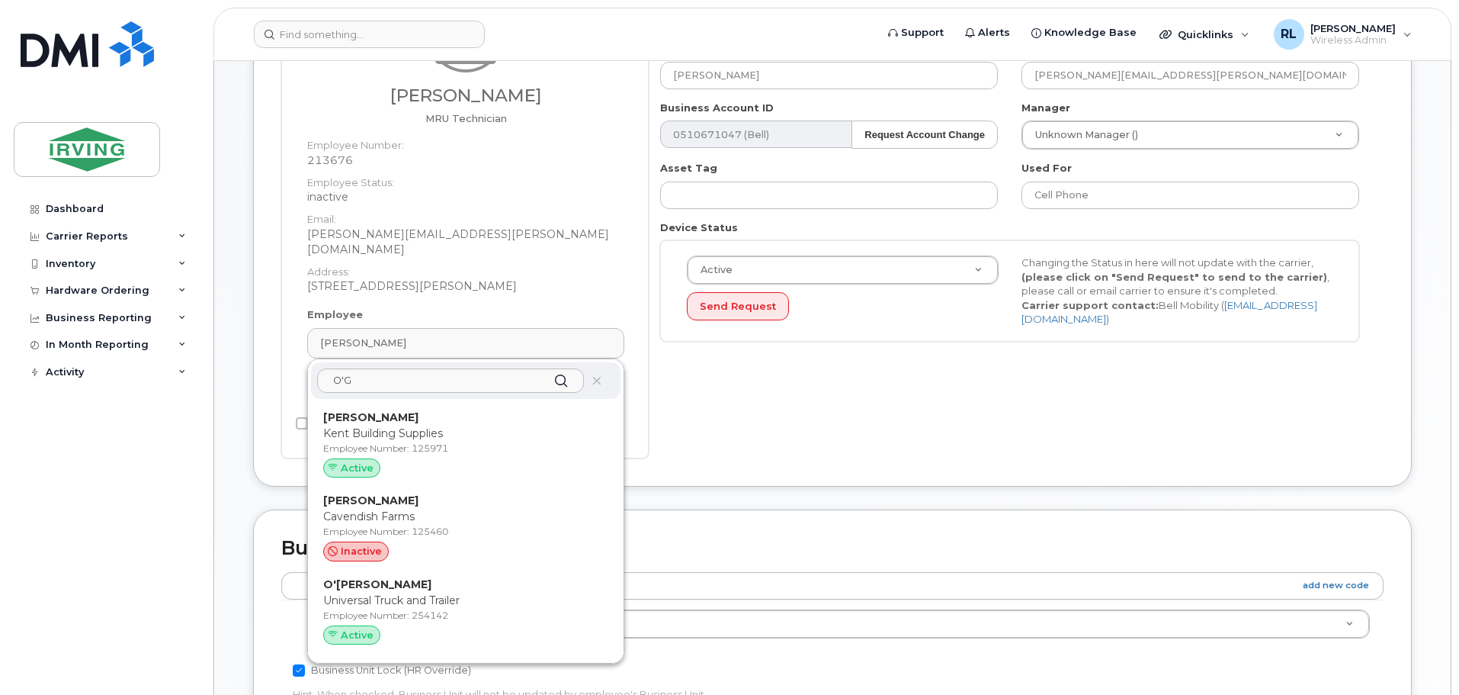
type input "[PERSON_NAME][EMAIL_ADDRESS][PERSON_NAME][DOMAIN_NAME]"
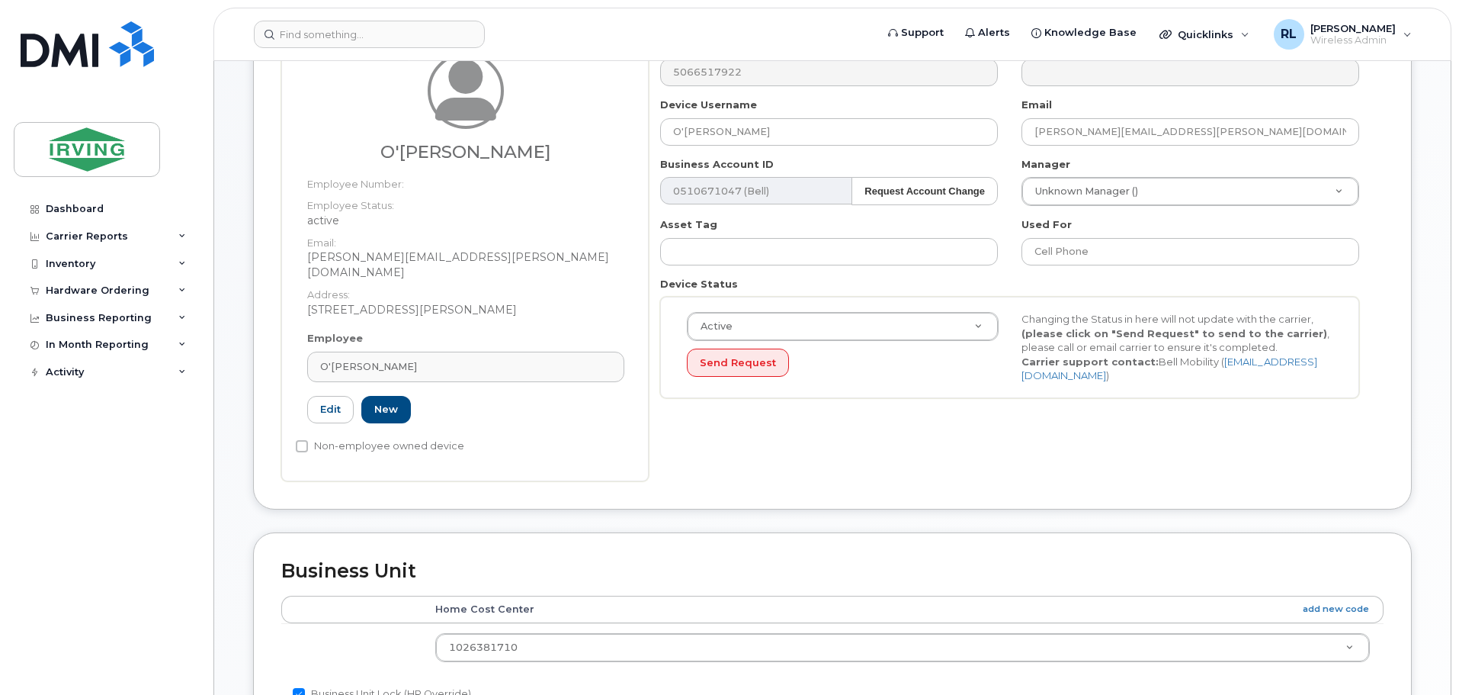
scroll to position [229, 0]
click at [1098, 230] on input "text" at bounding box center [1191, 228] width 306 height 22
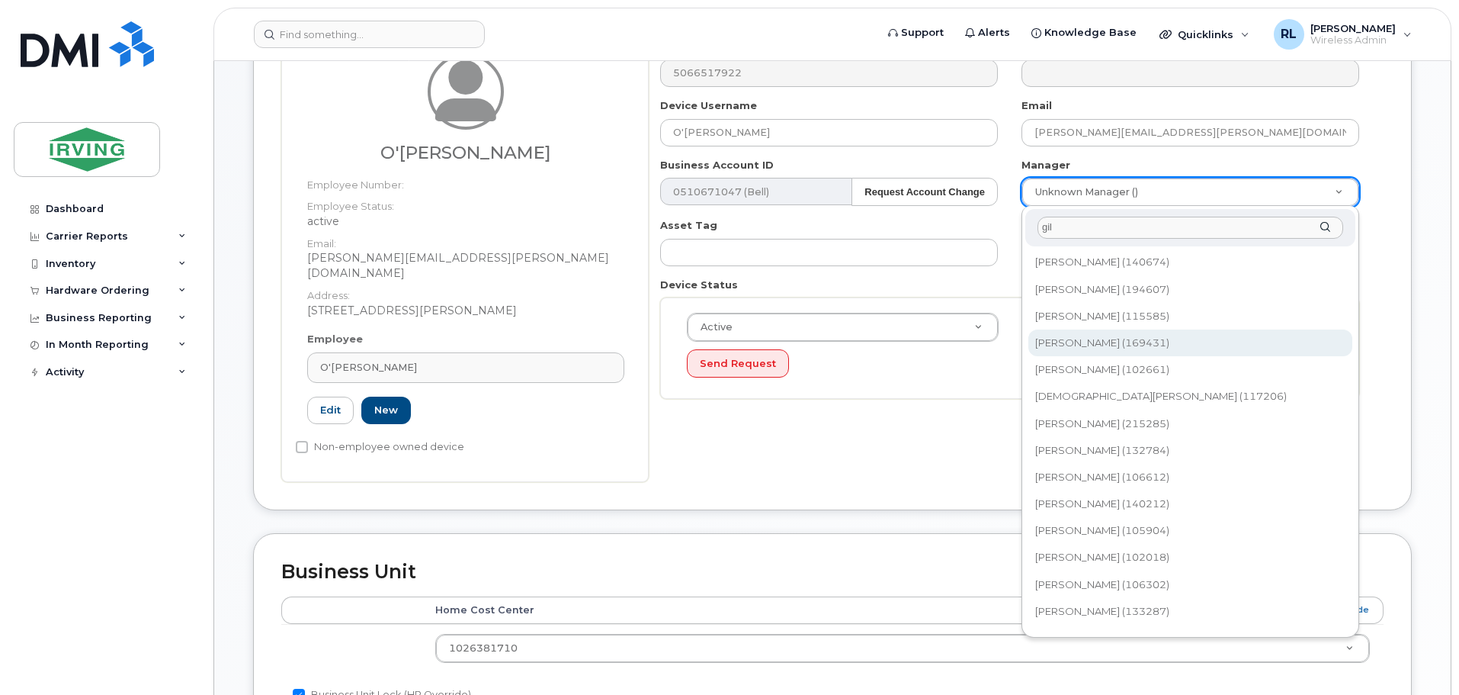
type input "gil"
type input "1485733"
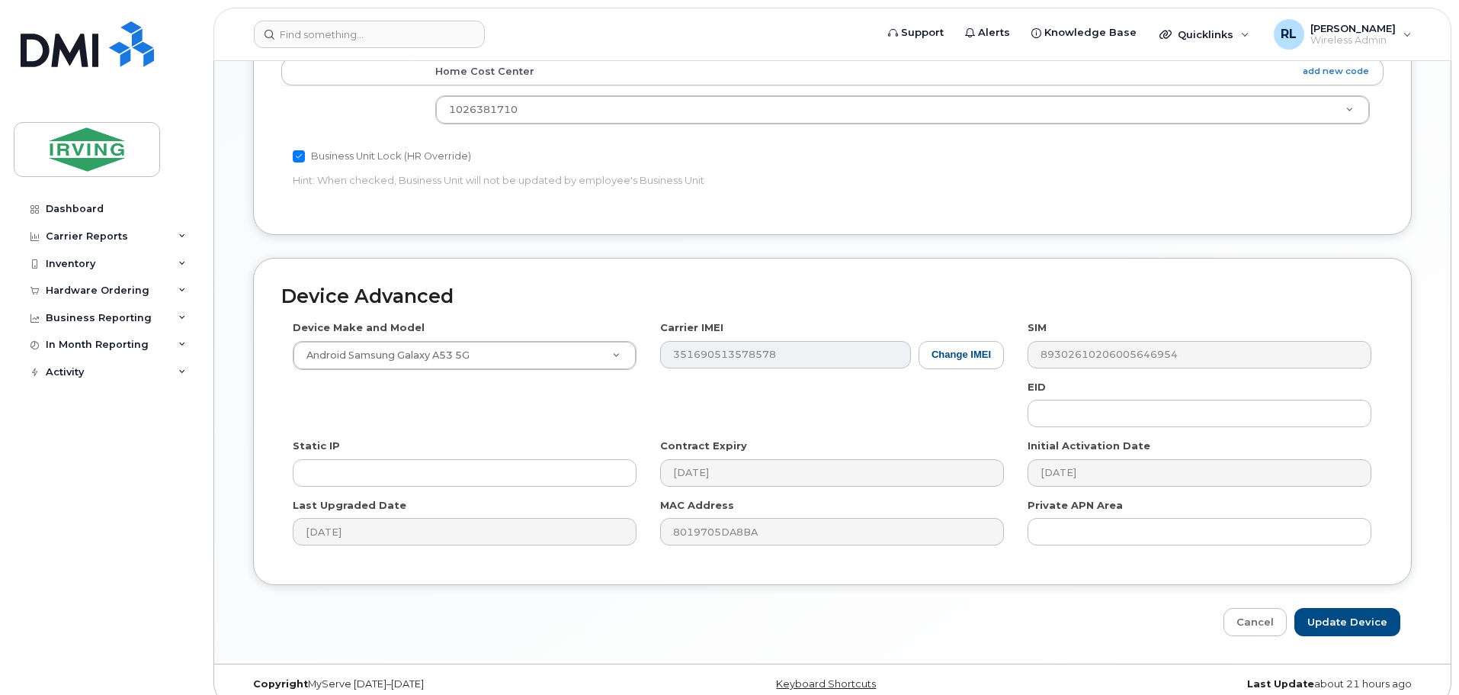
scroll to position [769, 0]
click at [1343, 605] on input "Update Device" at bounding box center [1348, 619] width 106 height 28
type input "Saving..."
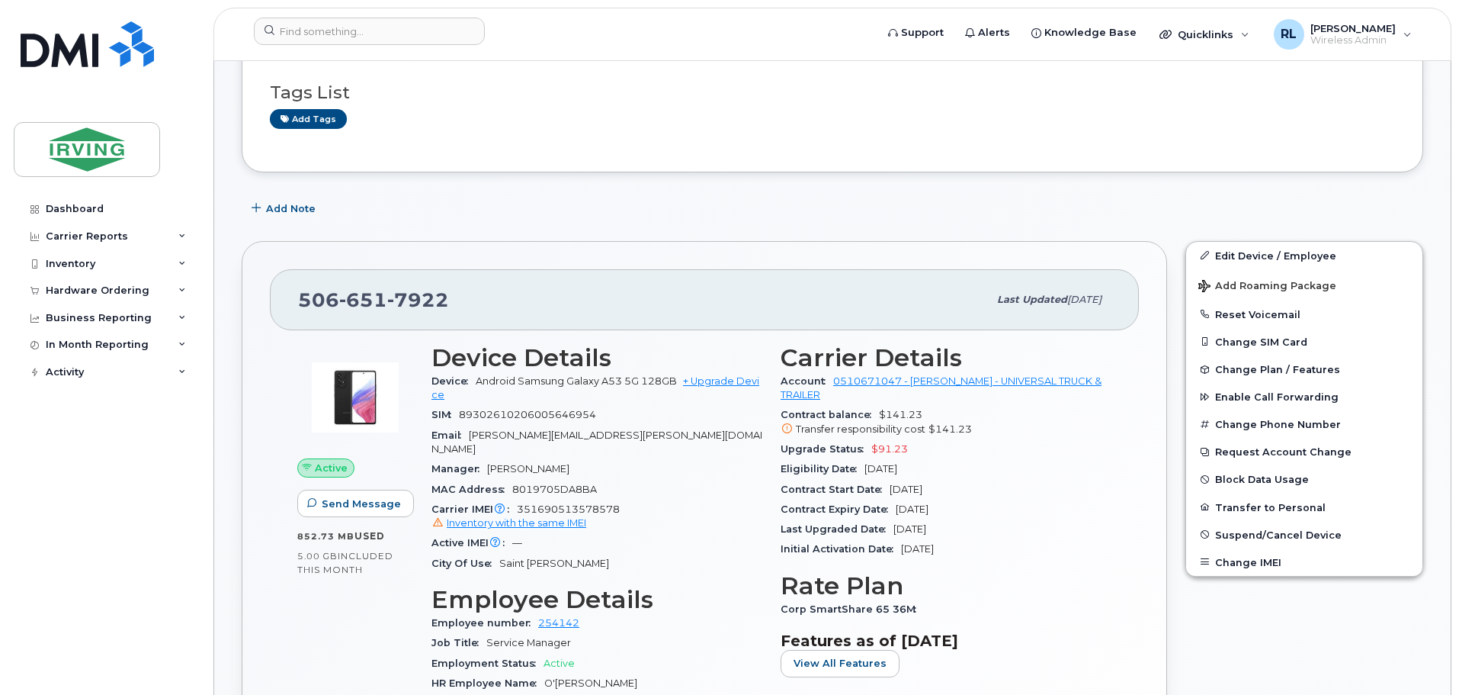
scroll to position [286, 0]
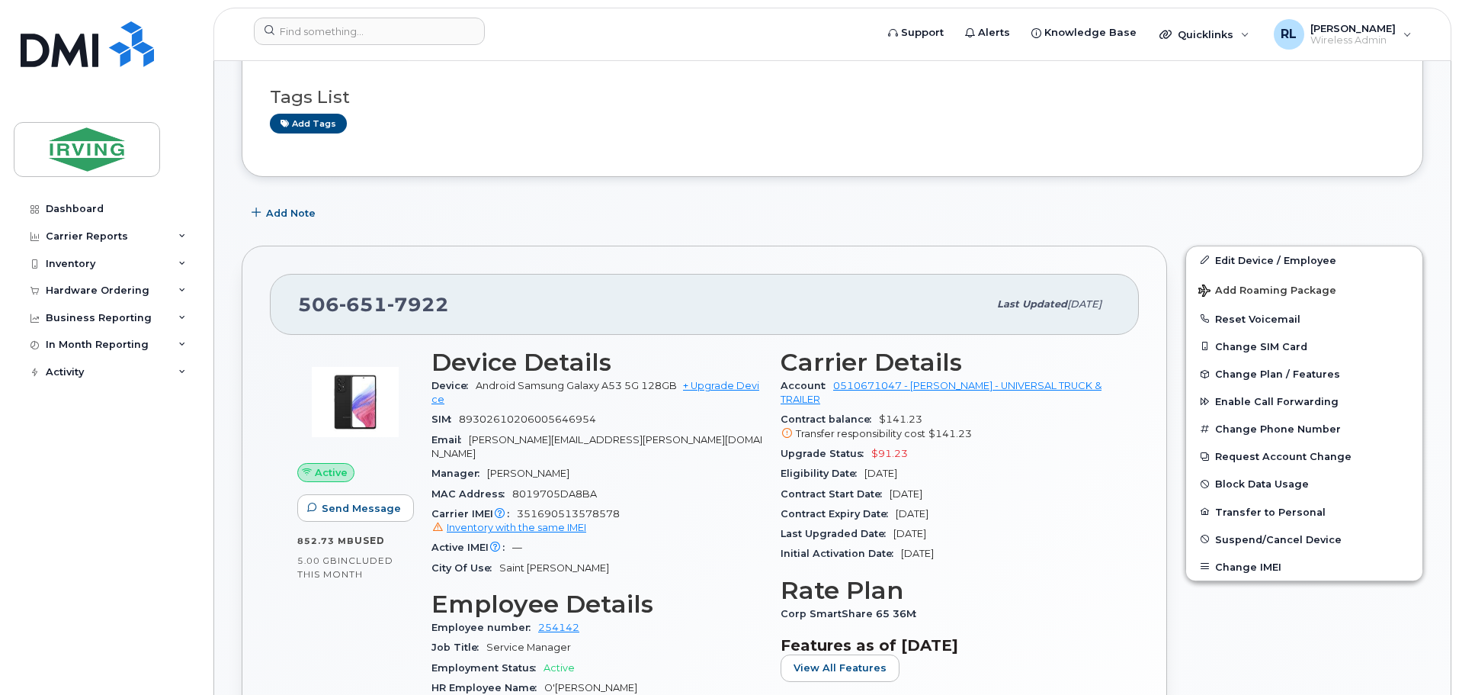
click at [1267, 315] on button "Reset Voicemail" at bounding box center [1304, 318] width 236 height 27
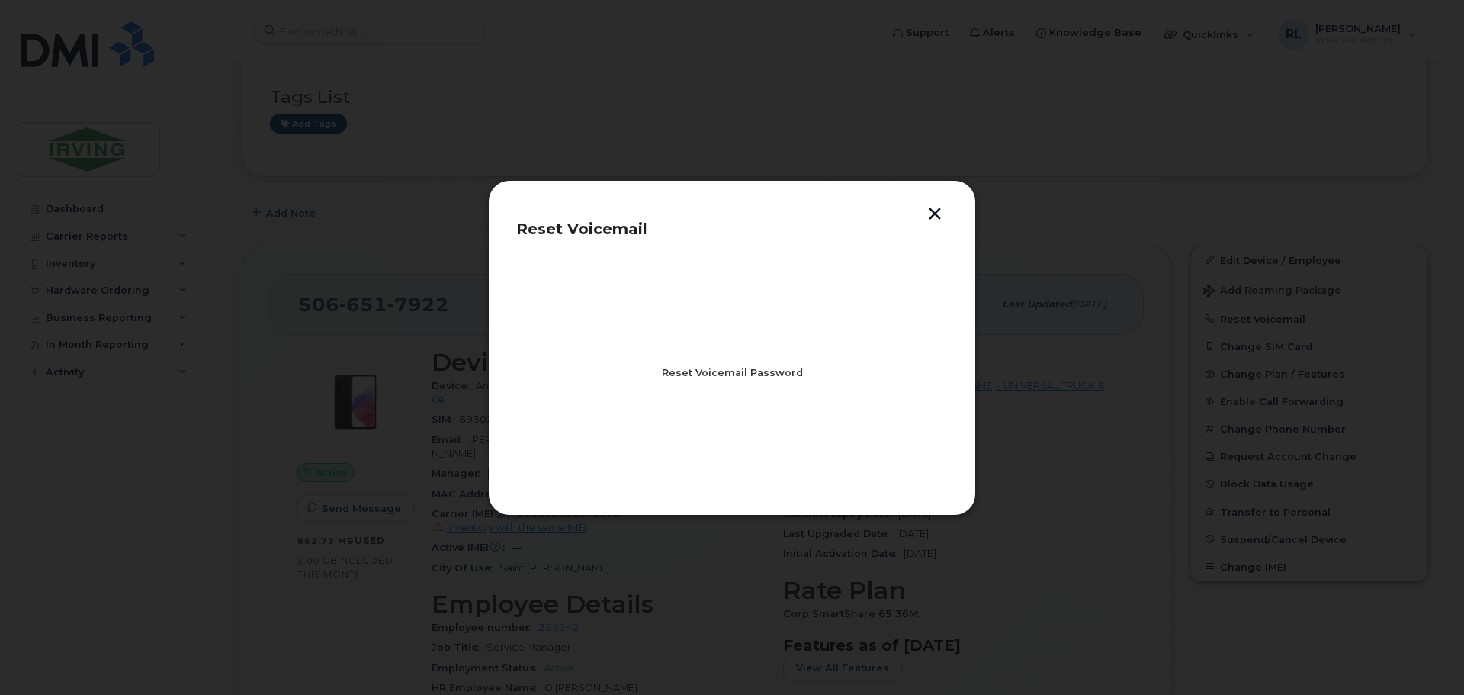
click at [724, 366] on span "Reset Voicemail Password" at bounding box center [732, 372] width 141 height 14
click at [733, 439] on span "Close" at bounding box center [732, 439] width 30 height 14
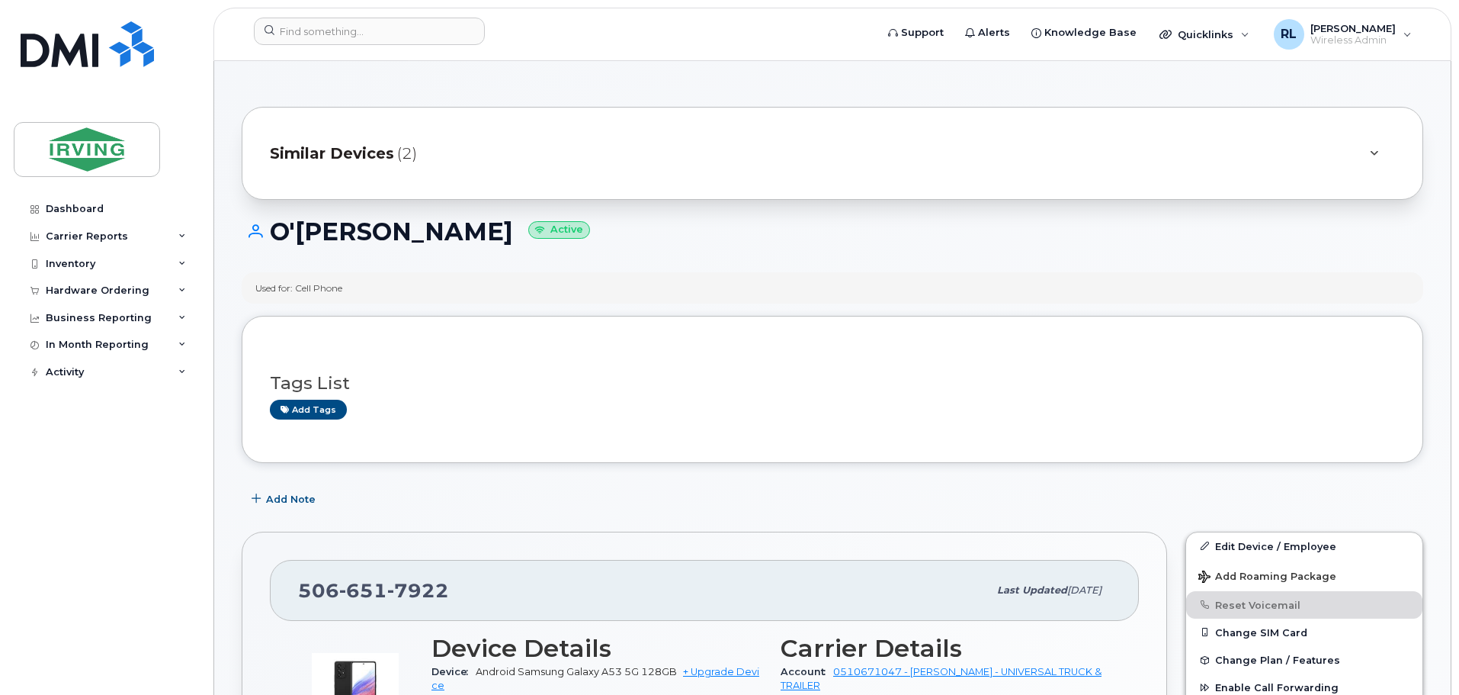
scroll to position [0, 0]
click at [75, 256] on div "Inventory" at bounding box center [106, 263] width 185 height 27
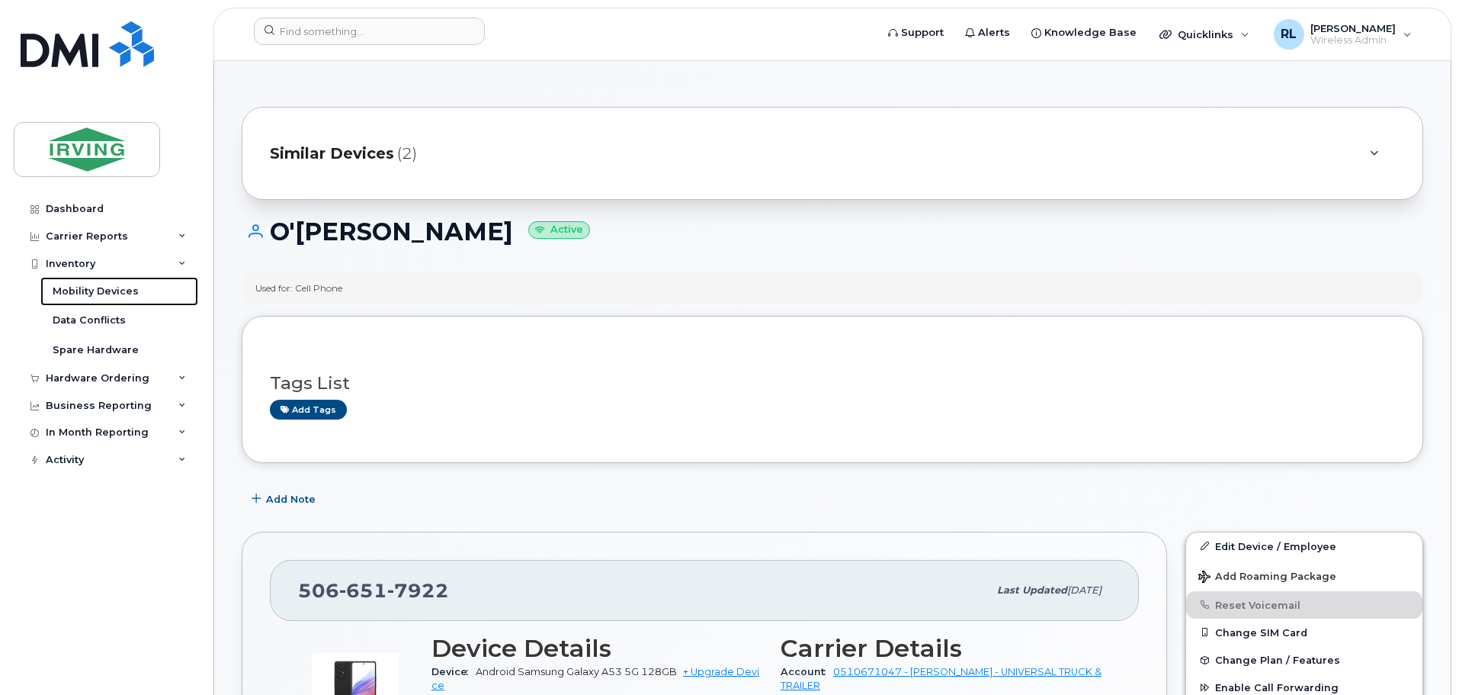
click at [102, 293] on div "Mobility Devices" at bounding box center [96, 291] width 86 height 14
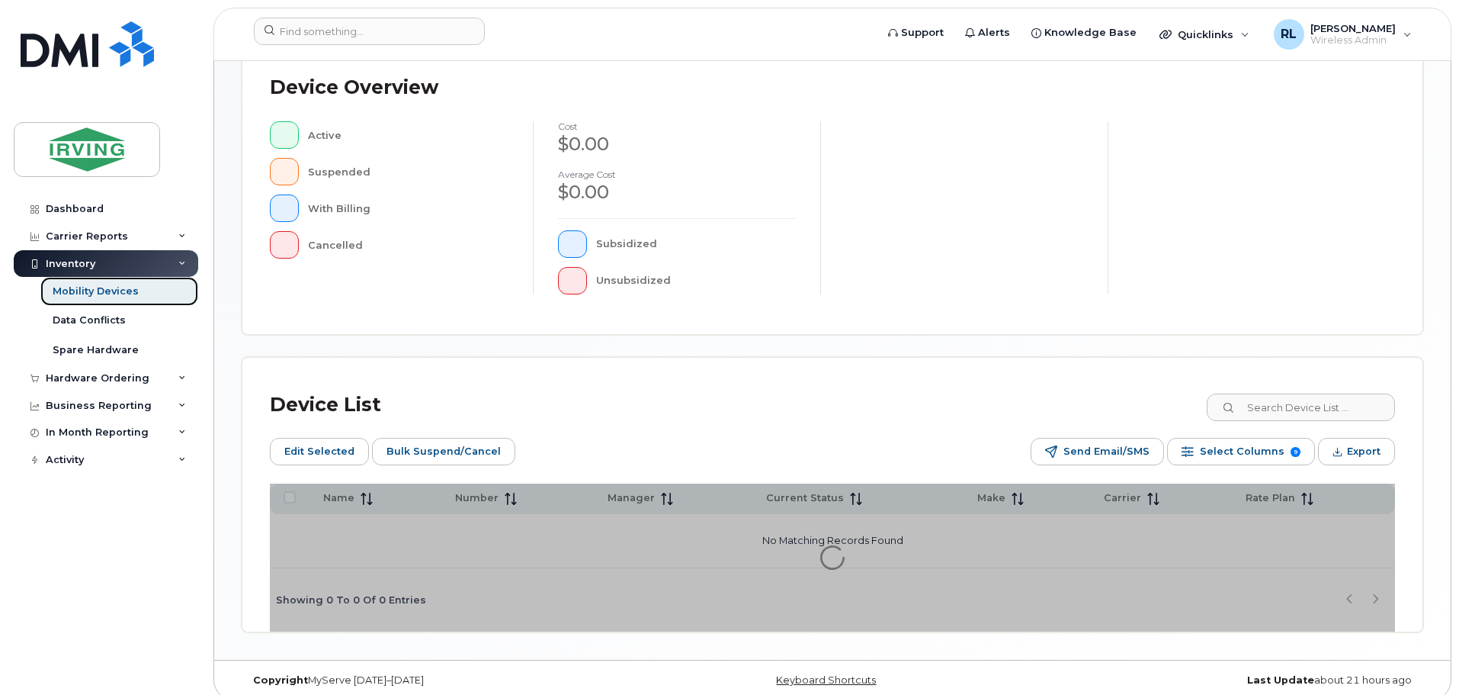
scroll to position [381, 0]
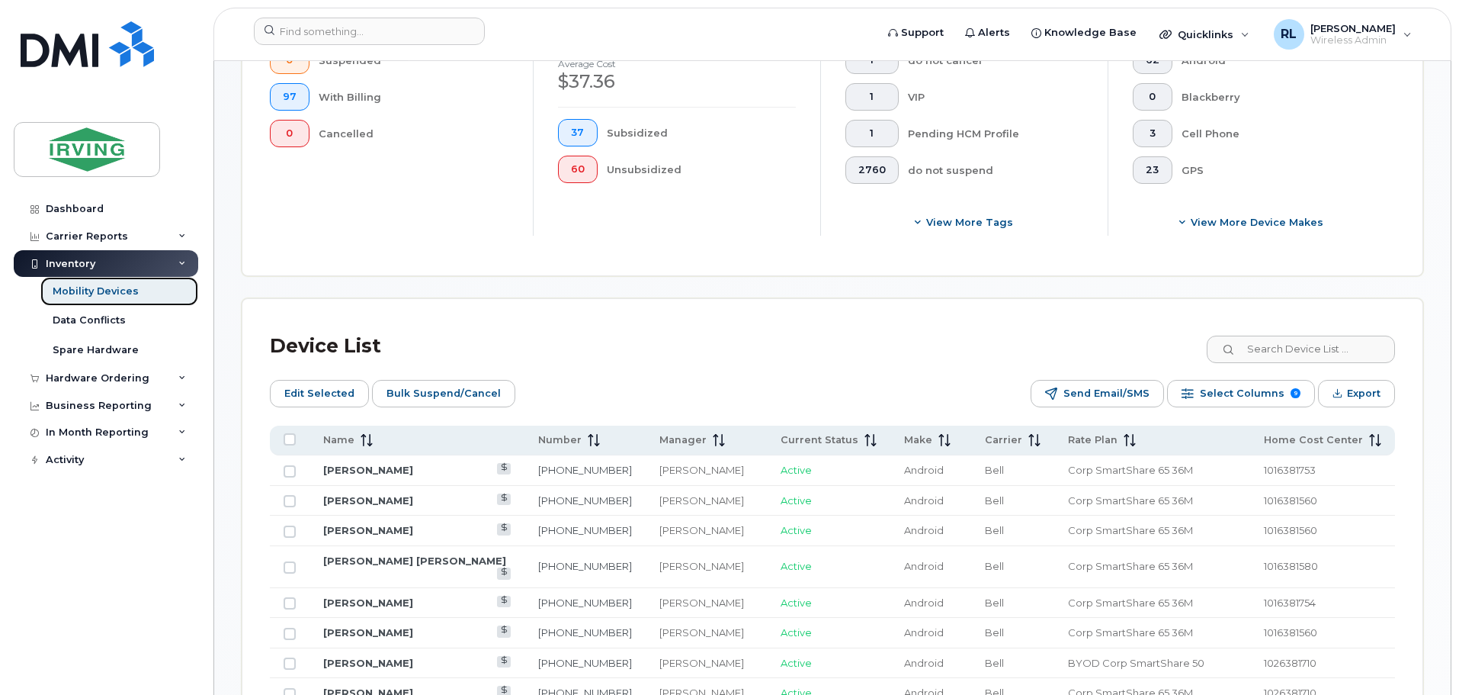
scroll to position [515, 0]
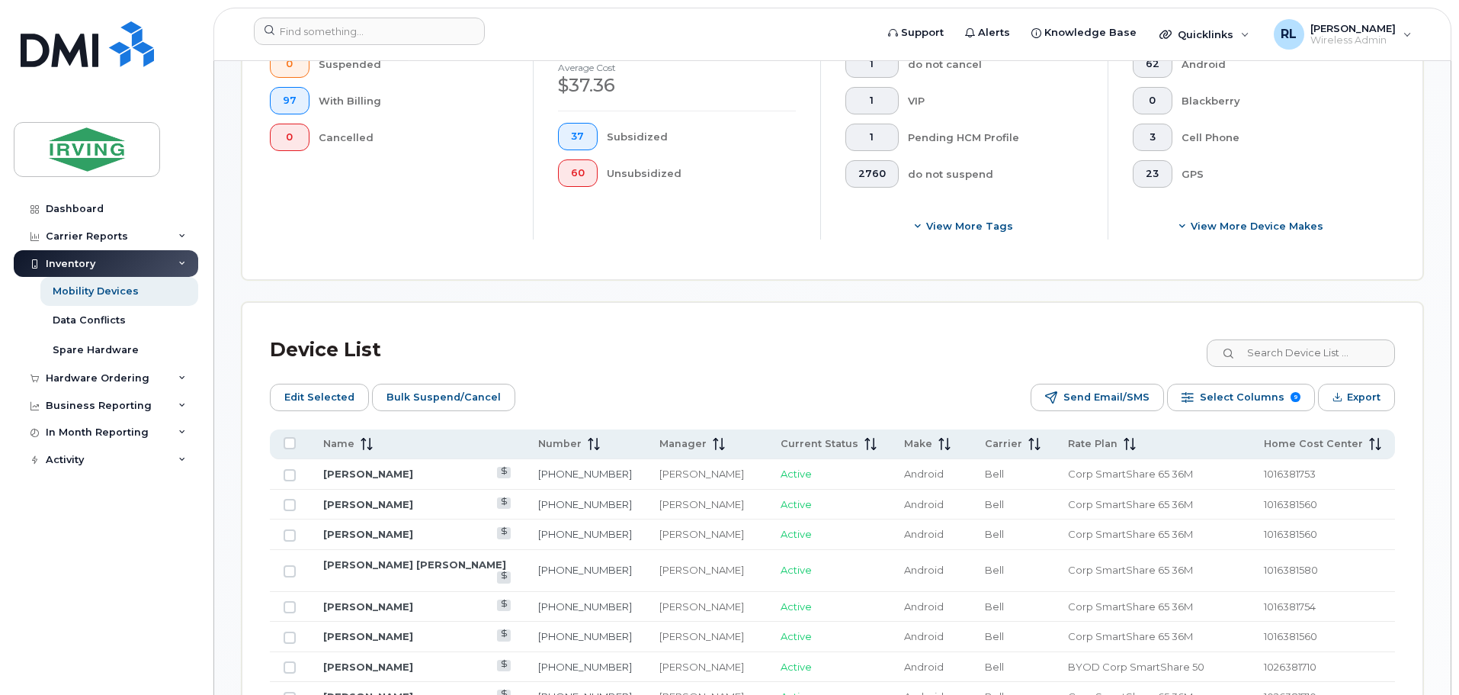
drag, startPoint x: 365, startPoint y: 429, endPoint x: 414, endPoint y: 444, distance: 51.1
click at [365, 438] on icon at bounding box center [367, 444] width 12 height 12
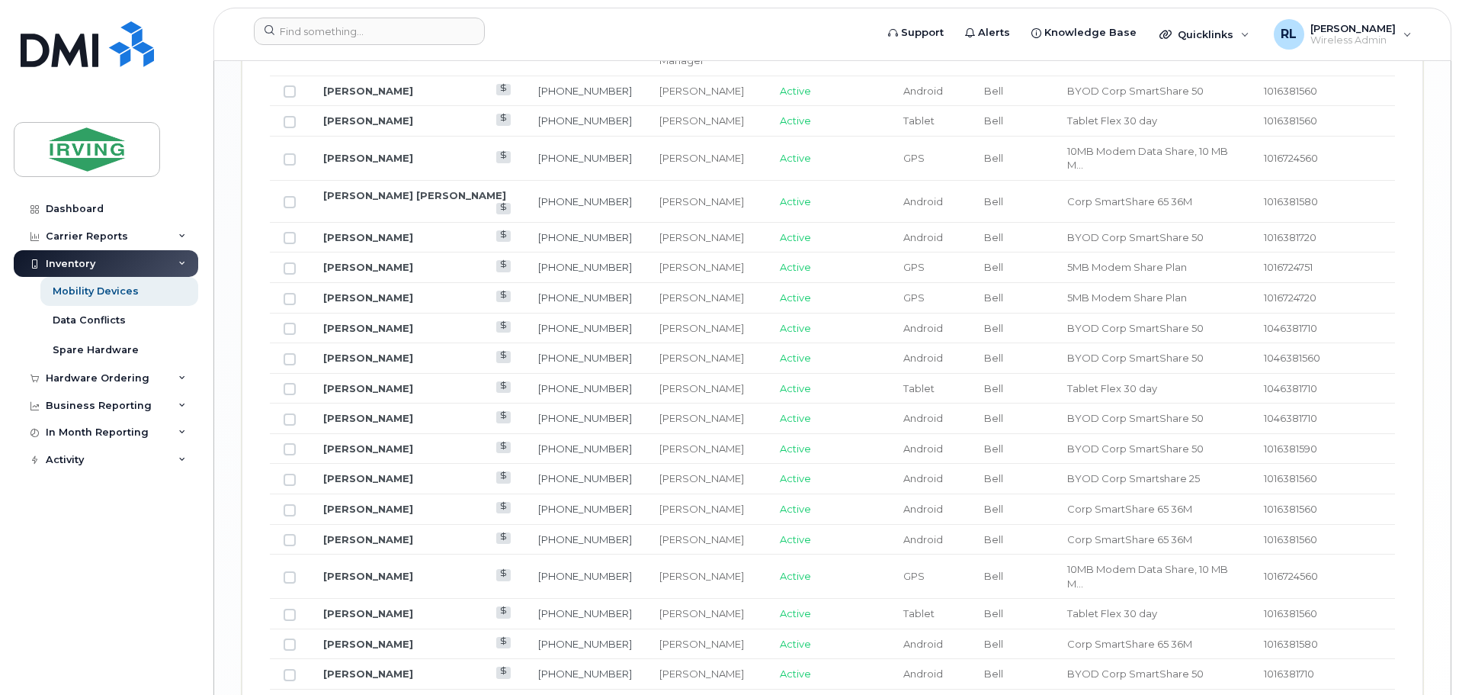
scroll to position [1914, 0]
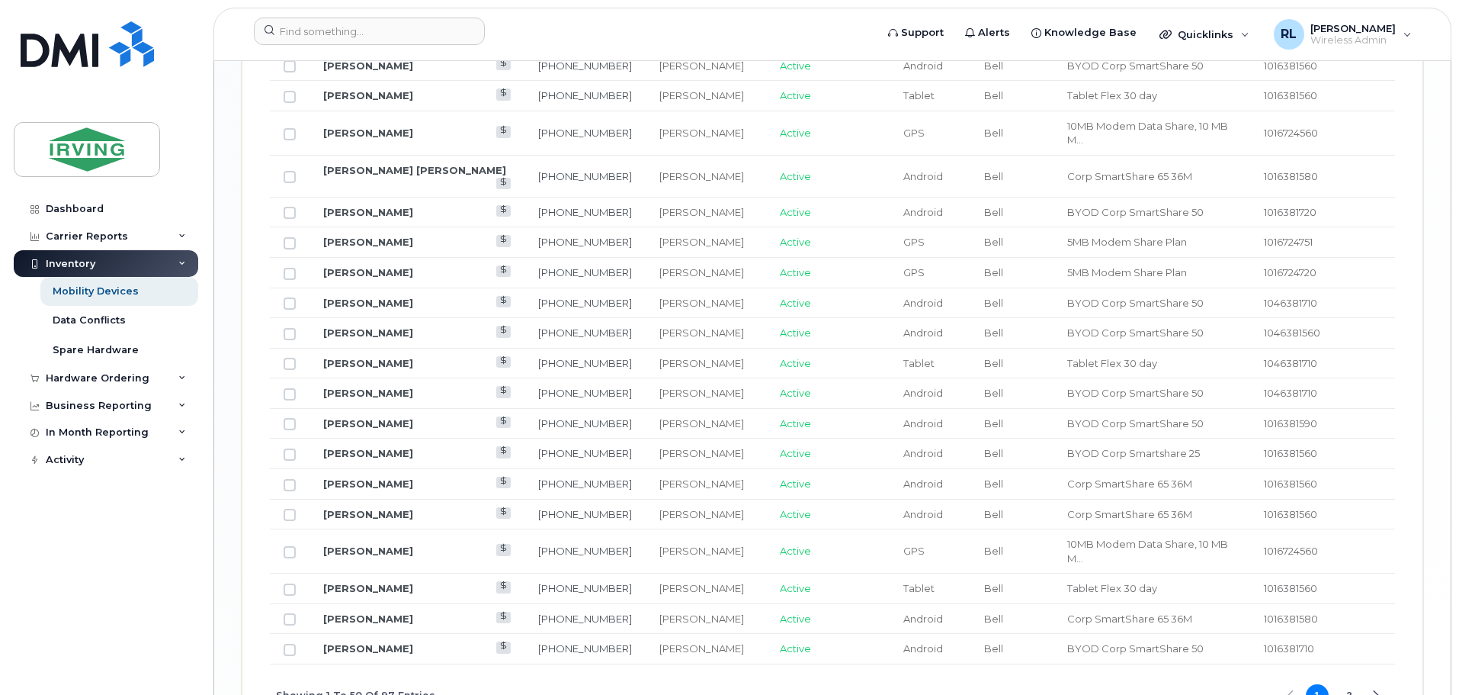
click at [1349, 684] on button "2" at bounding box center [1349, 695] width 23 height 23
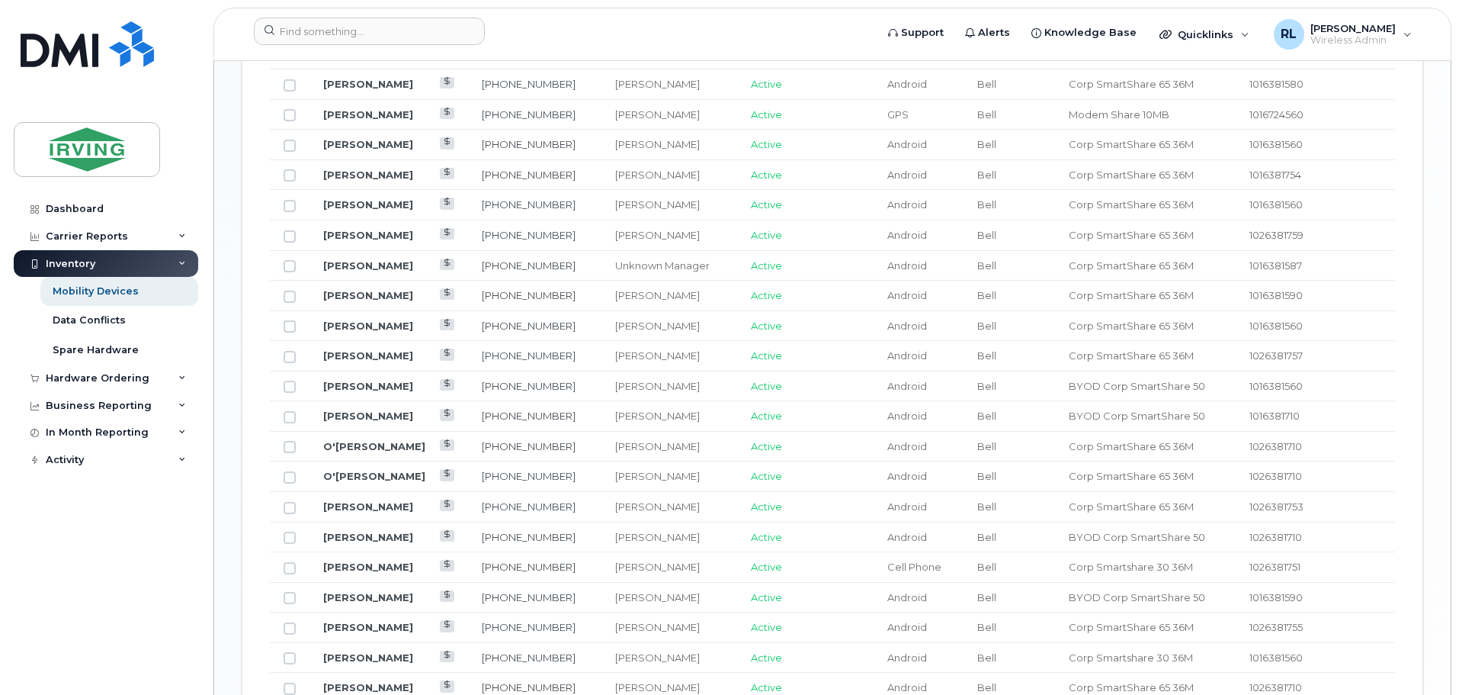
scroll to position [1328, 0]
drag, startPoint x: 342, startPoint y: 309, endPoint x: 396, endPoint y: 329, distance: 57.6
click at [343, 317] on link "O'[PERSON_NAME]" at bounding box center [374, 323] width 102 height 12
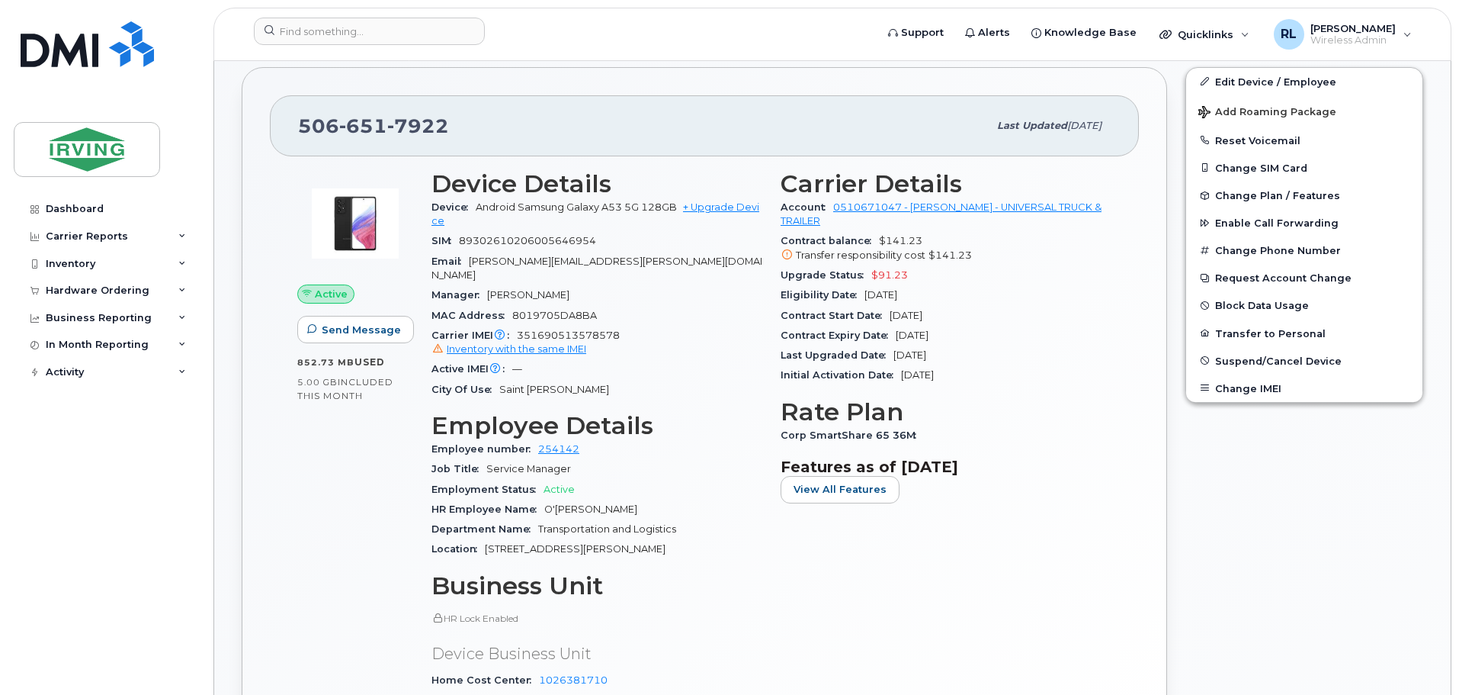
scroll to position [515, 0]
